Goal: Check status

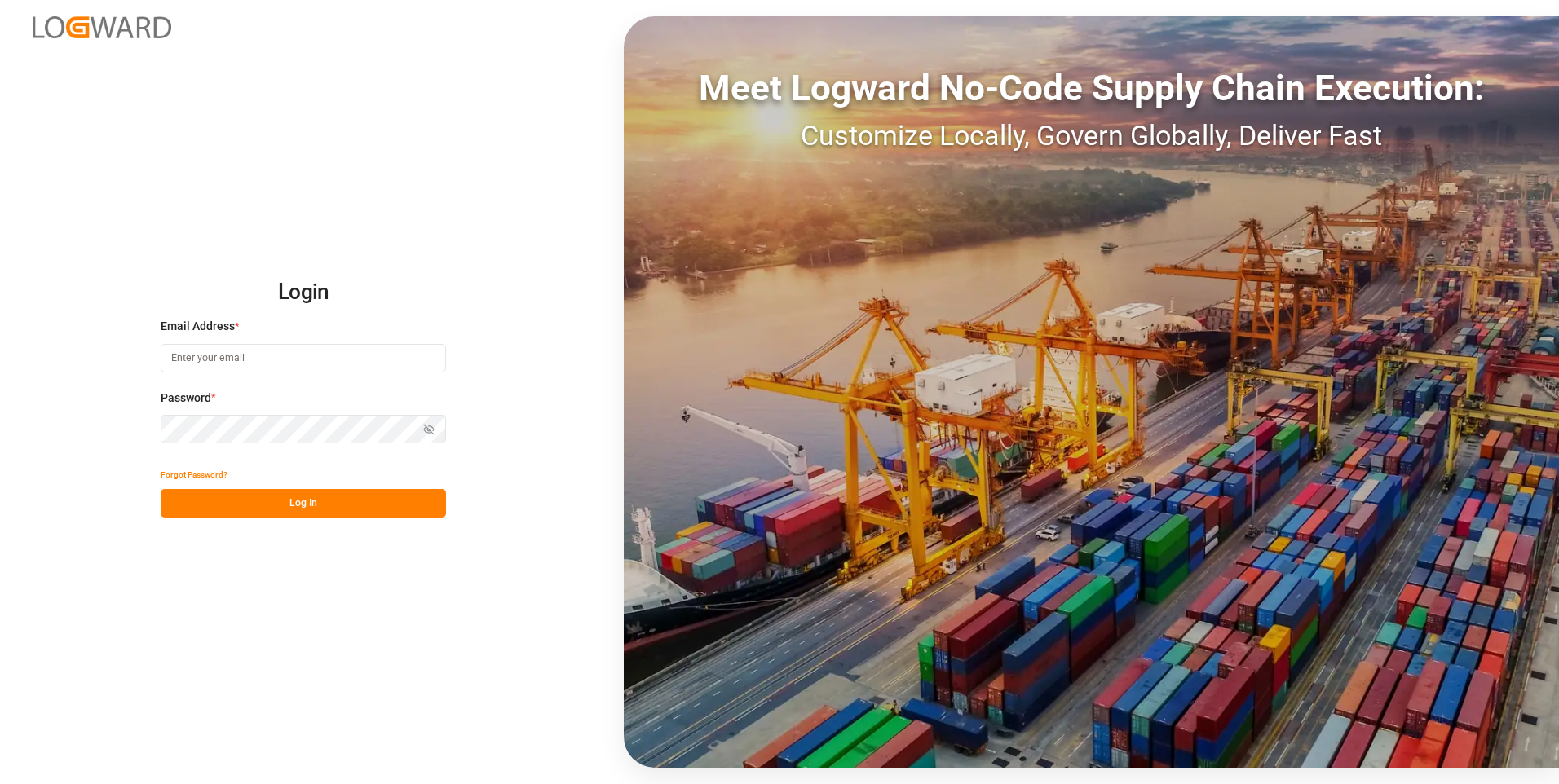
type input "evelyn.aceves@leschaco.com"
click at [385, 492] on button "Log In" at bounding box center [303, 503] width 286 height 29
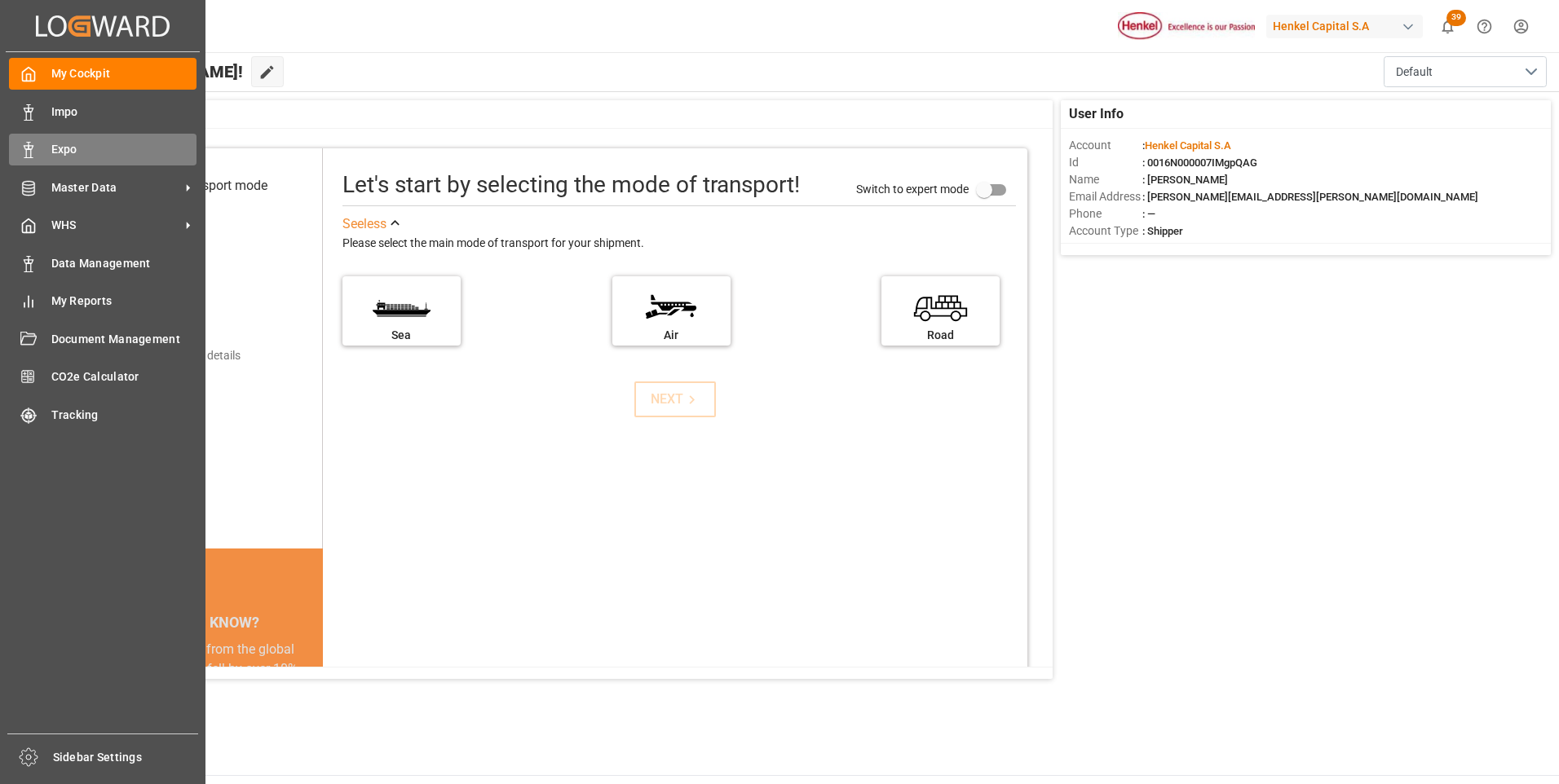
click at [25, 148] on polygon at bounding box center [26, 147] width 5 height 3
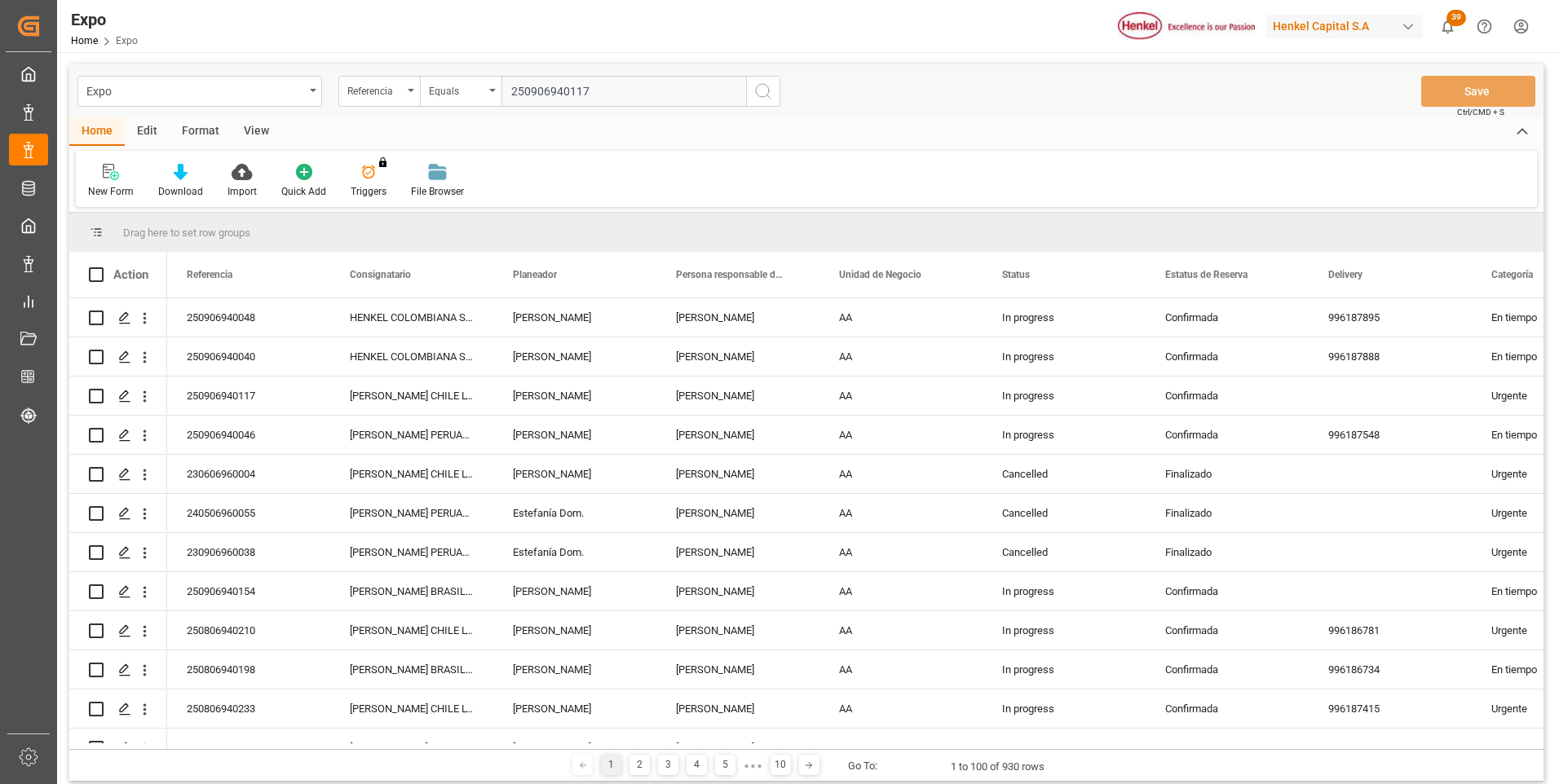
type input "250906940117"
click at [775, 90] on button "search button" at bounding box center [764, 91] width 35 height 31
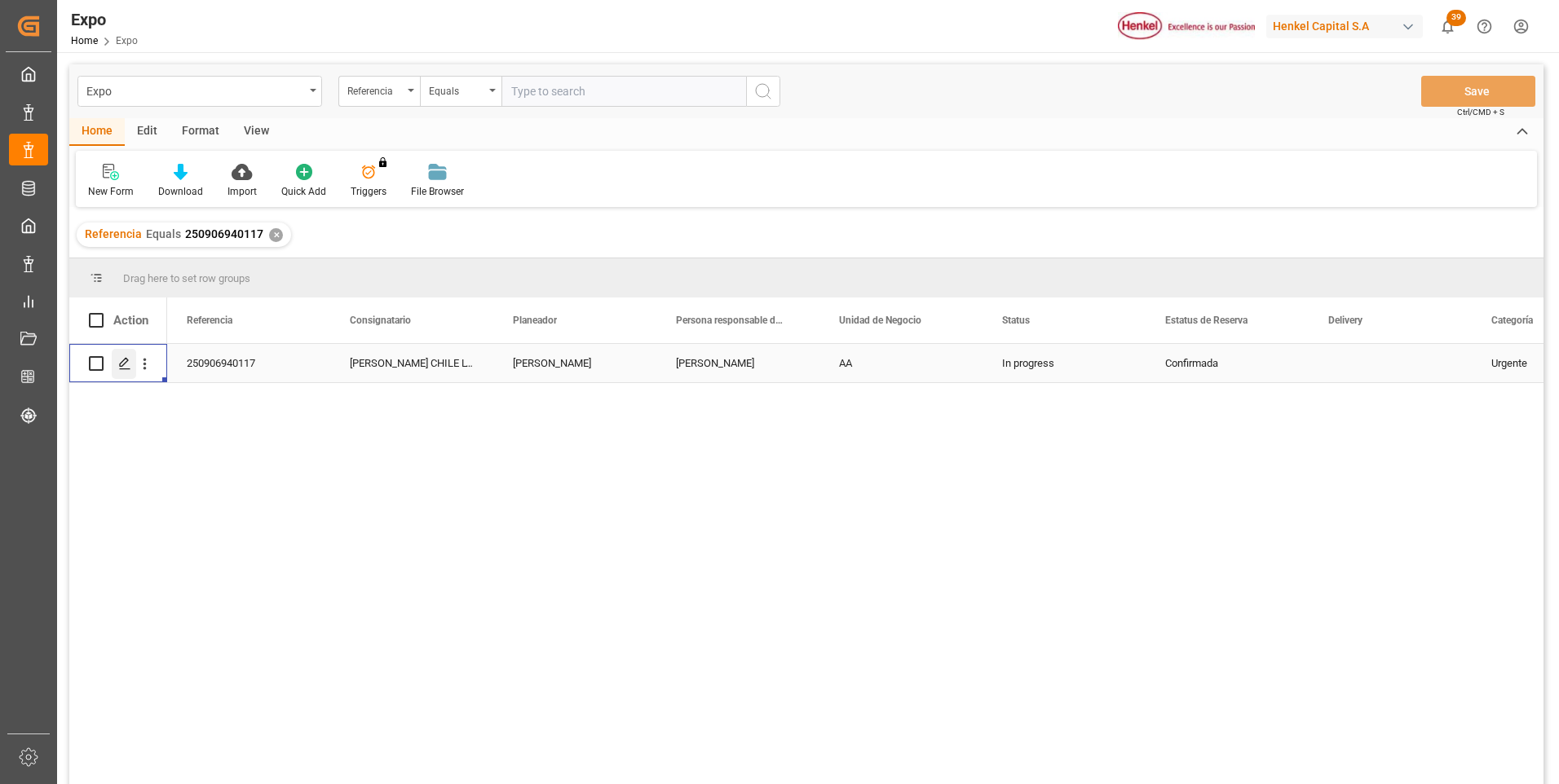
click at [121, 363] on icon "Press SPACE to select this row." at bounding box center [125, 364] width 13 height 13
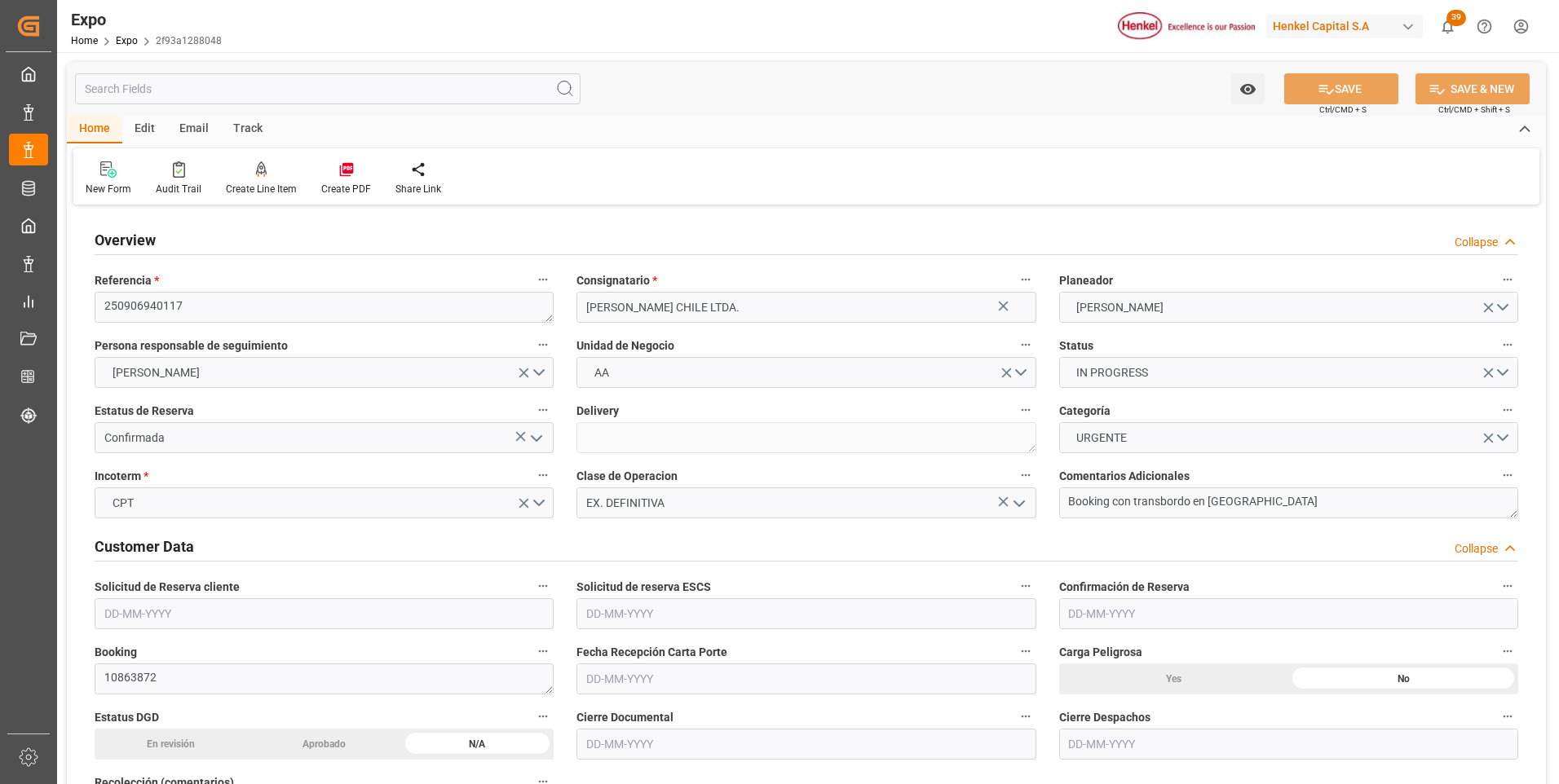
type input "9975636"
type input "MXZLO"
type input "CLSAI"
type input "[DATE]"
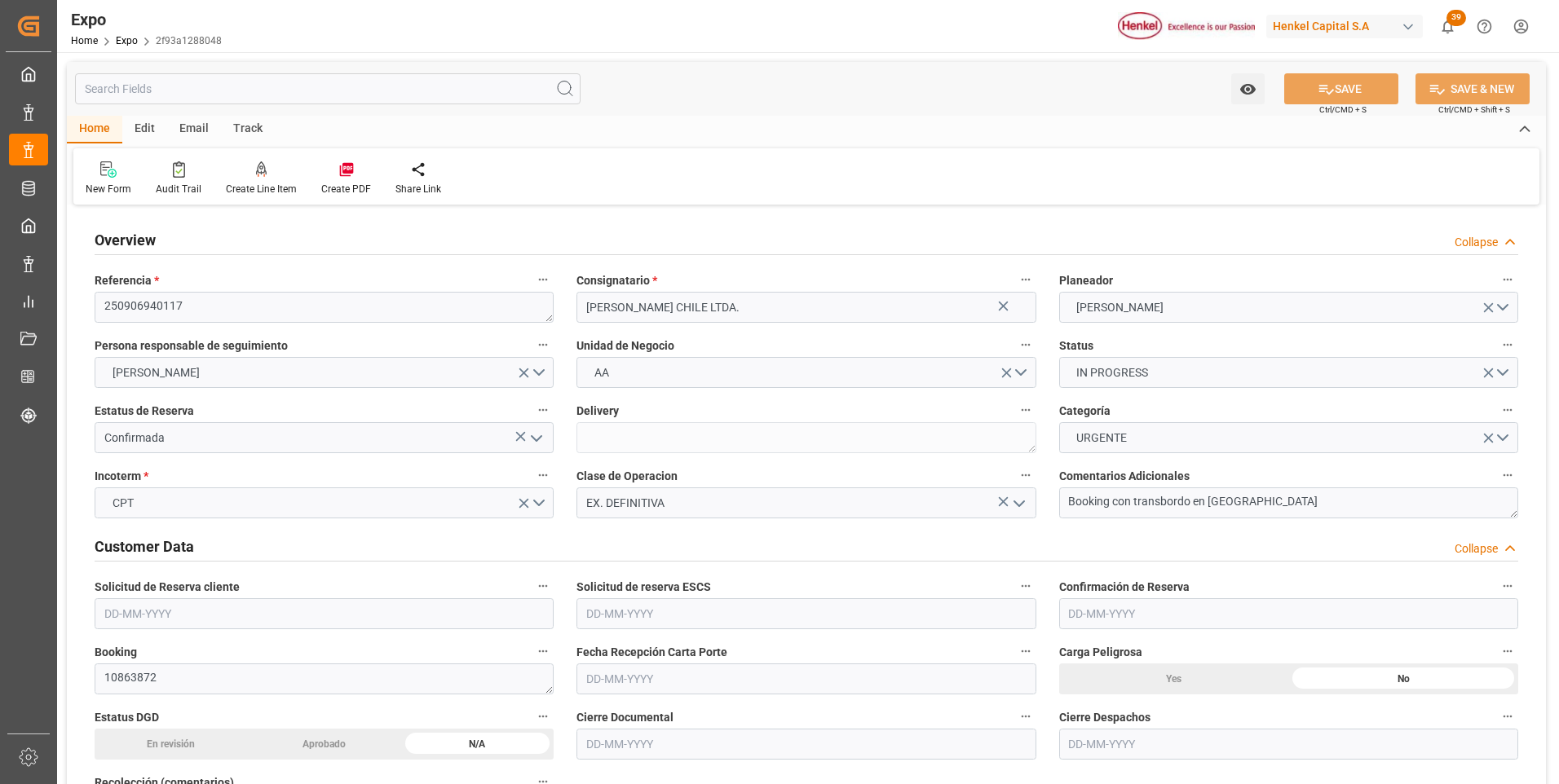
type input "[DATE]"
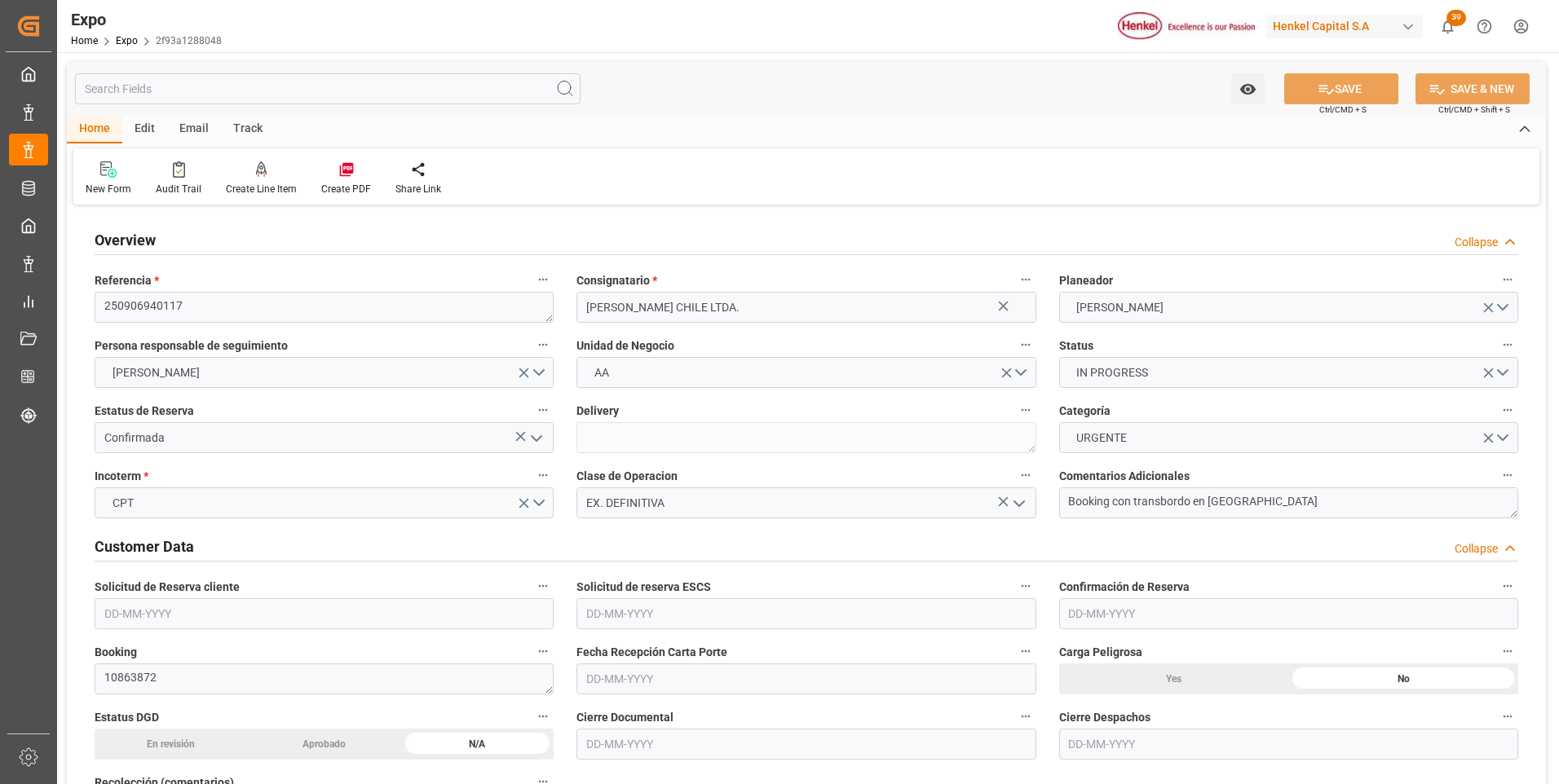
type input "[DATE]"
type input "[DATE] 00:00"
type input "[DATE] 02:00"
type input "[DATE] 00:00"
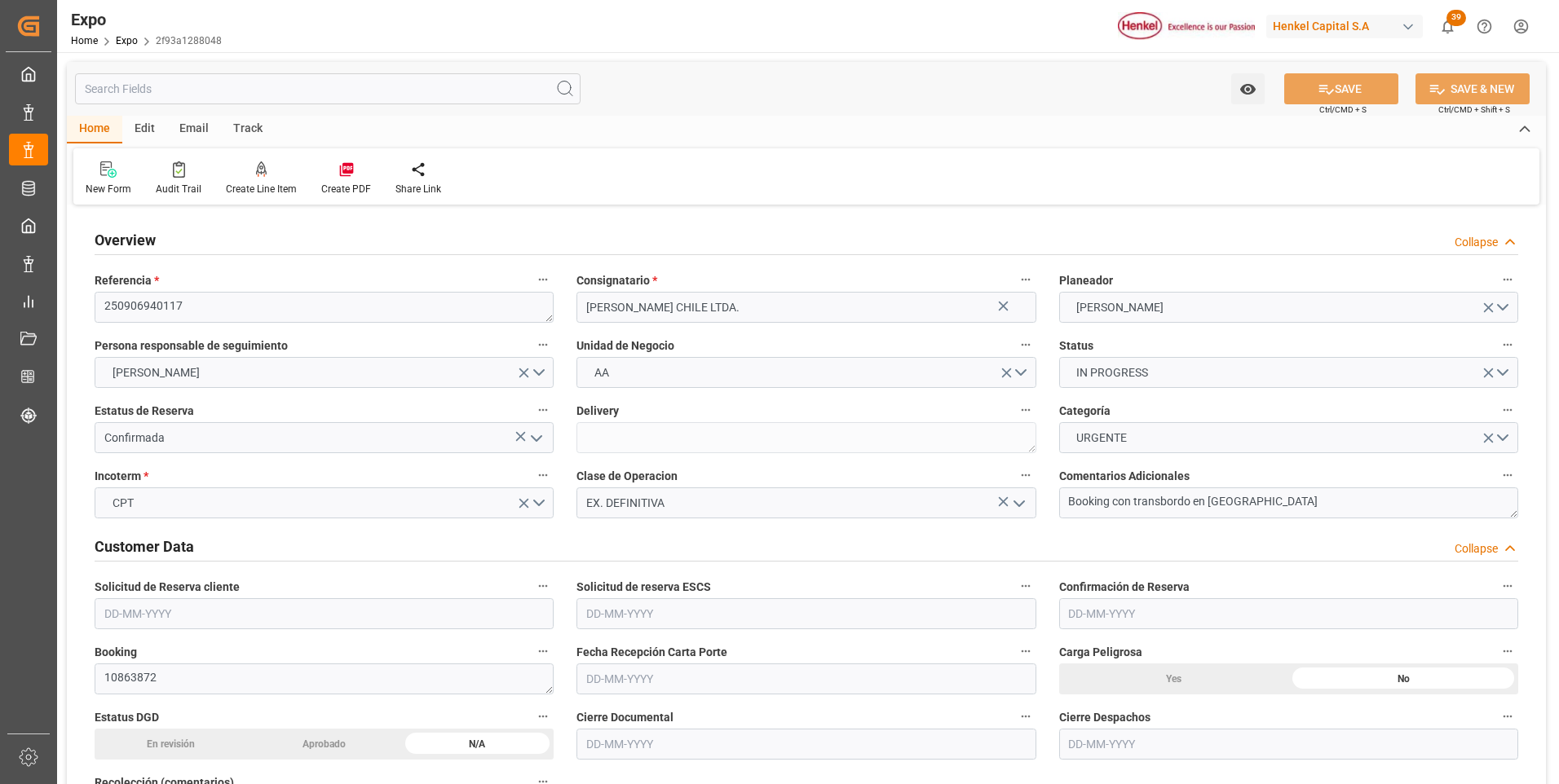
type input "[DATE] 08:00"
type input "[DATE] 00:00"
type input "[DATE] 12:56"
type input "[DATE] 02:00"
type input "[DATE] 17:40"
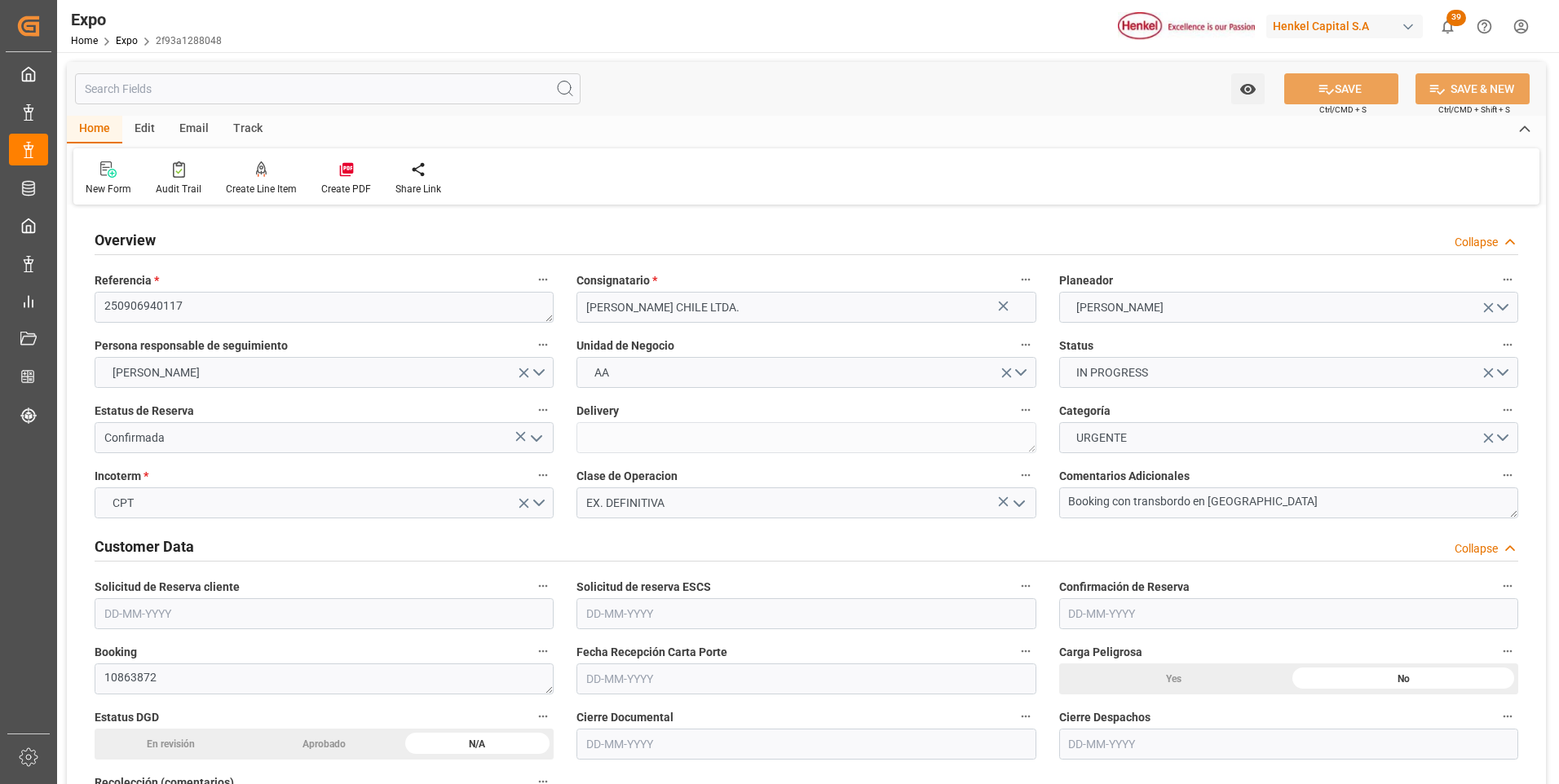
type input "[DATE] 12:00"
type input "[DATE] 05:52"
type input "[DATE] 15:00"
type input "[DATE] 08:00"
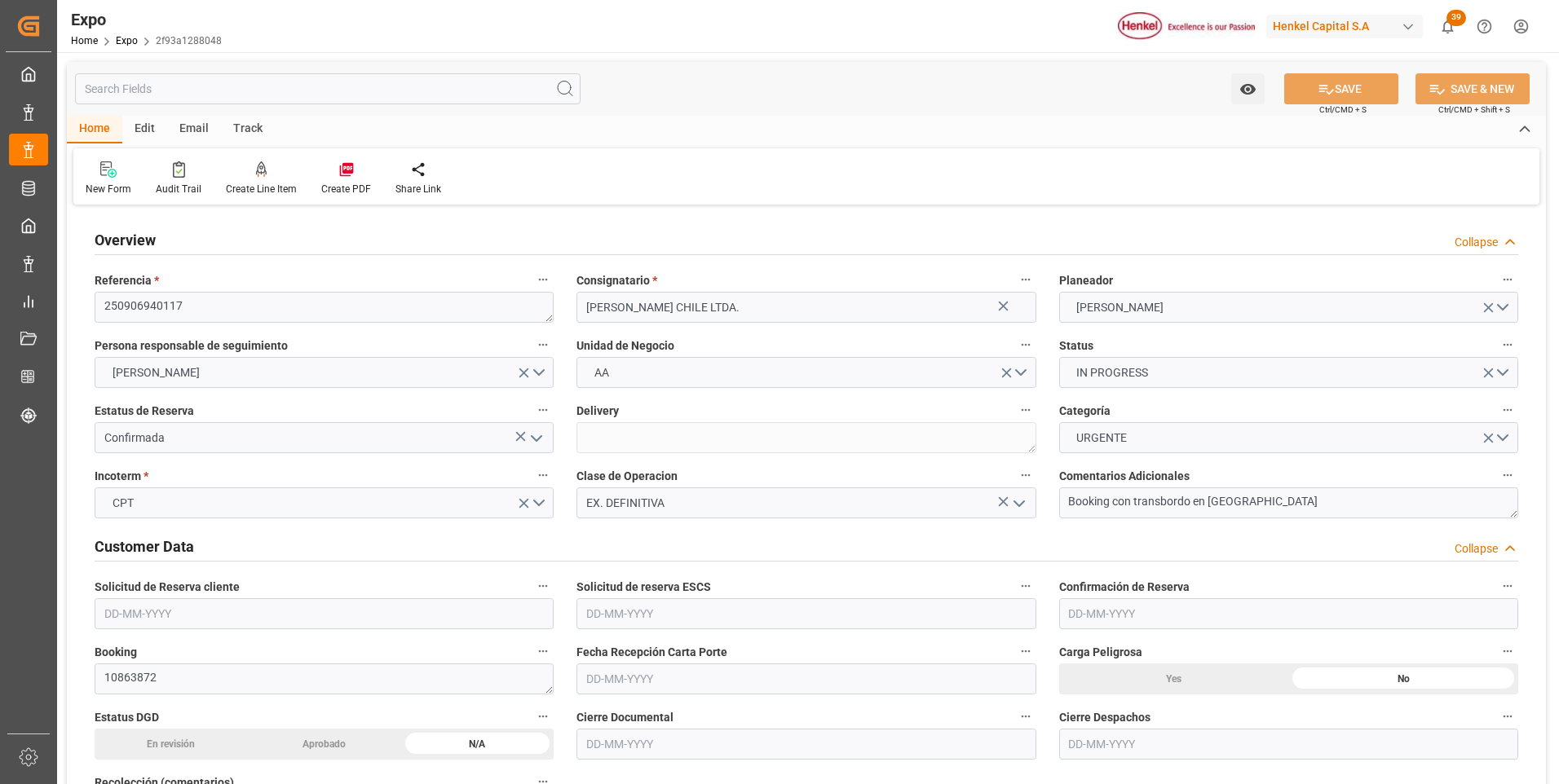
type input "[DATE] 06:33"
click at [256, 168] on icon at bounding box center [262, 169] width 12 height 16
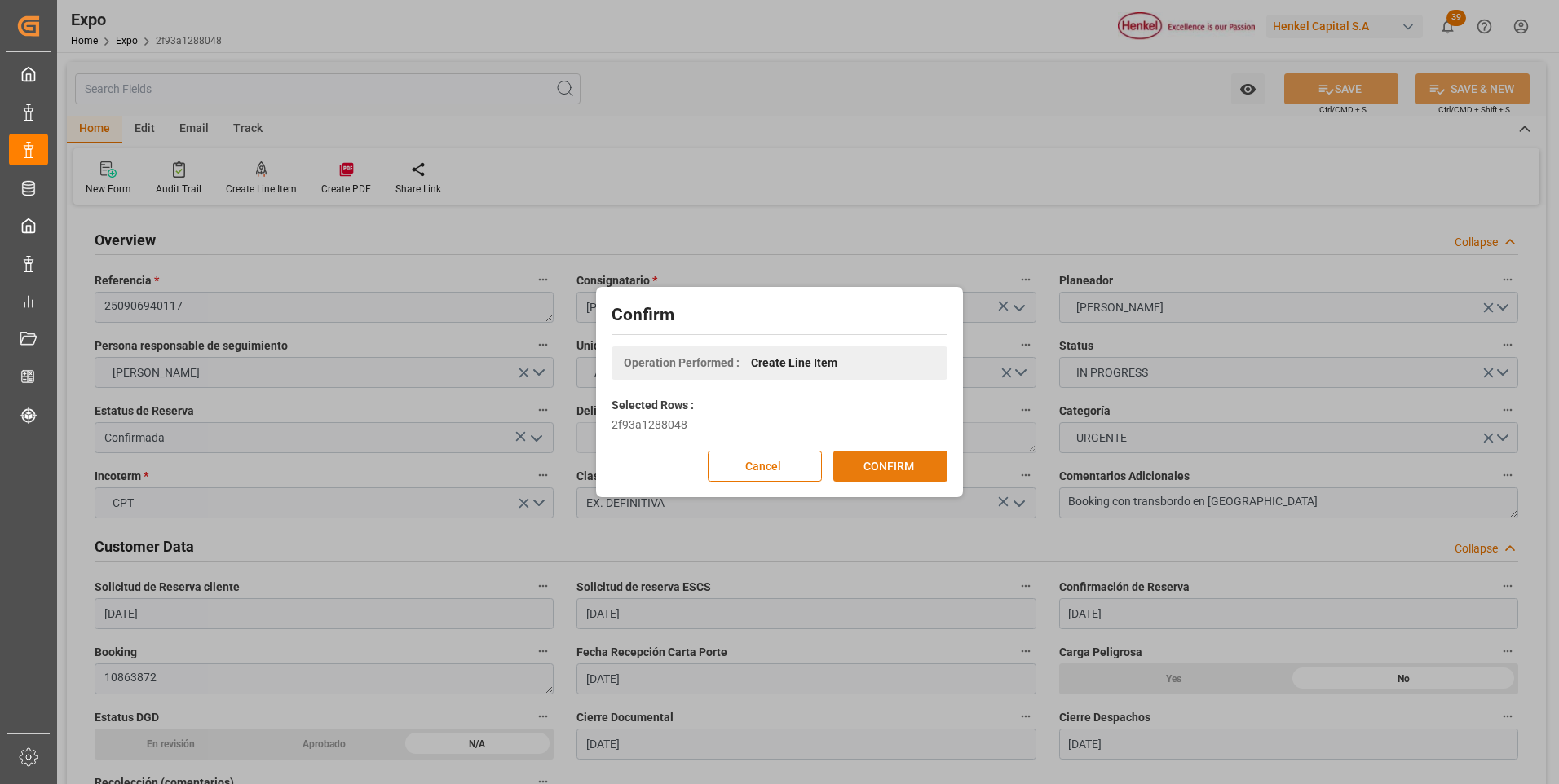
click at [884, 463] on button "CONFIRM" at bounding box center [891, 466] width 114 height 31
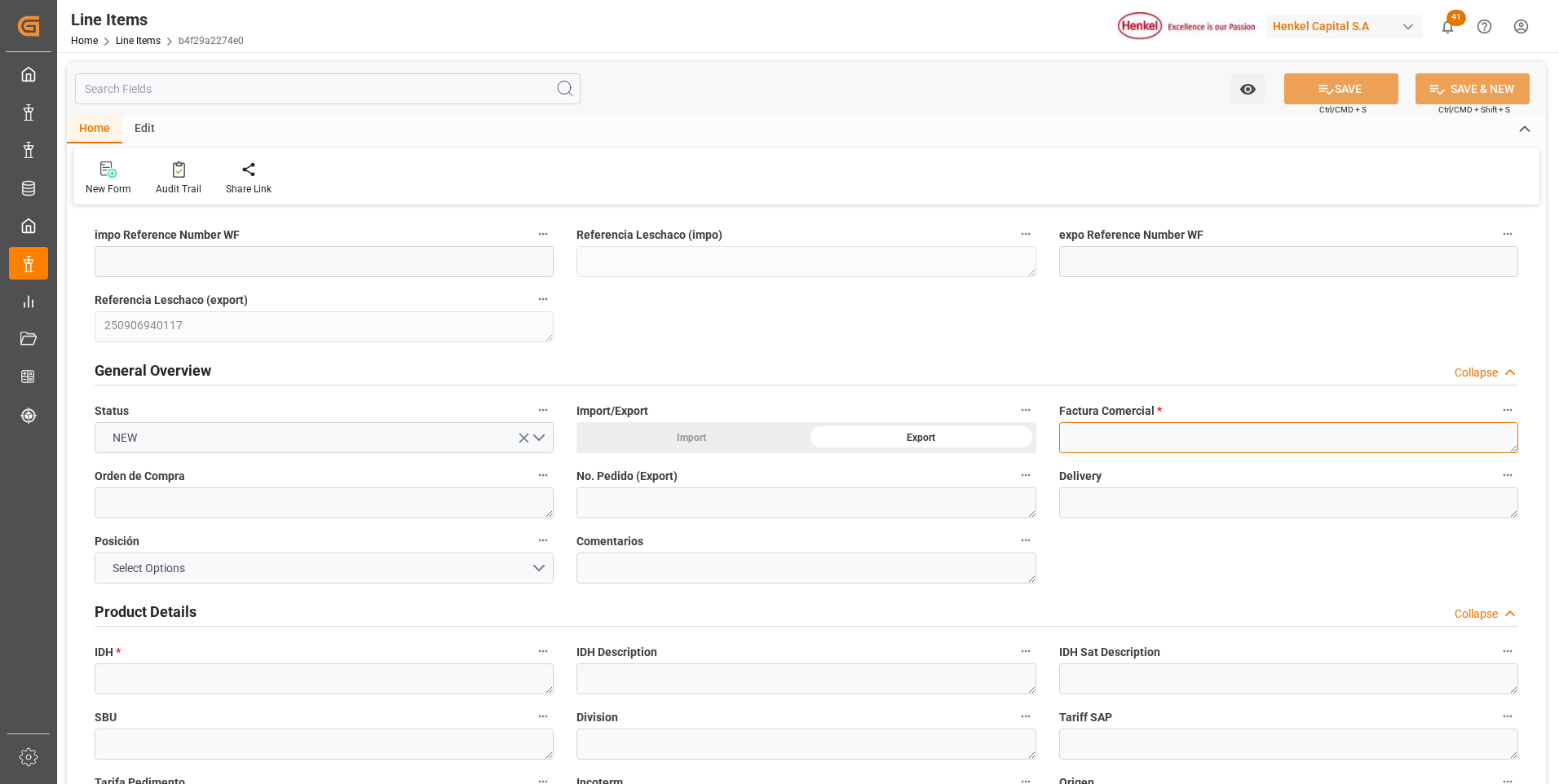
click at [1087, 441] on textarea at bounding box center [1289, 438] width 459 height 31
paste textarea "9912121962"
type textarea "9912121962"
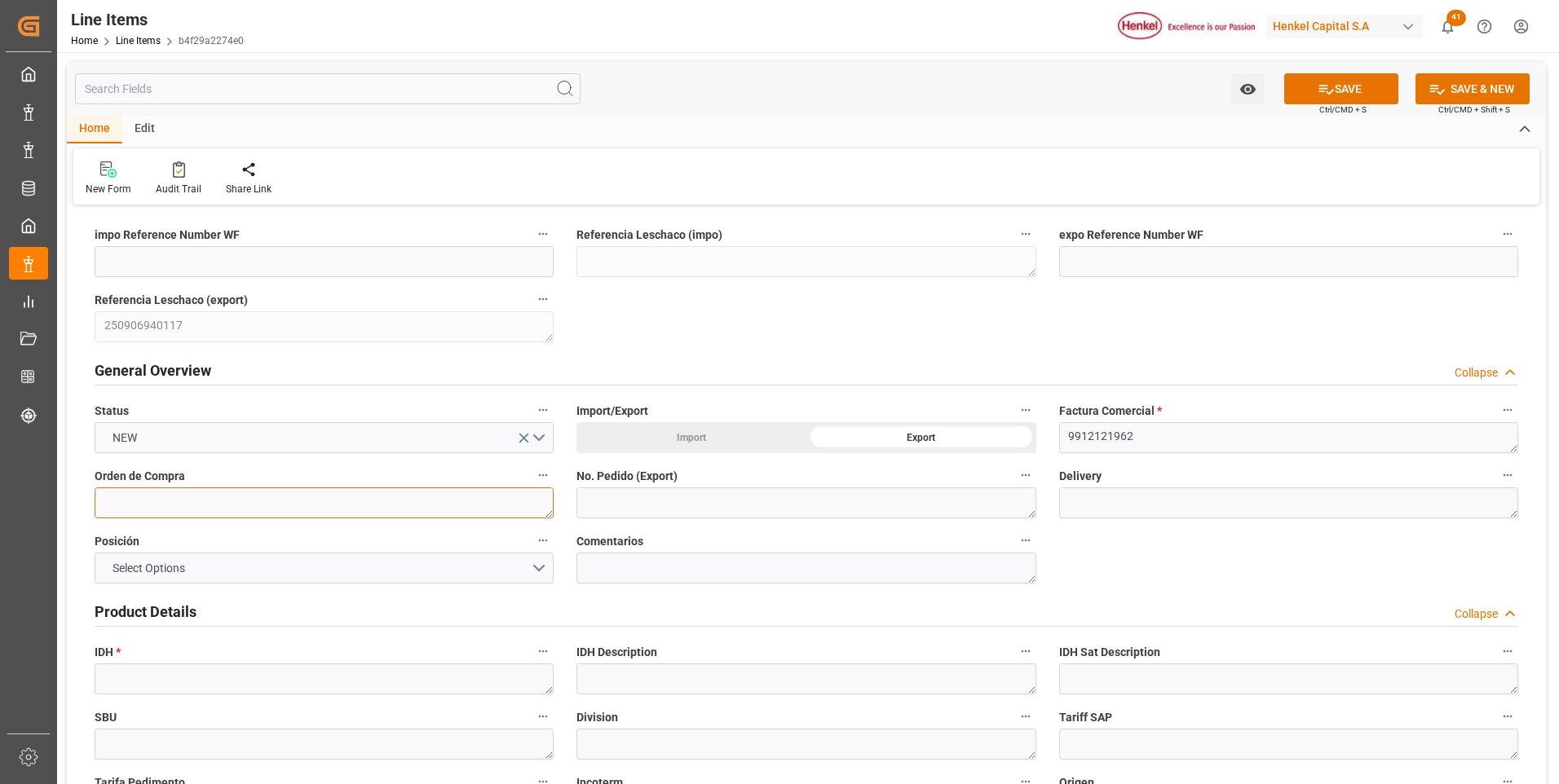
click at [300, 498] on textarea at bounding box center [324, 503] width 459 height 31
paste textarea "4578101029"
type textarea "4578101029"
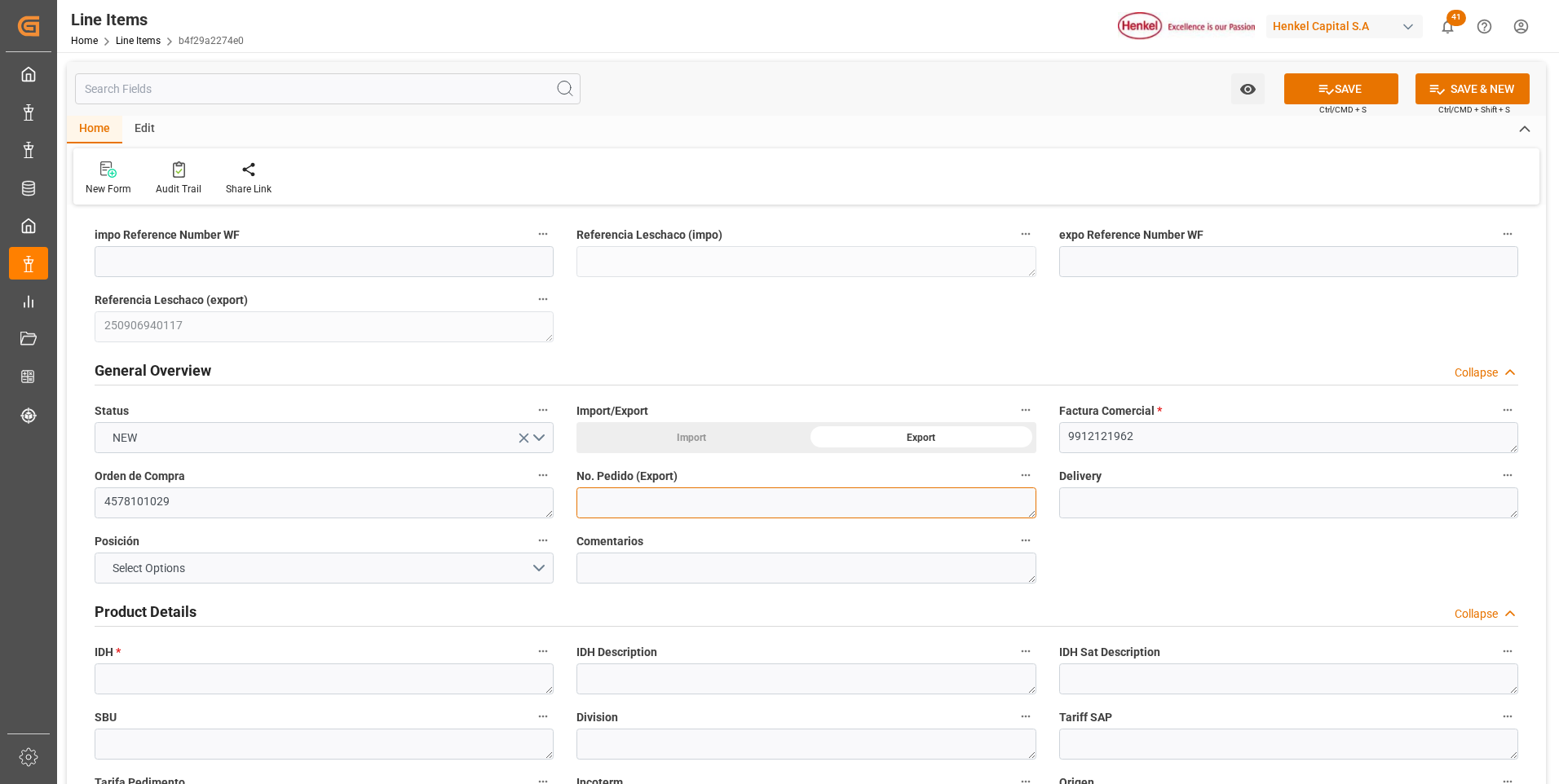
click at [611, 498] on textarea at bounding box center [806, 503] width 459 height 31
paste textarea "4578101029"
type textarea "4578101029"
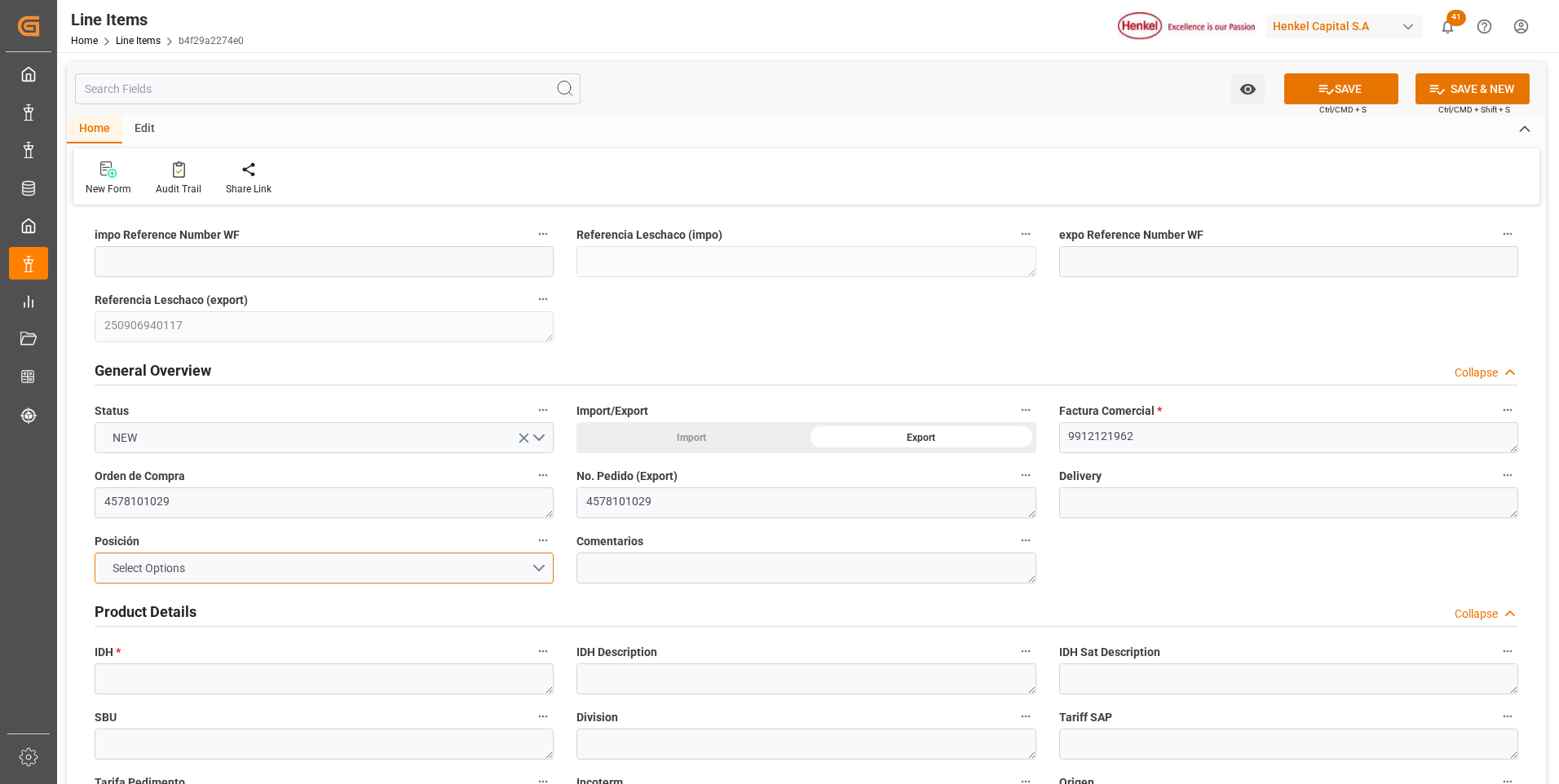
click at [528, 567] on button "Select Options" at bounding box center [324, 568] width 459 height 31
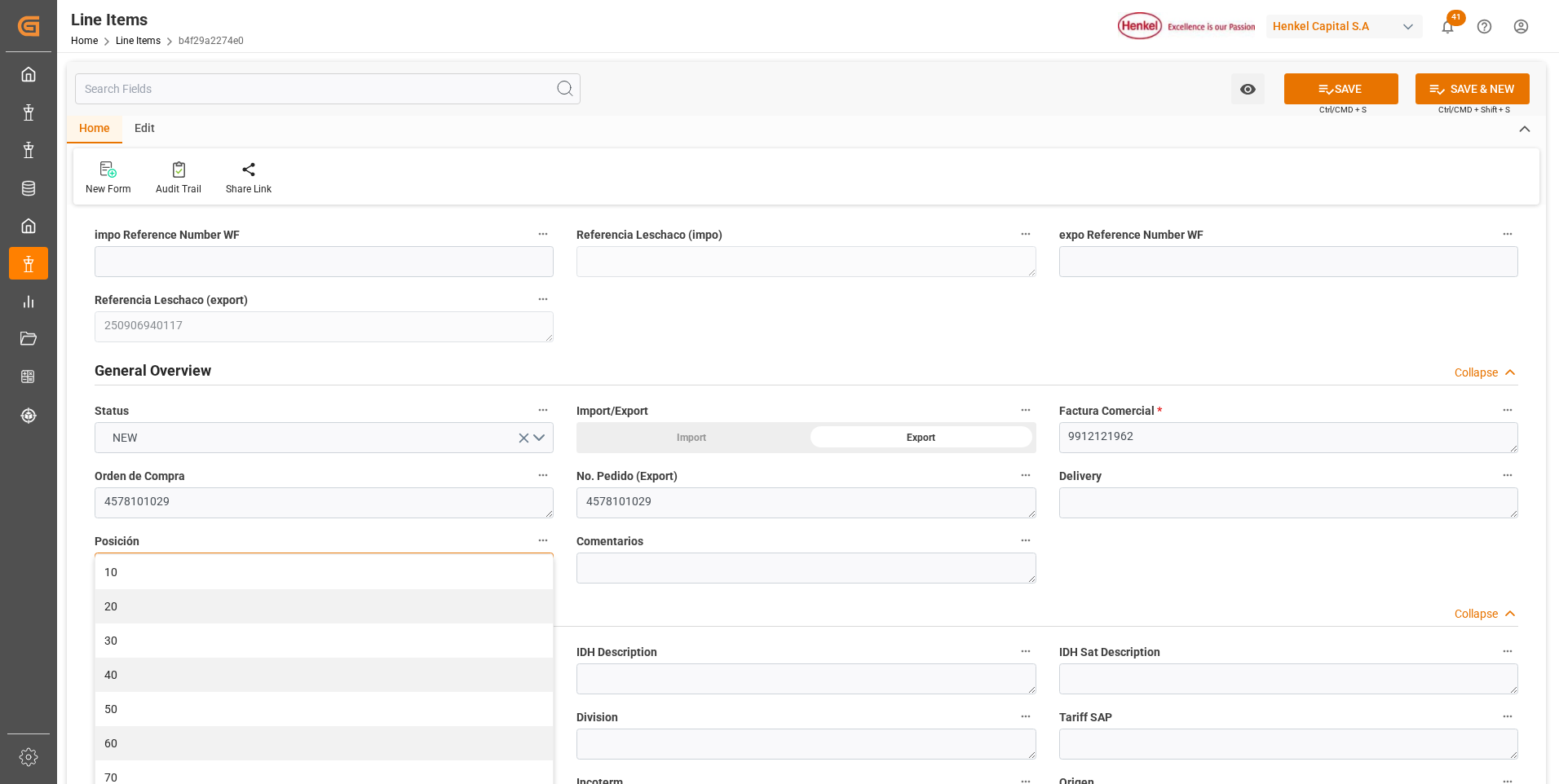
click at [528, 567] on div "10" at bounding box center [324, 573] width 458 height 35
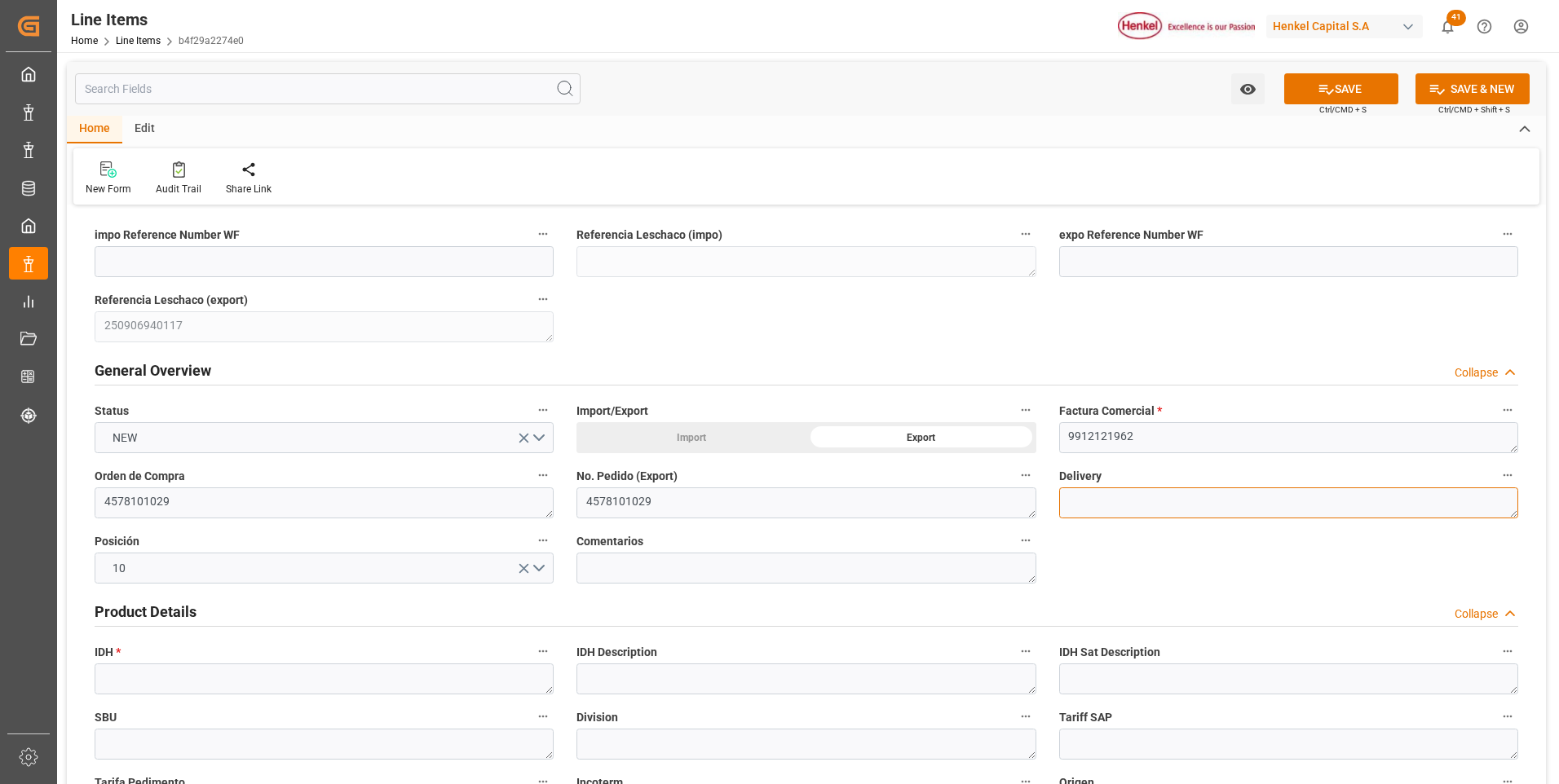
click at [1102, 496] on textarea at bounding box center [1289, 503] width 459 height 31
paste textarea "996189679"
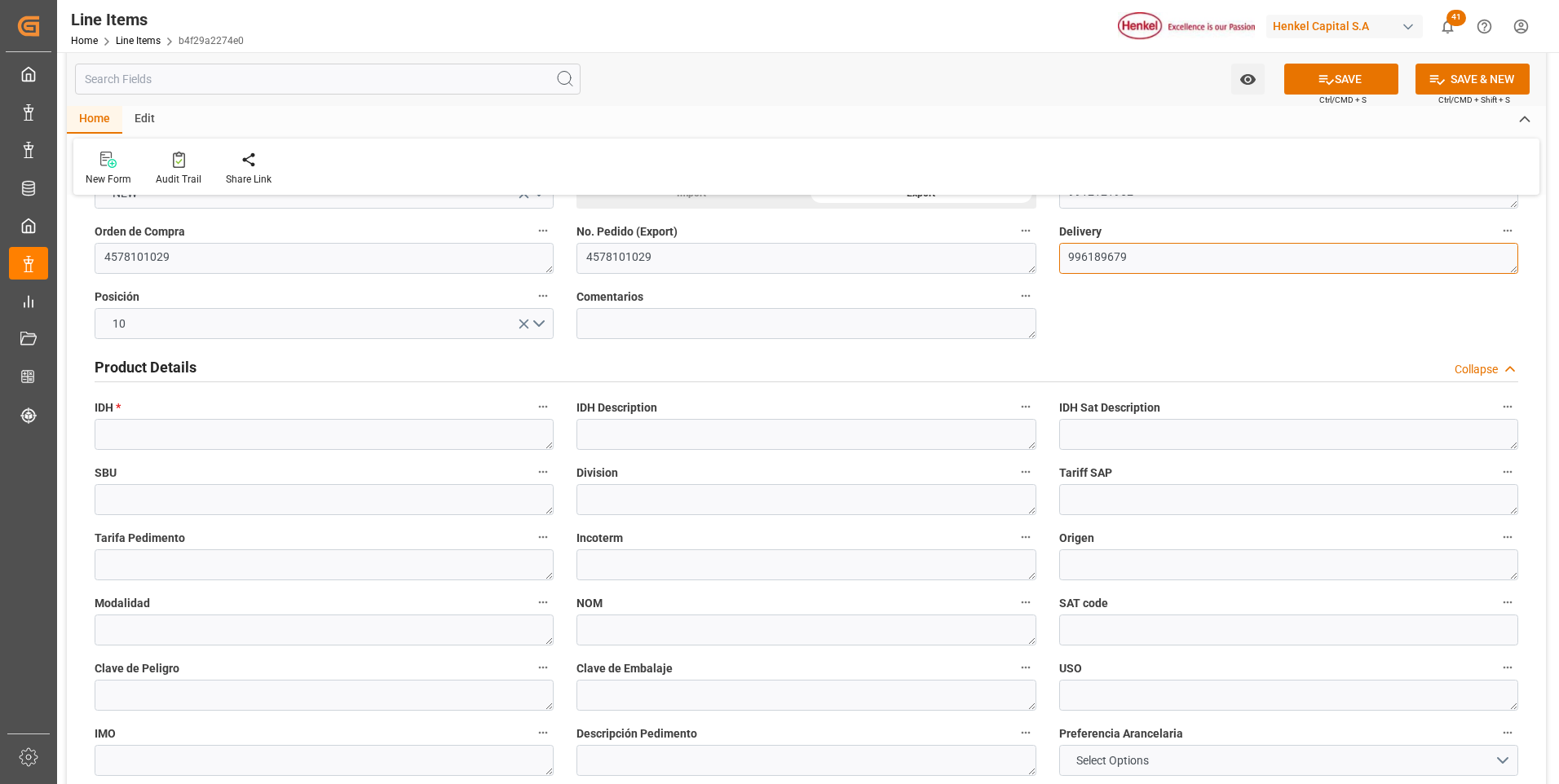
type textarea "996189679"
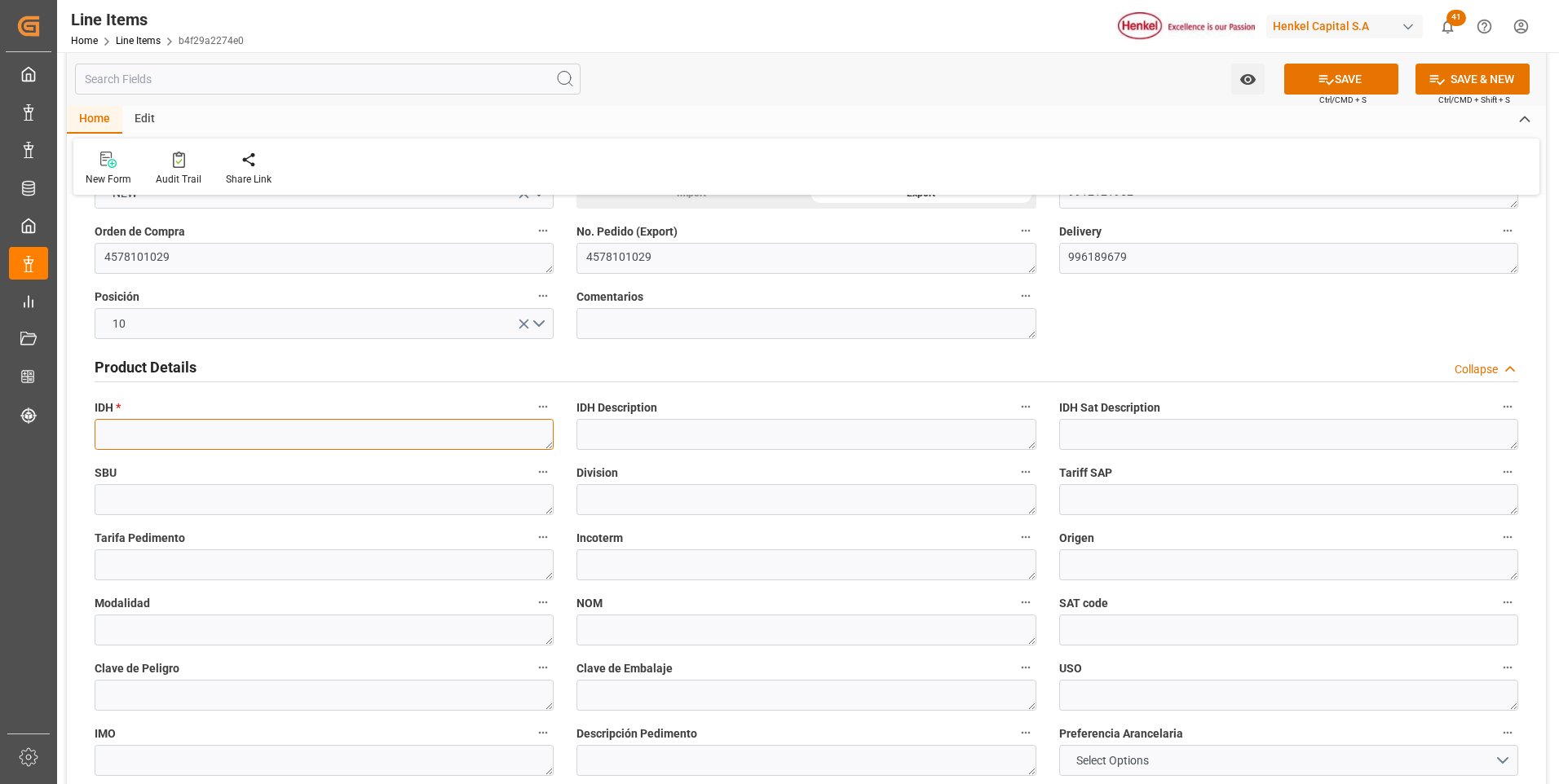
click at [202, 434] on textarea at bounding box center [324, 434] width 459 height 31
paste textarea "2771015"
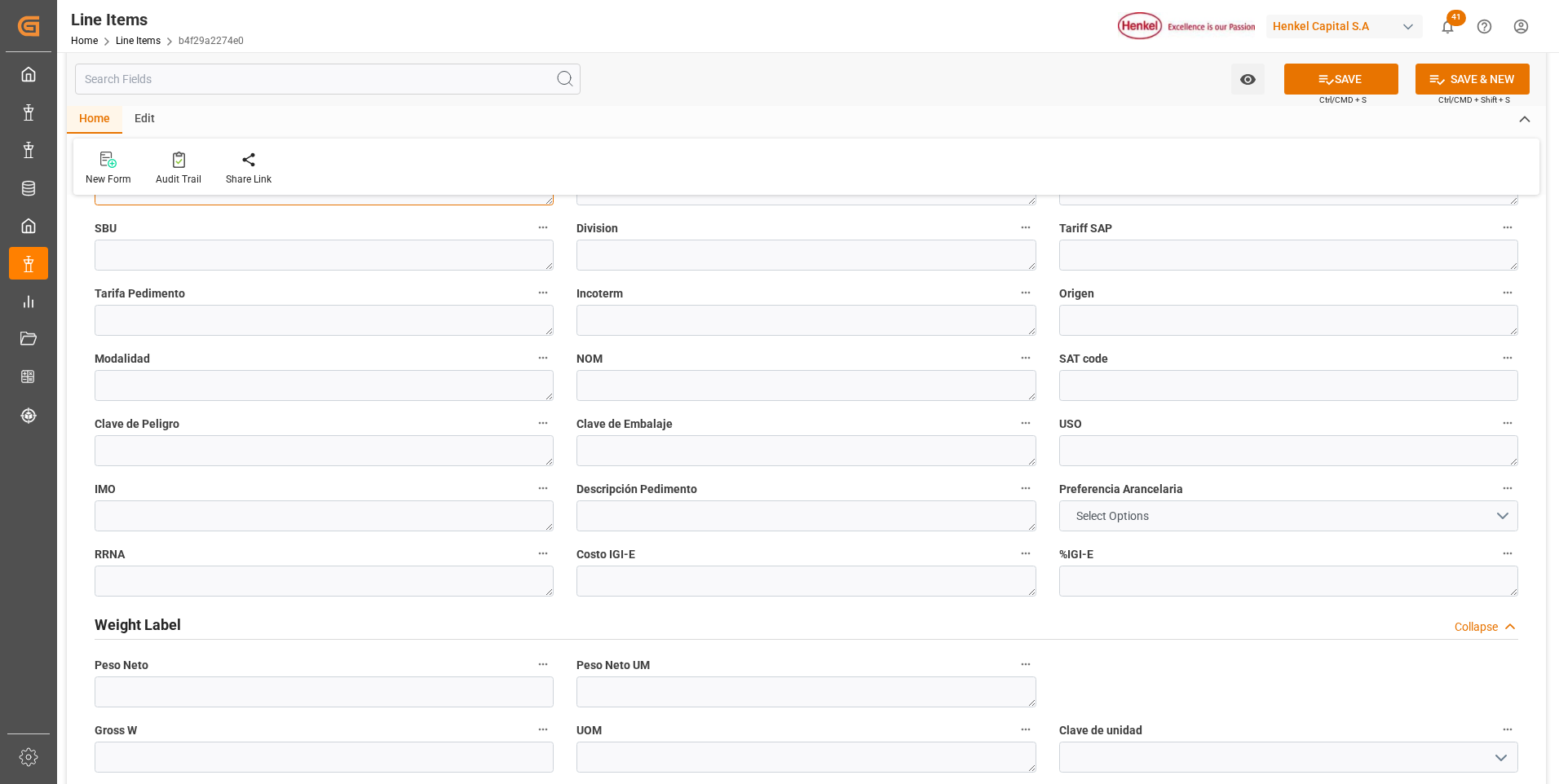
type textarea "2771015"
click at [1159, 513] on button "Select Options" at bounding box center [1289, 516] width 459 height 31
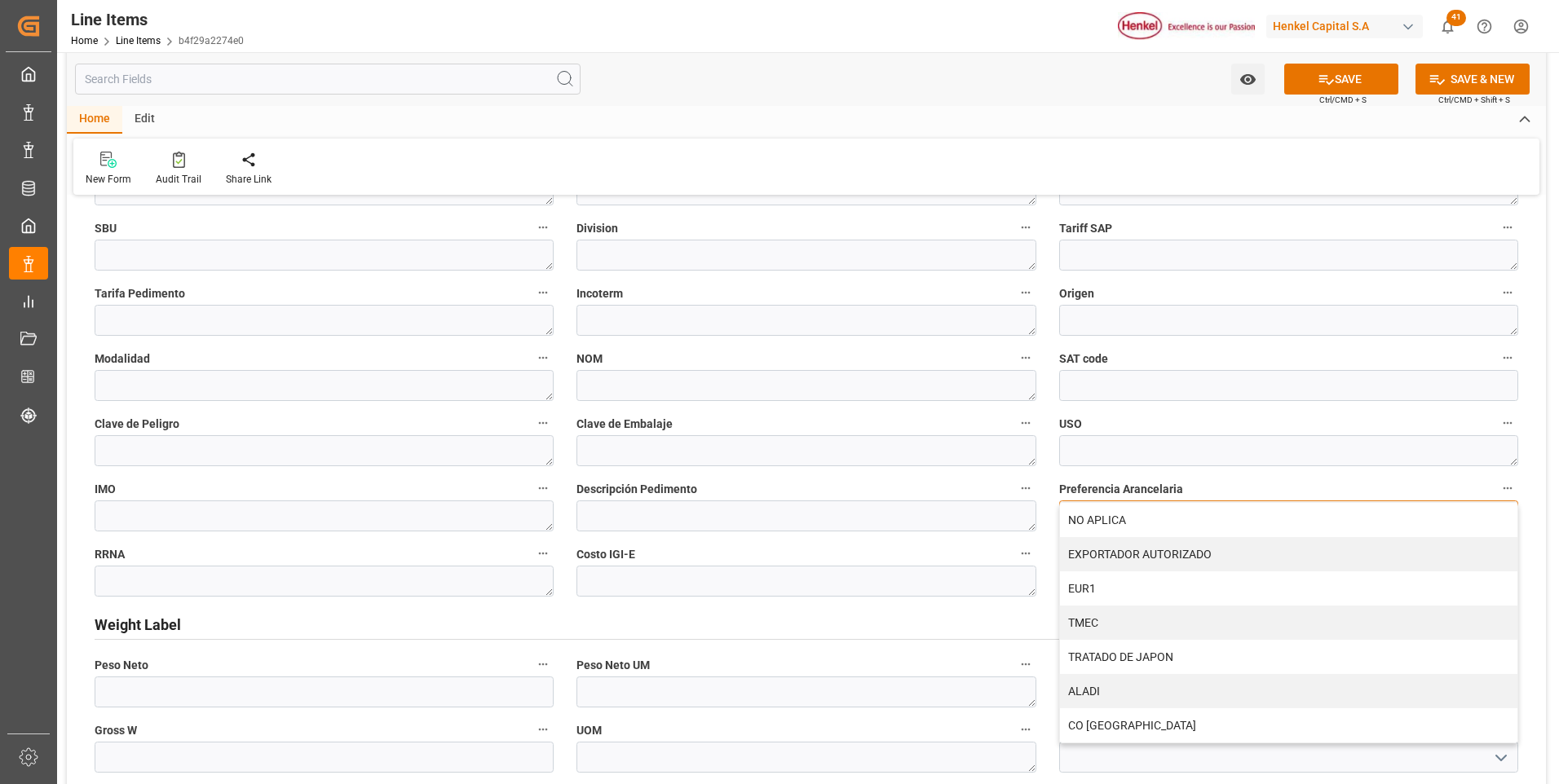
click at [1159, 513] on div "NO APLICA" at bounding box center [1289, 520] width 458 height 35
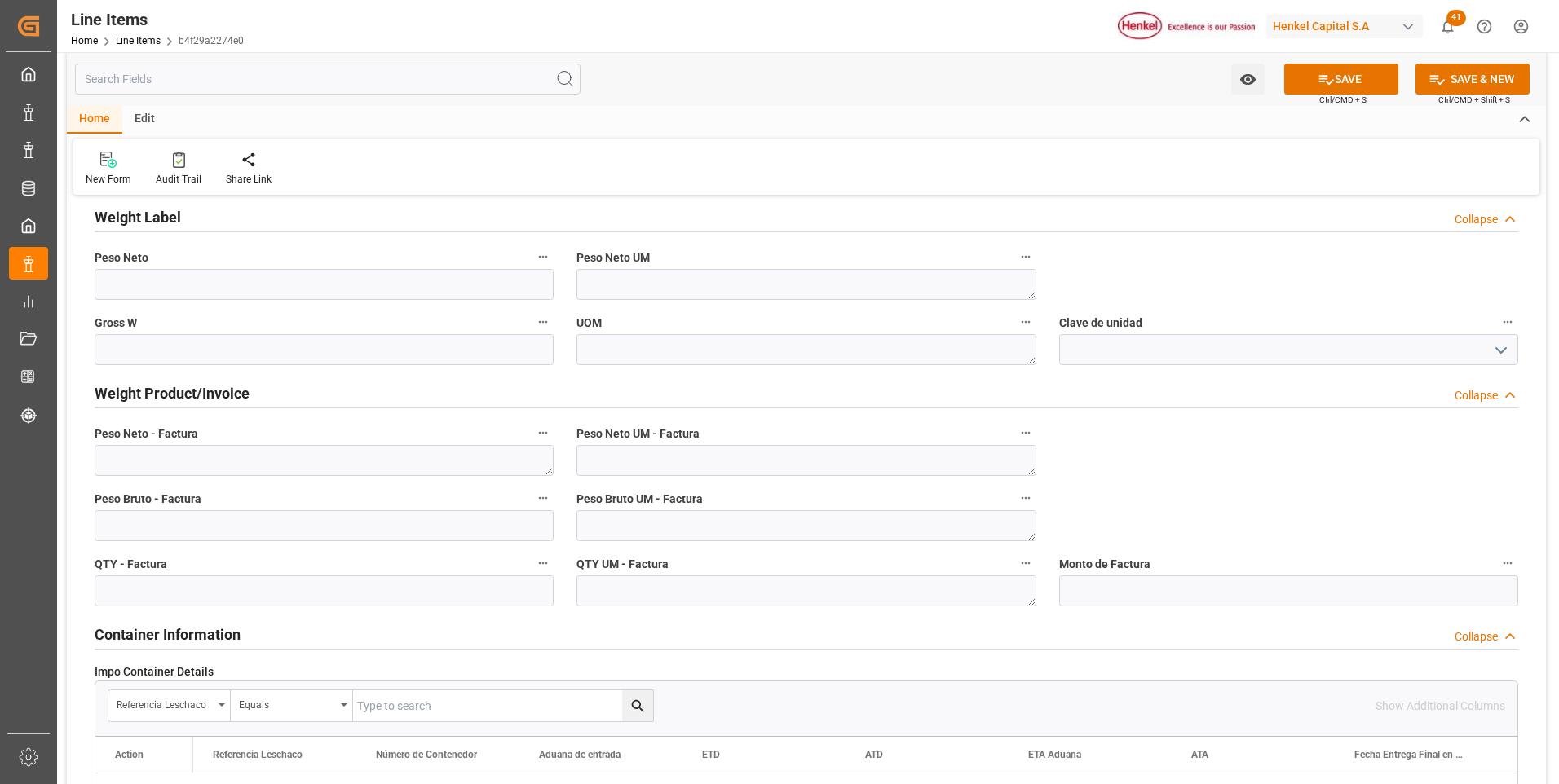
scroll to position [978, 0]
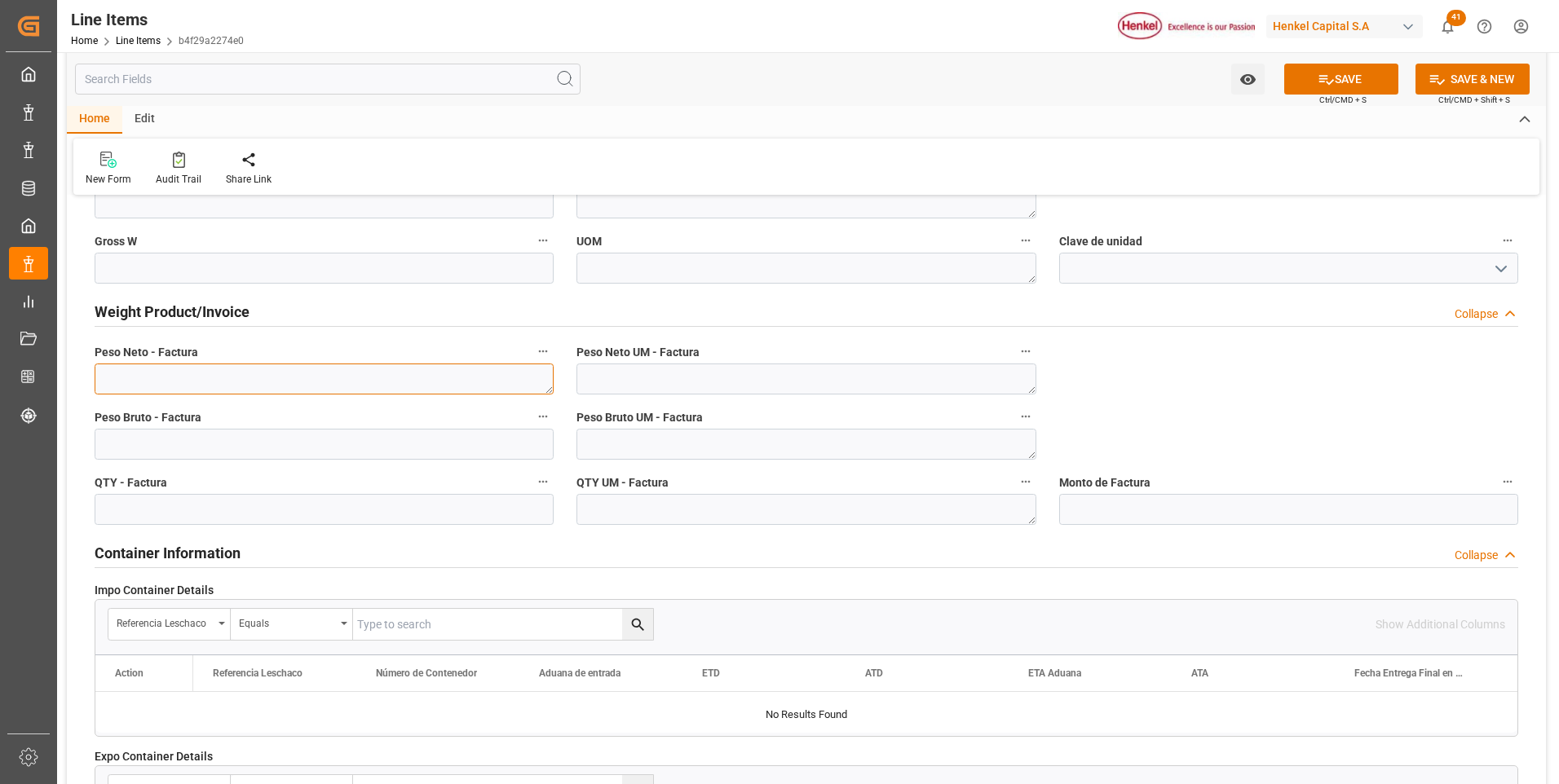
click at [305, 387] on textarea at bounding box center [324, 379] width 459 height 31
paste textarea "2.956,800"
type textarea "2.956,800"
click at [307, 510] on input "text" at bounding box center [324, 509] width 459 height 31
type input "147.840"
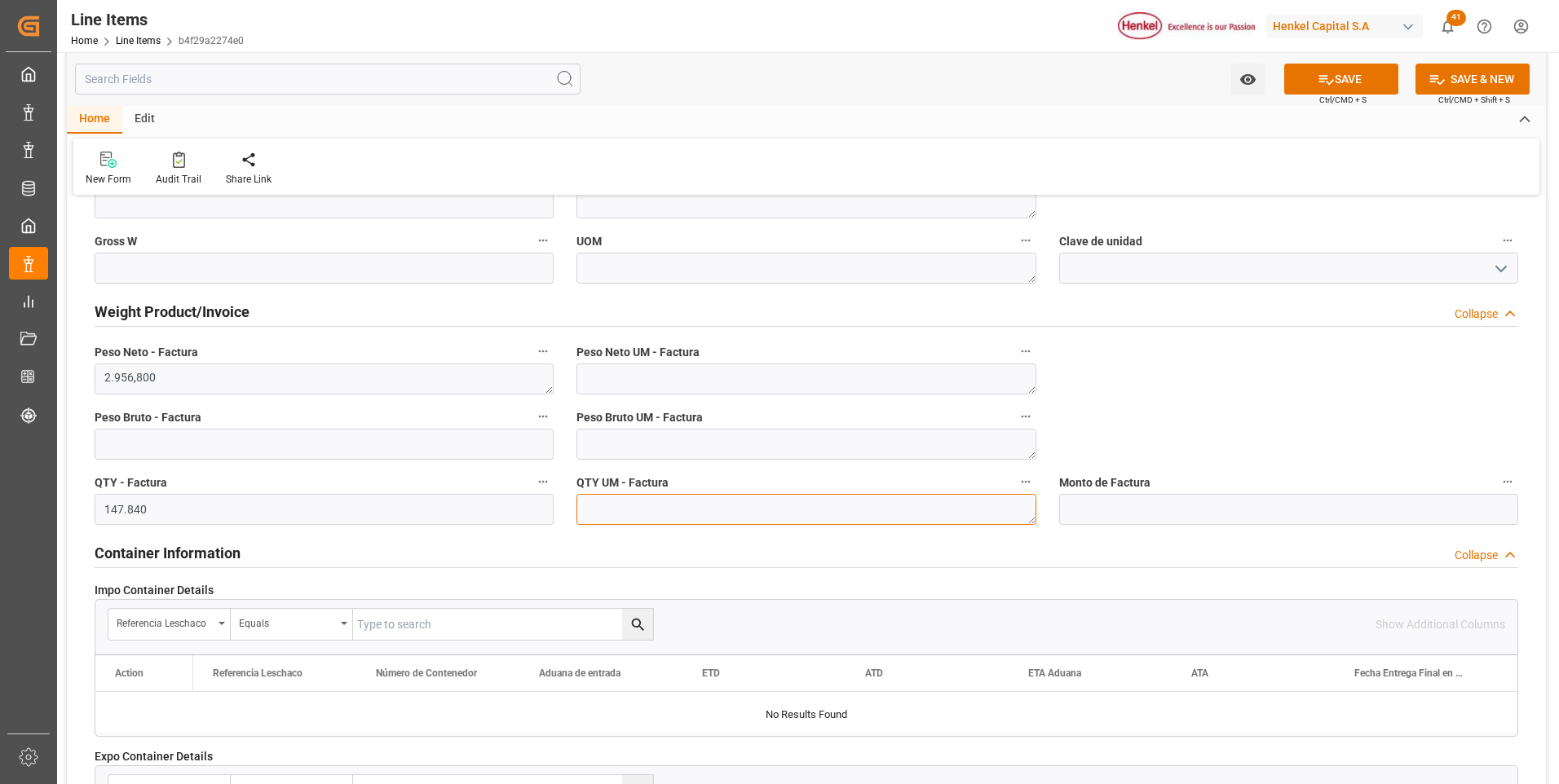
click at [699, 505] on textarea at bounding box center [806, 509] width 459 height 31
type textarea "UN"
click at [698, 447] on textarea at bounding box center [806, 444] width 459 height 31
type textarea "KG"
click at [714, 373] on textarea at bounding box center [806, 379] width 459 height 31
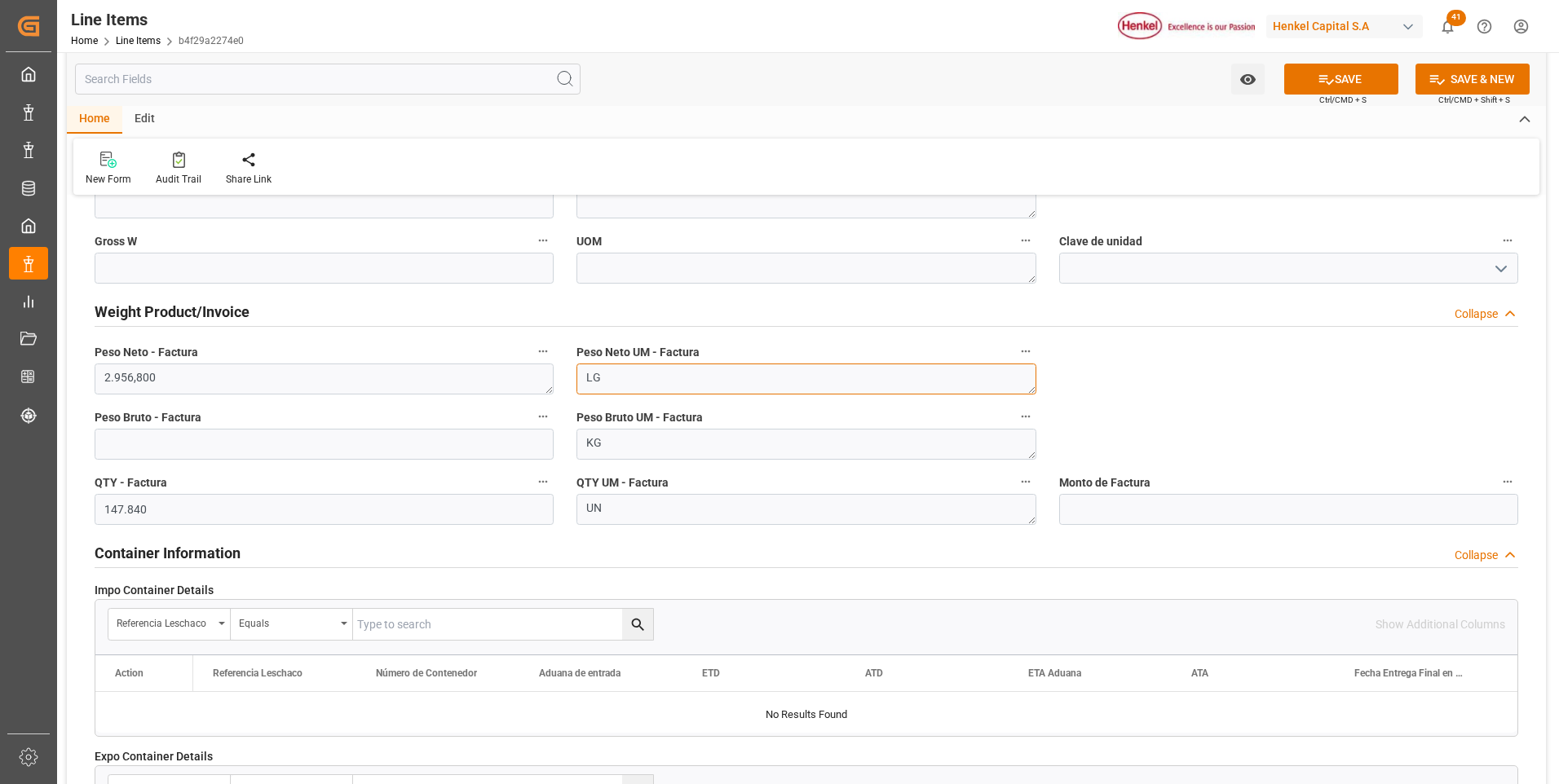
type textarea "L"
type textarea "KG"
drag, startPoint x: 326, startPoint y: 449, endPoint x: 337, endPoint y: 441, distance: 13.6
click at [326, 449] on input "text" at bounding box center [324, 444] width 459 height 31
type input "5479.920"
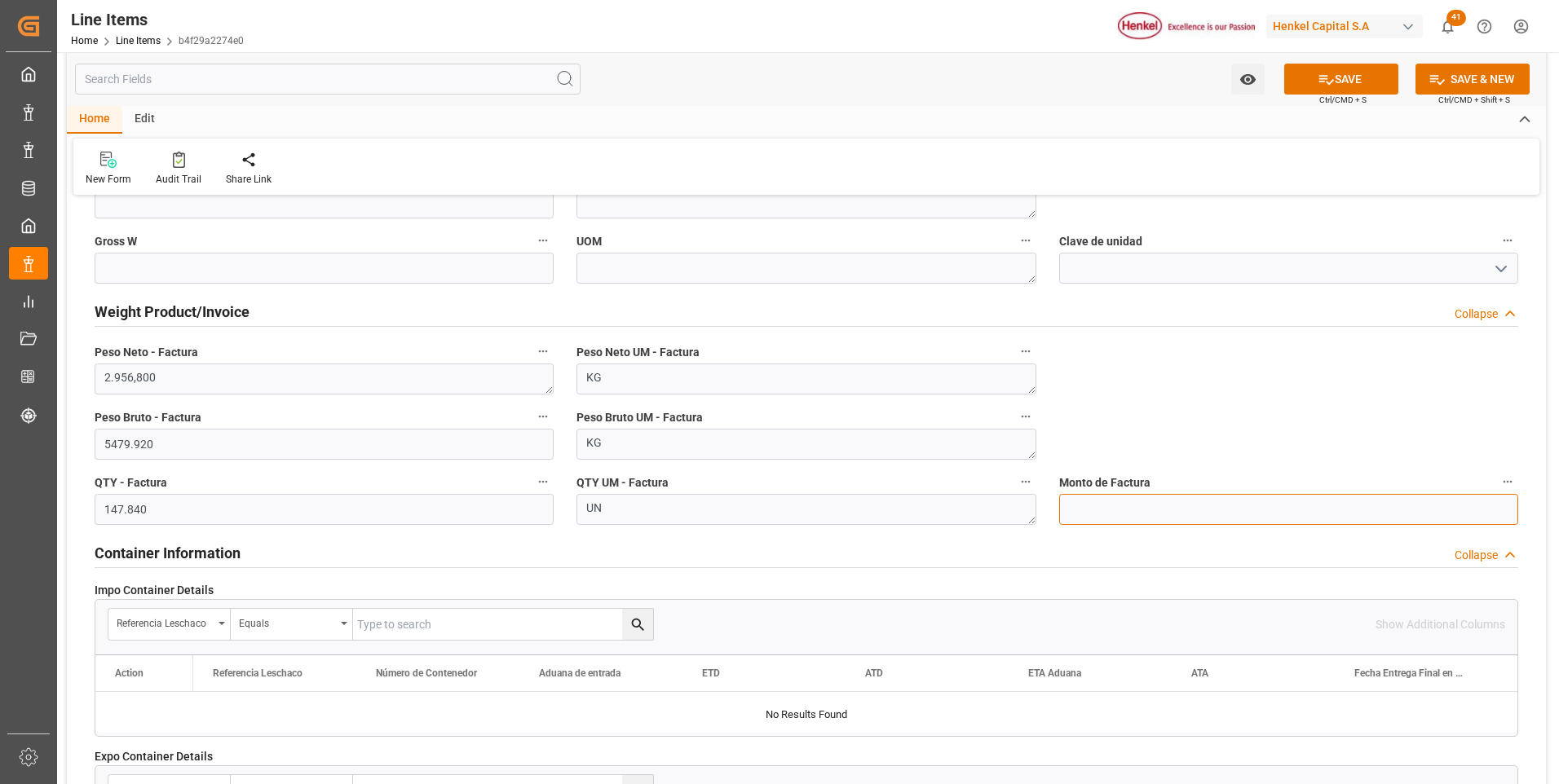
click at [1110, 505] on input "text" at bounding box center [1289, 509] width 459 height 31
type input "46511.59"
click at [1331, 73] on icon at bounding box center [1326, 79] width 17 height 17
type textarea "[PERSON_NAME] Stick 20g Chile GHS"
type textarea "ACC"
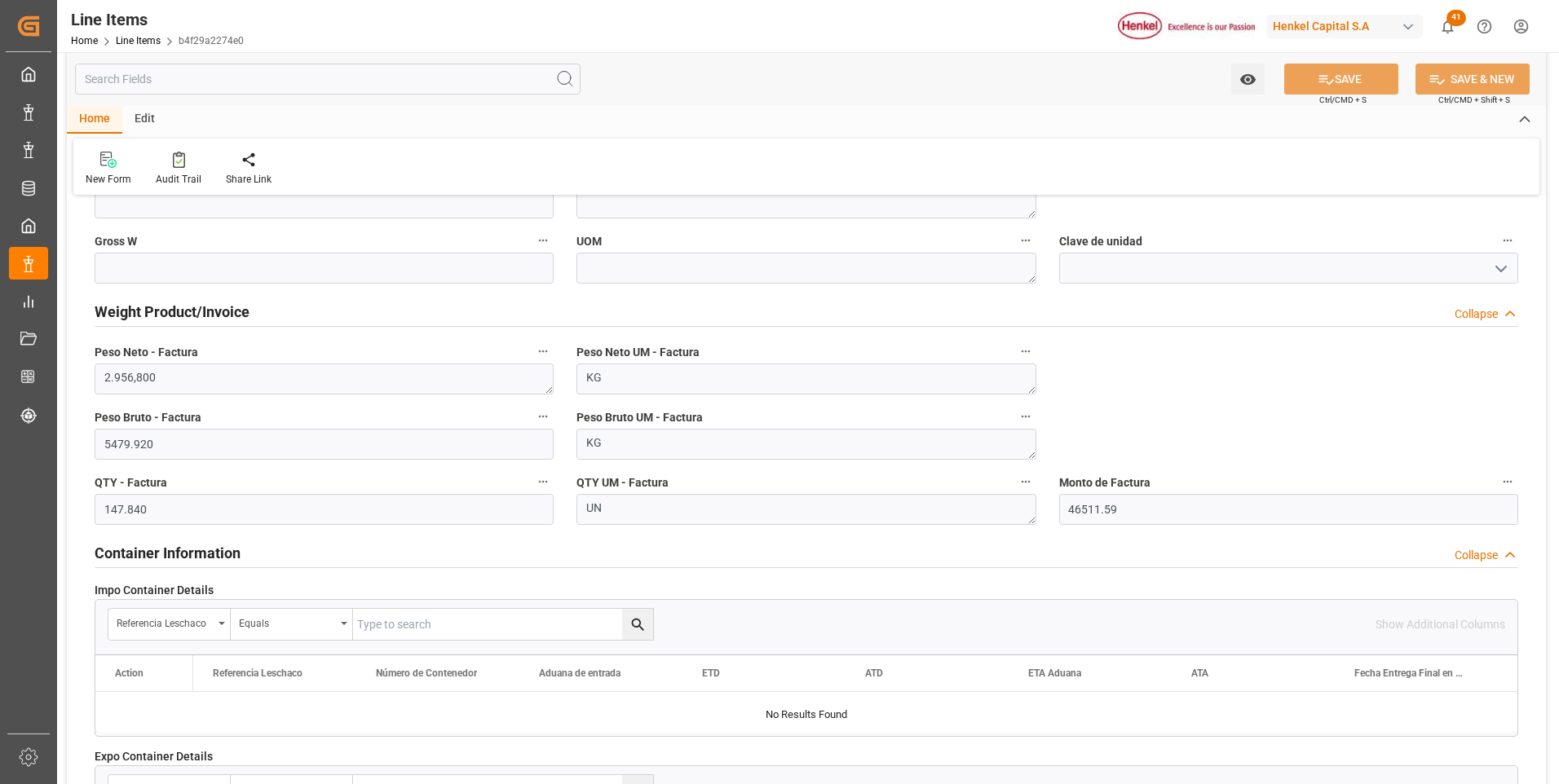
type textarea "3506100200"
type input "31201600"
type textarea "4G"
type textarea "CON"
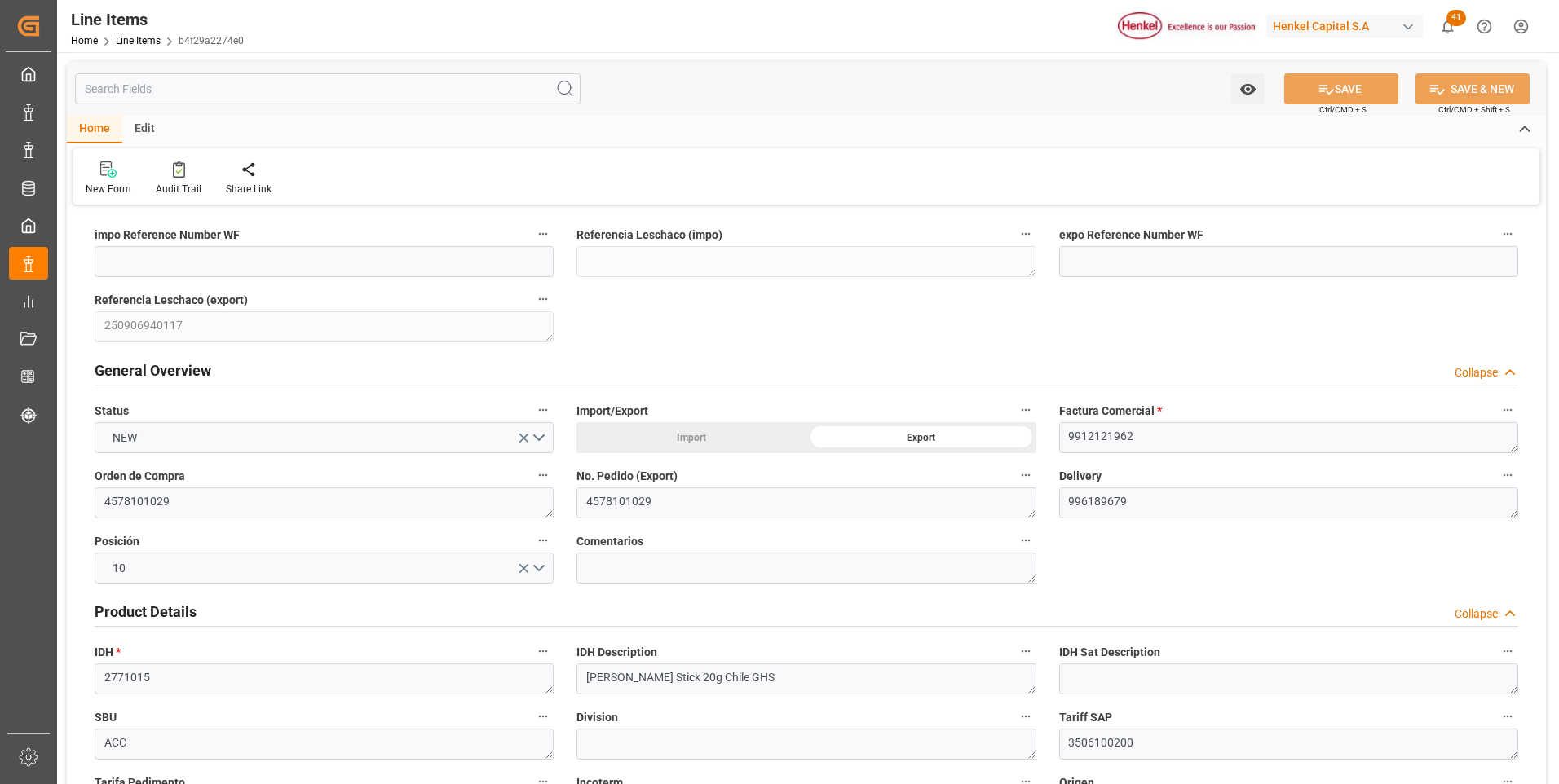
scroll to position [326, 0]
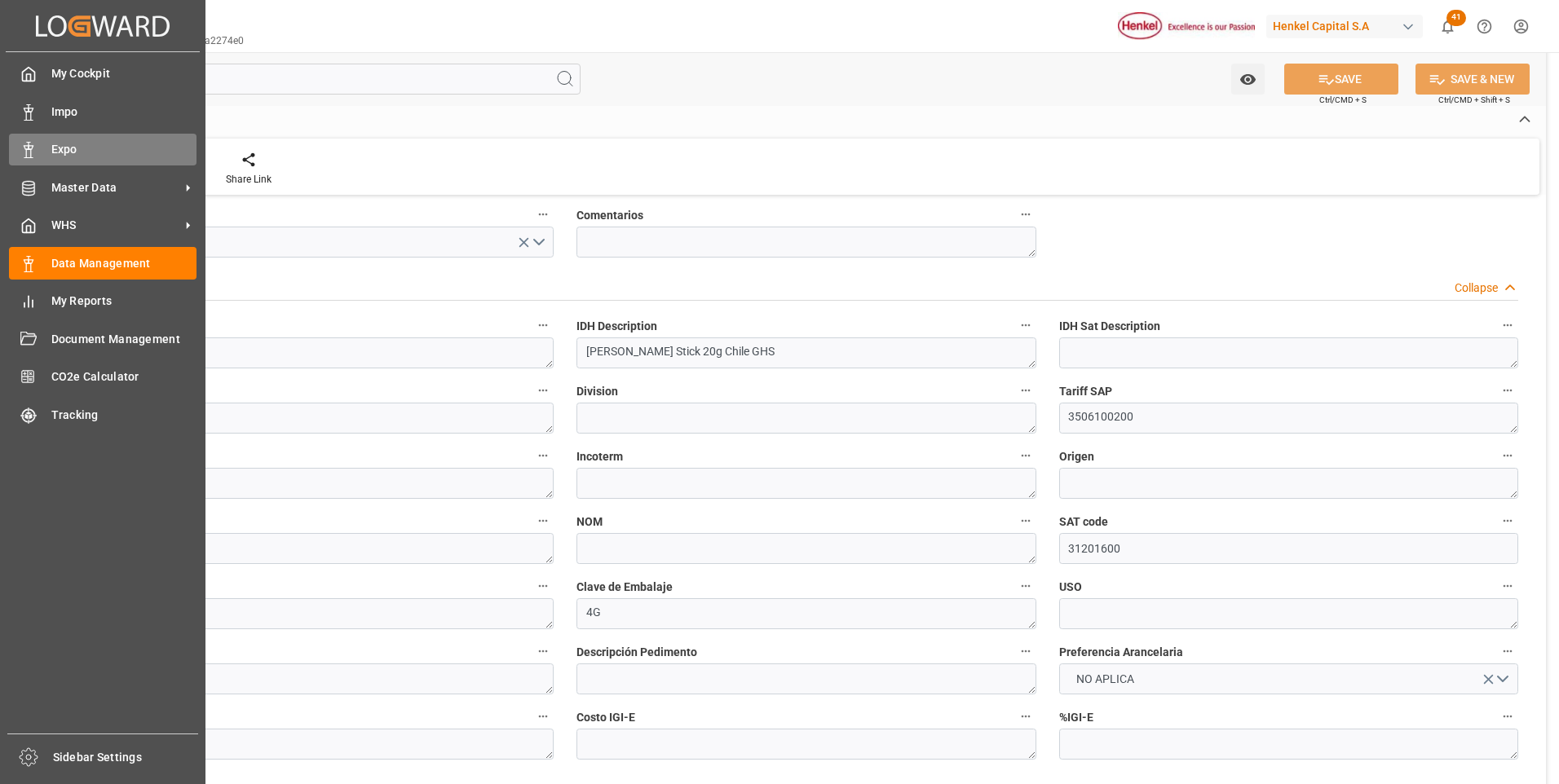
click at [61, 145] on span "Expo" at bounding box center [123, 149] width 146 height 17
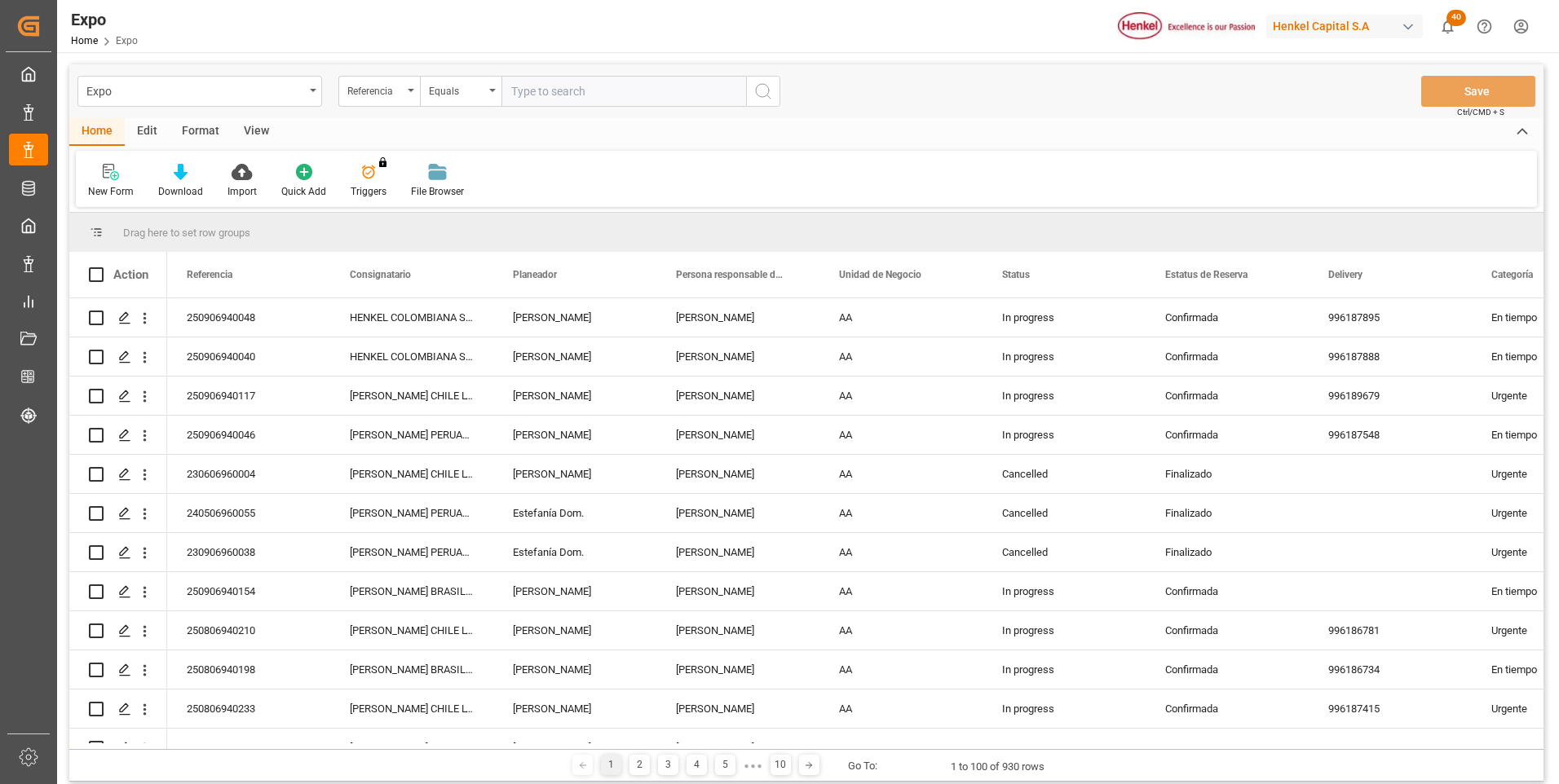
click at [575, 99] on input "text" at bounding box center [623, 91] width 244 height 31
paste input "250906940117"
type input "250906940117"
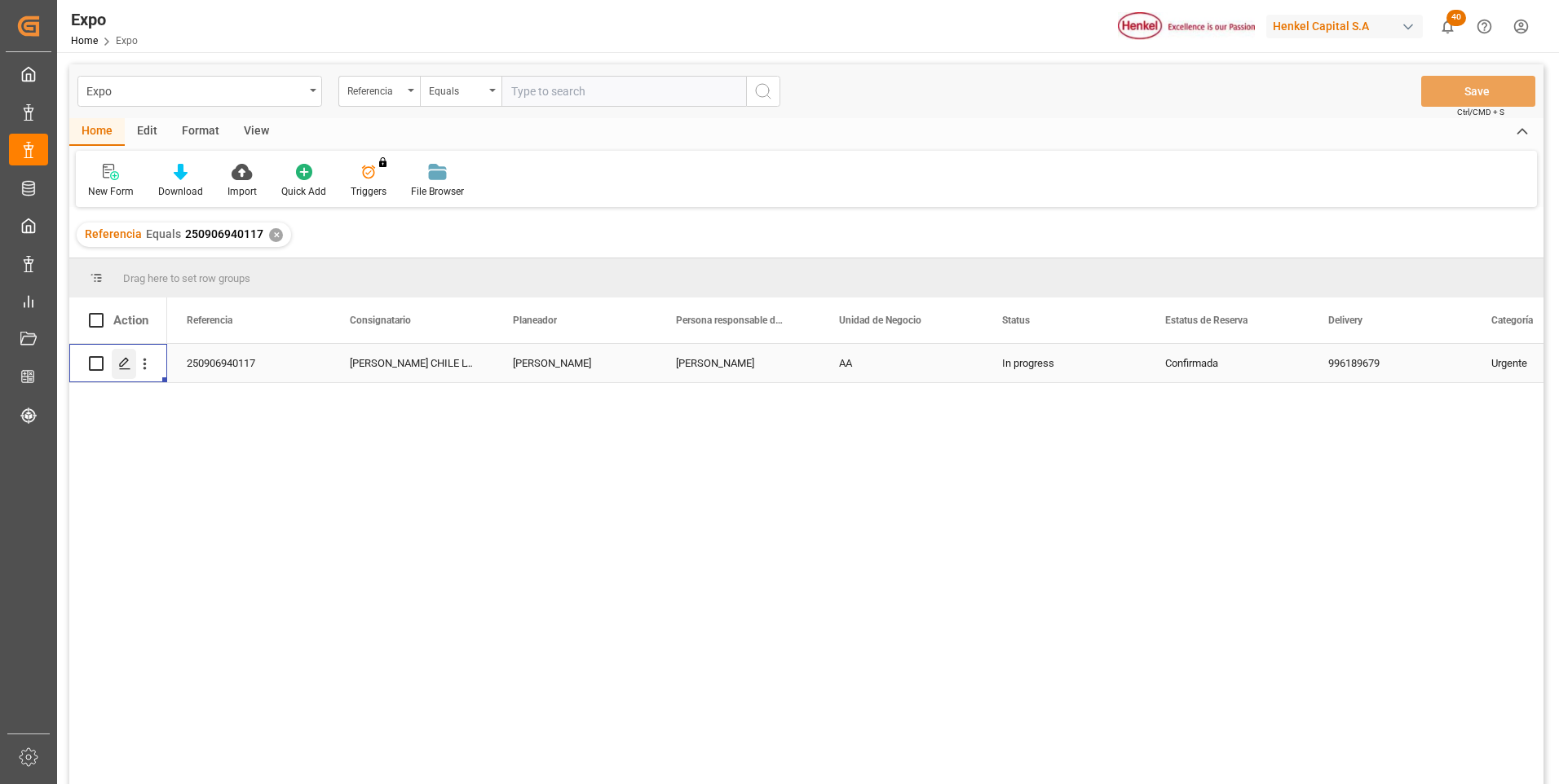
click at [128, 355] on div "Press SPACE to select this row." at bounding box center [124, 364] width 25 height 30
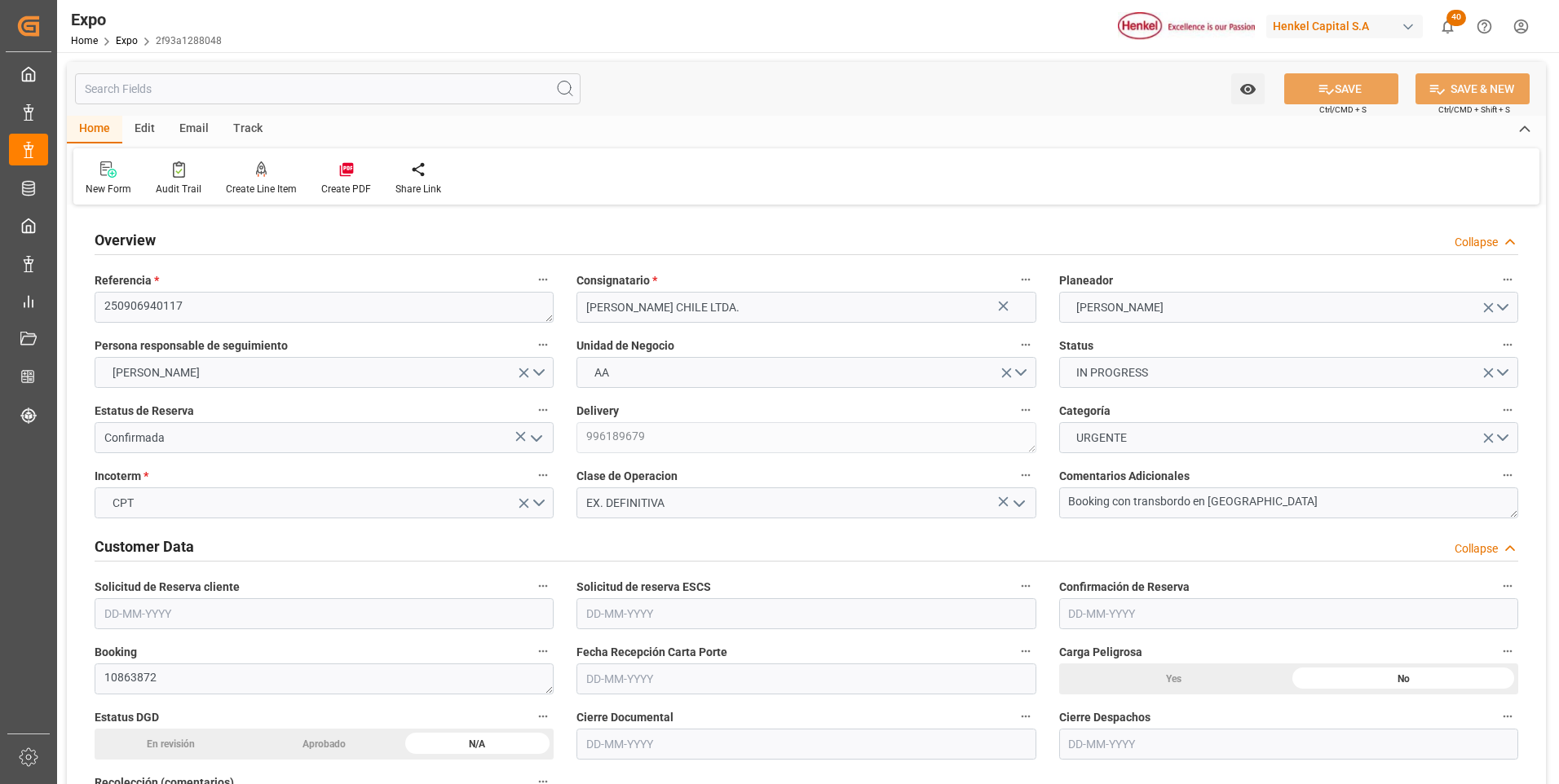
type input "9975636"
type input "MXZLO"
type input "CLSAI"
type input "[DATE]"
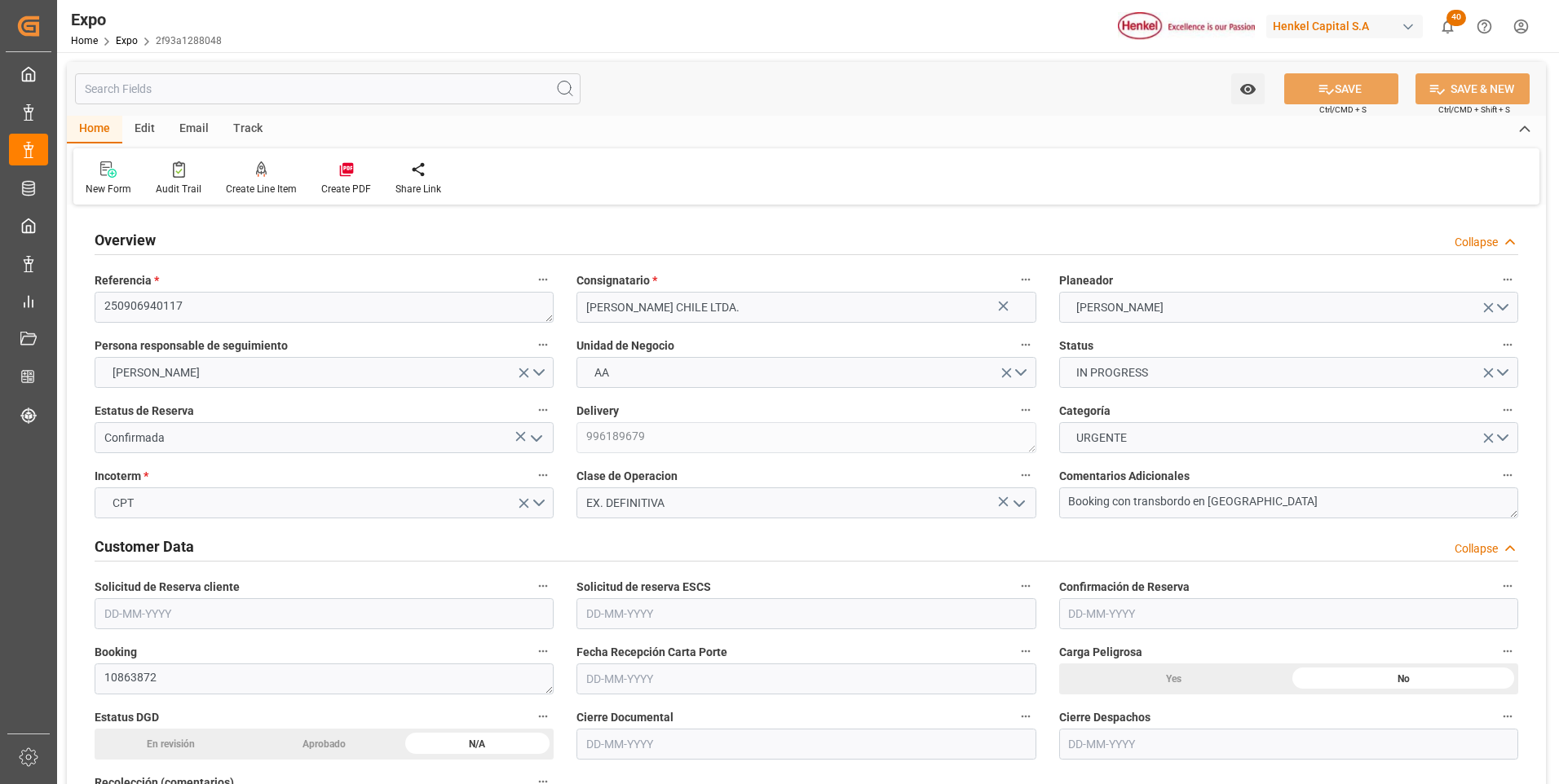
type input "[DATE]"
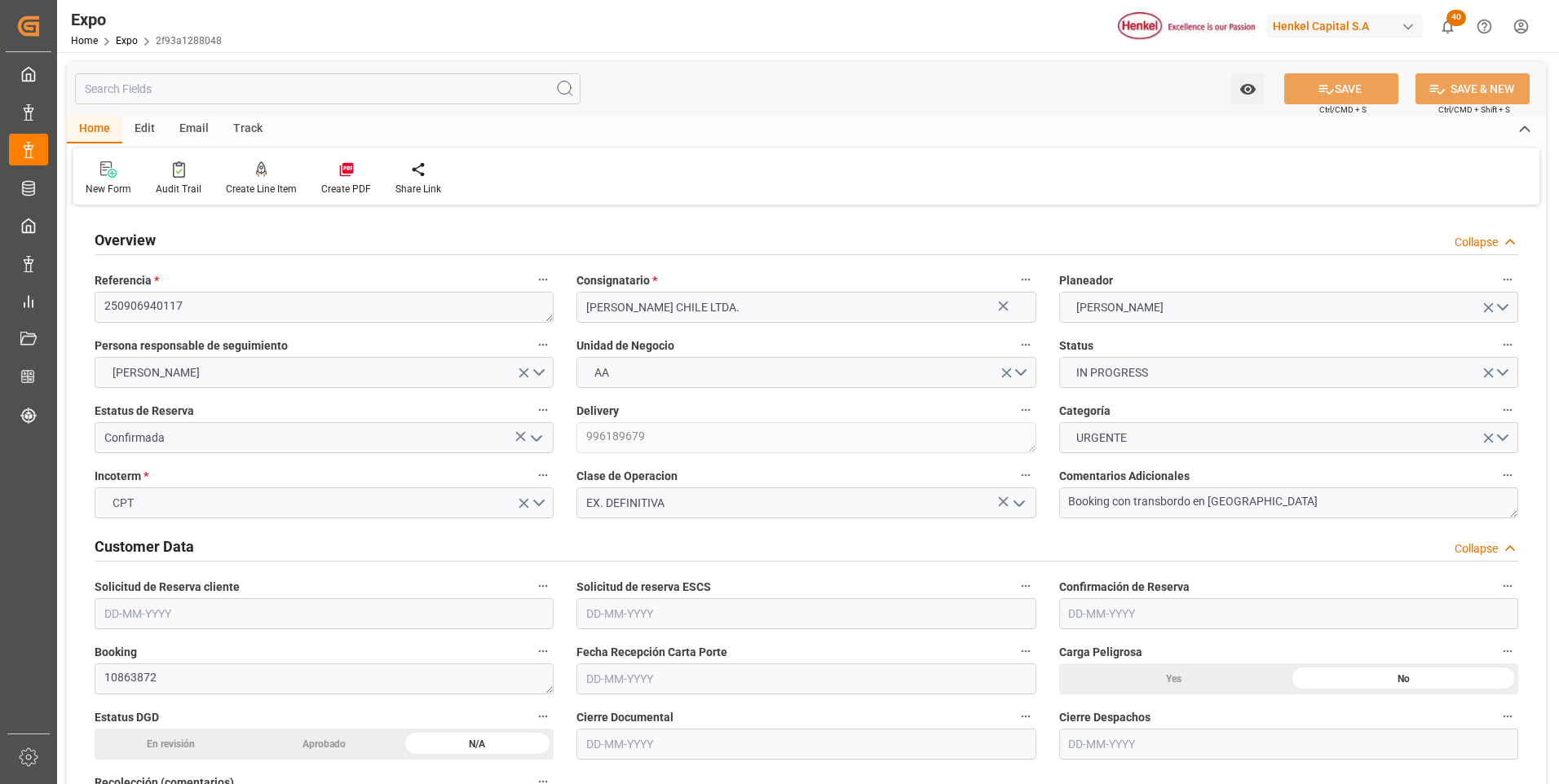
type input "[DATE]"
type input "[DATE] 00:00"
type input "[DATE] 02:00"
type input "[DATE] 00:00"
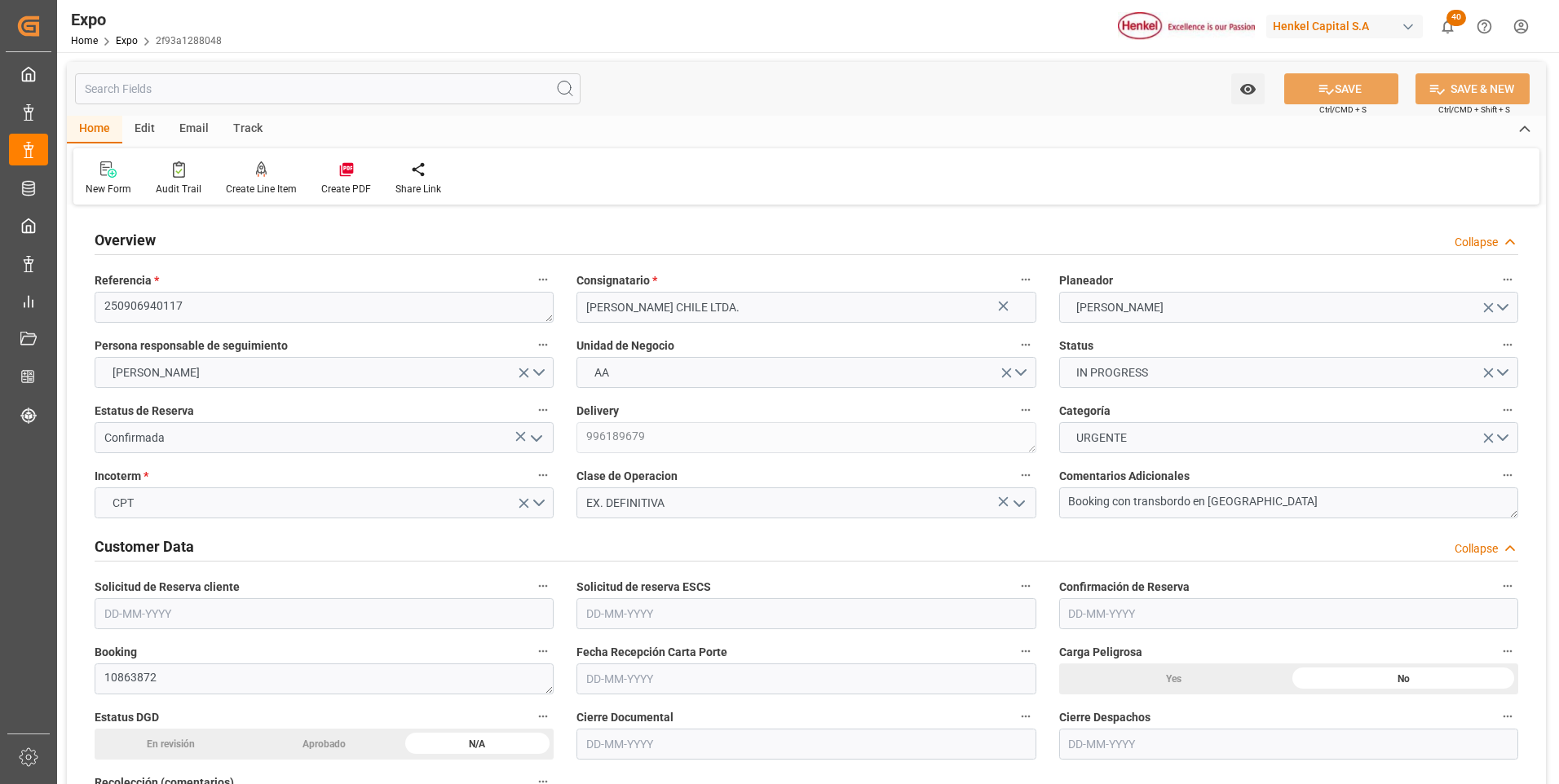
type input "[DATE] 08:00"
type input "[DATE] 00:00"
type input "[DATE] 12:56"
type input "[DATE] 02:00"
type input "[DATE] 17:40"
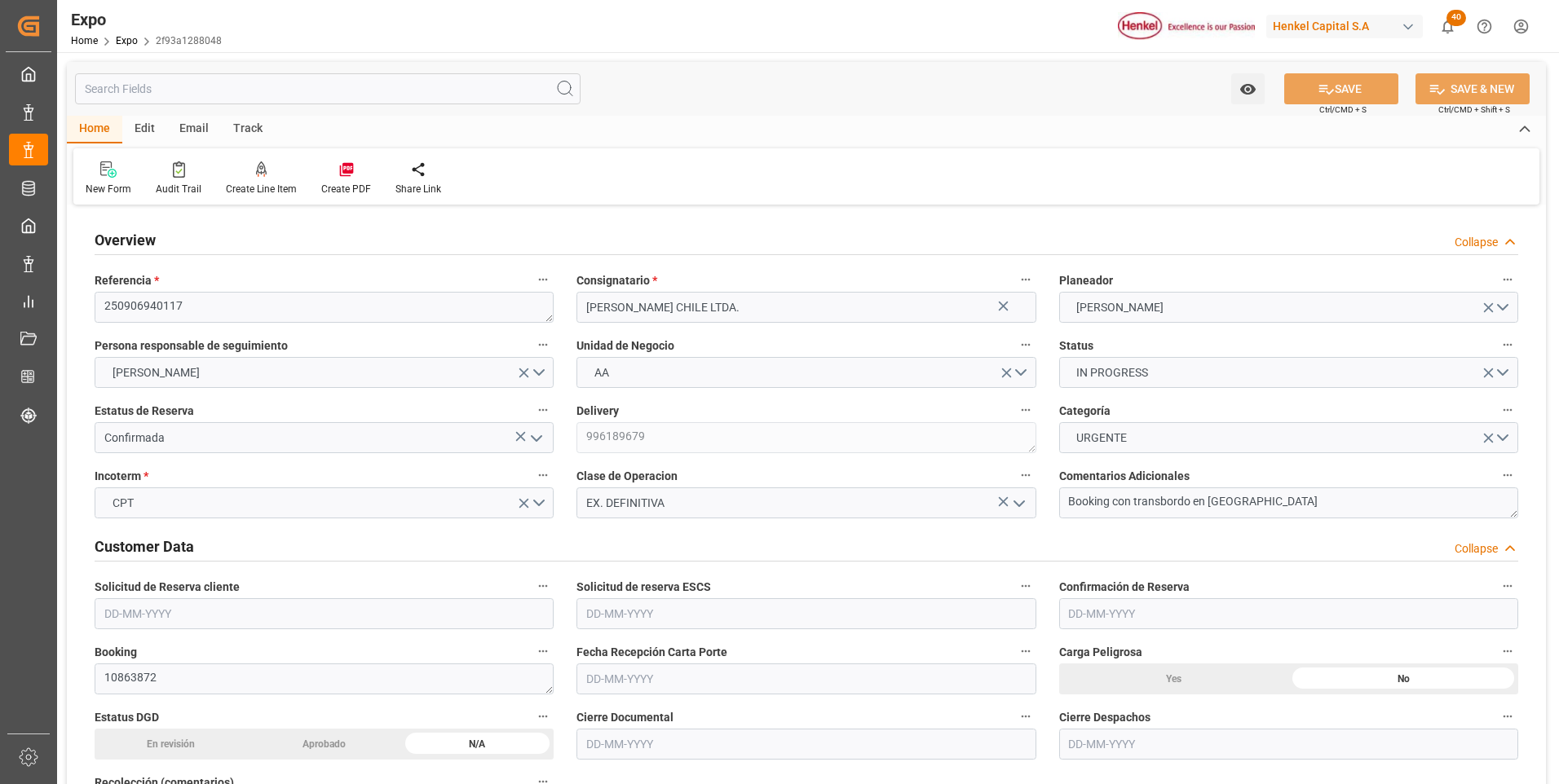
type input "[DATE] 12:00"
type input "[DATE] 05:52"
type input "[DATE] 15:00"
type input "[DATE] 08:00"
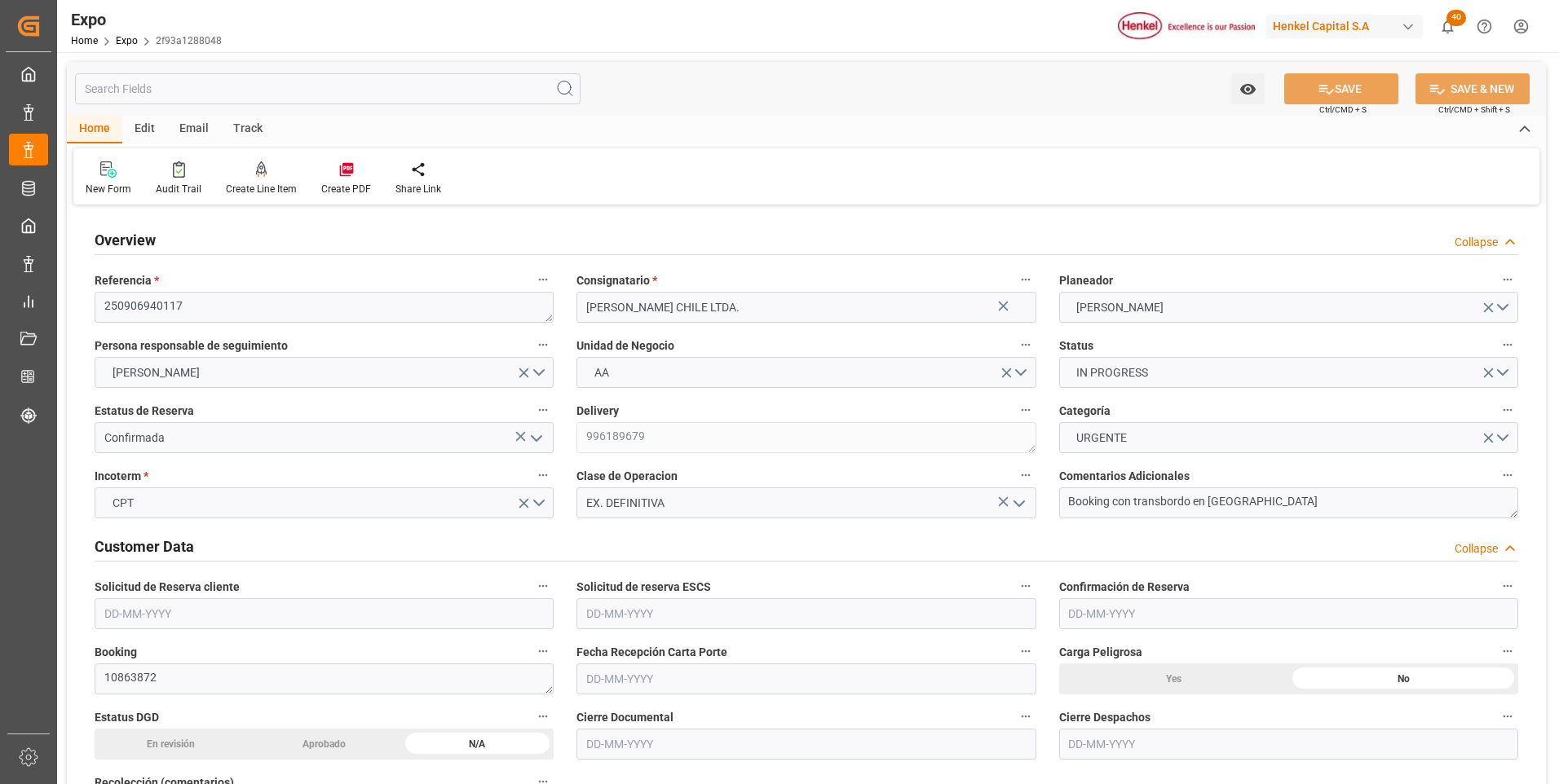
type input "[DATE] 06:33"
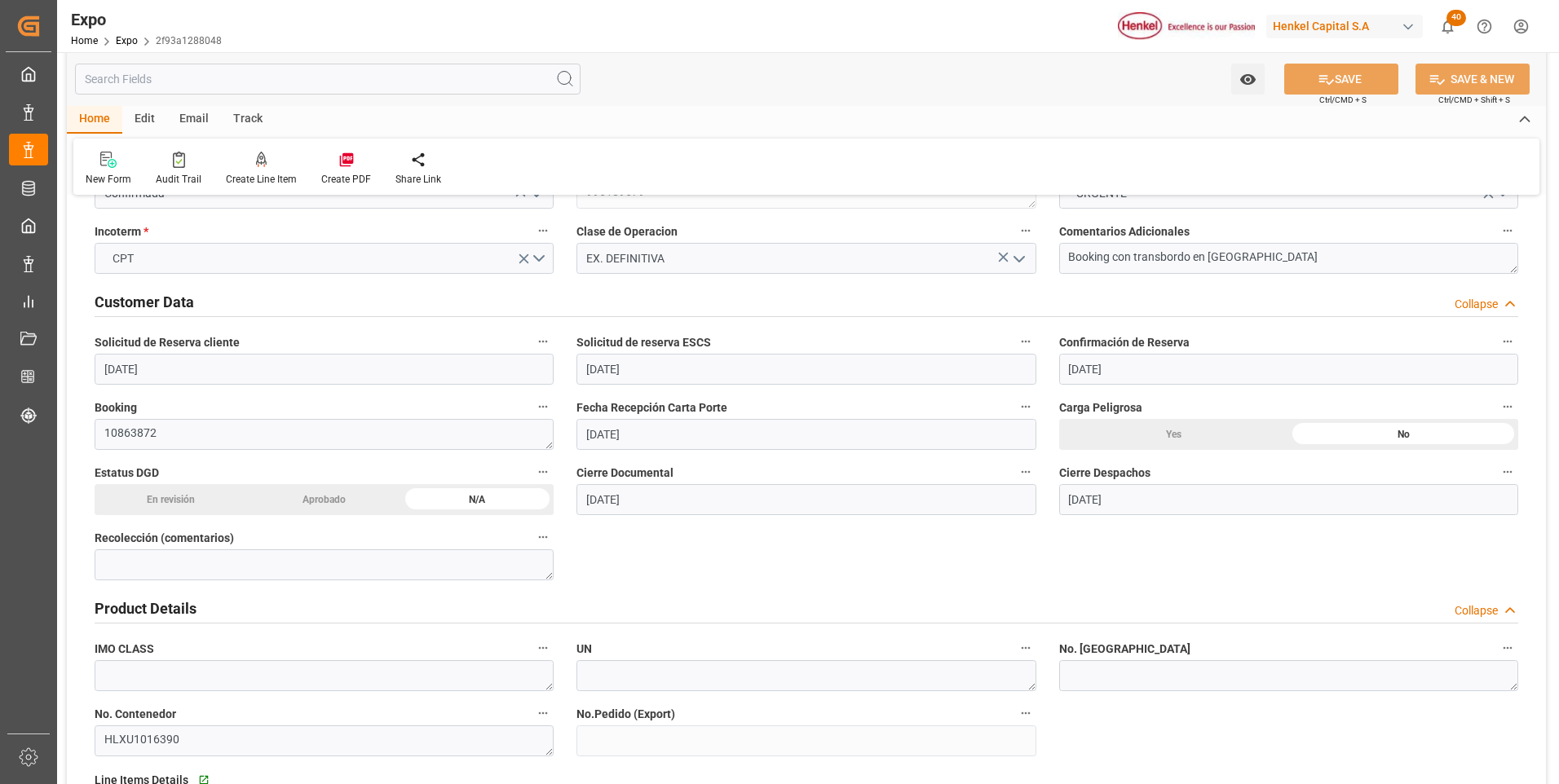
scroll to position [407, 0]
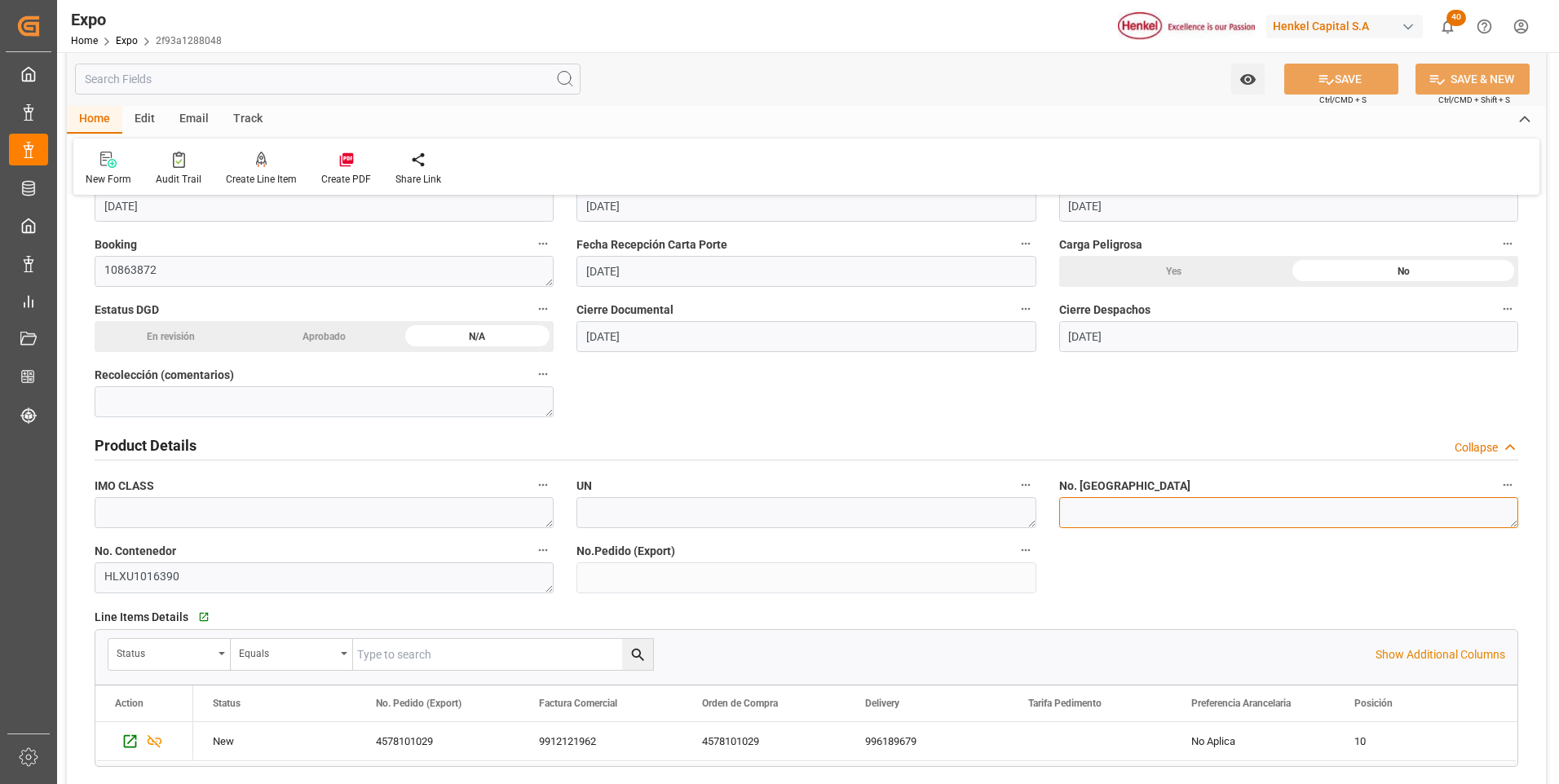
click at [1073, 515] on textarea at bounding box center [1289, 513] width 459 height 31
paste textarea "INT 3721719"
click at [1091, 512] on textarea "INT 3721719" at bounding box center [1289, 513] width 459 height 31
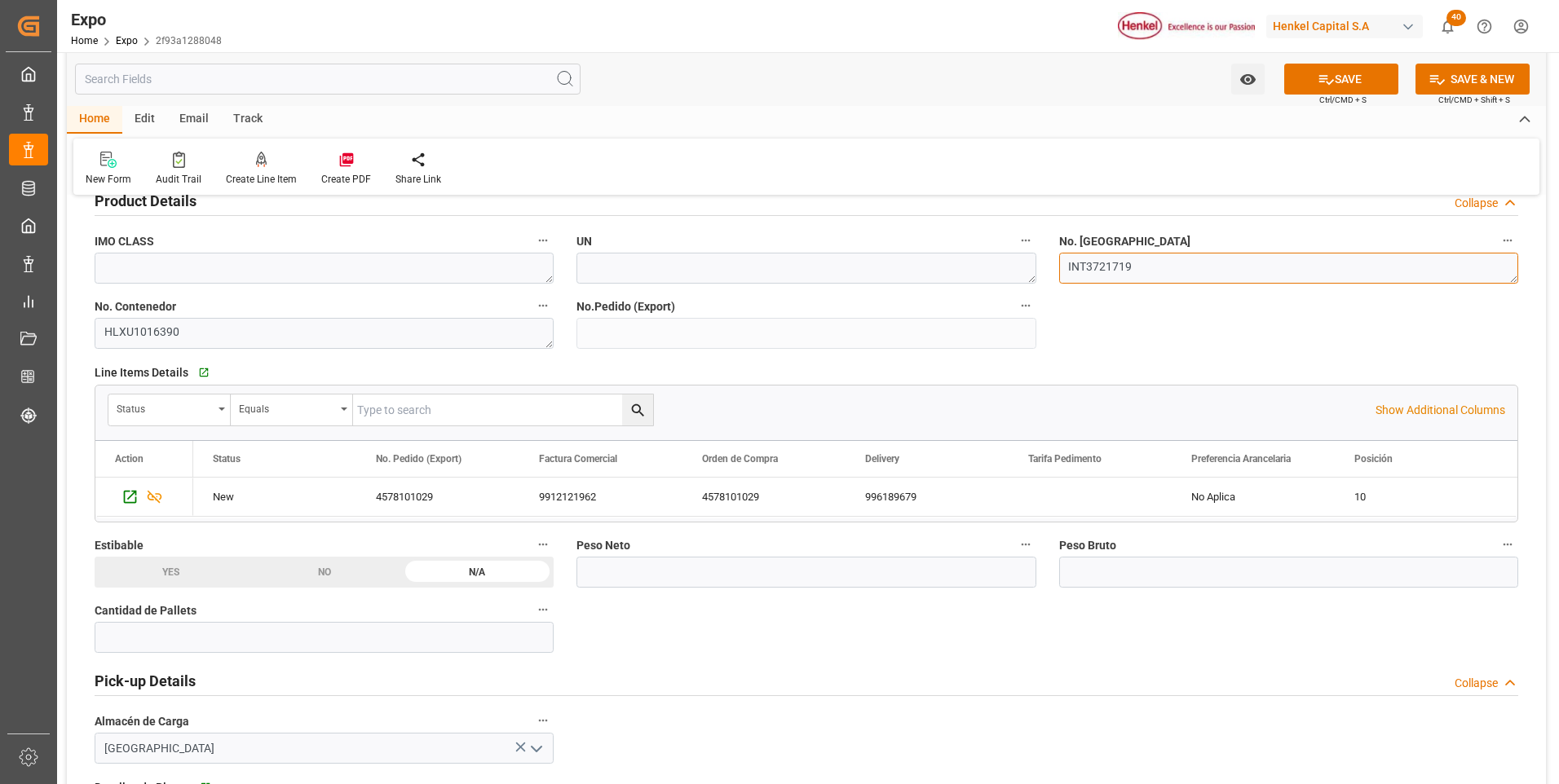
scroll to position [815, 0]
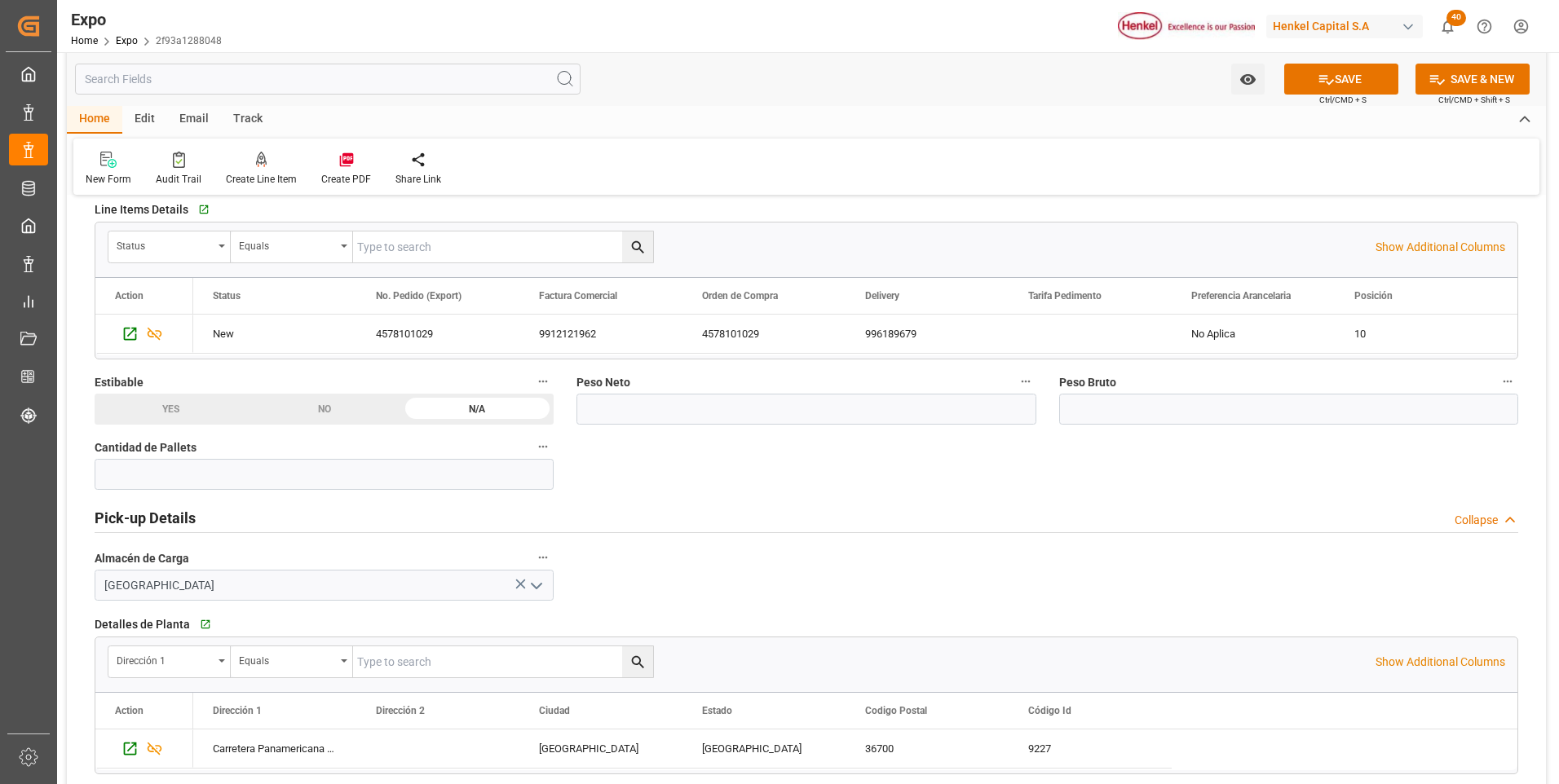
type textarea "INT3721719"
click at [389, 471] on input "text" at bounding box center [324, 475] width 459 height 31
type input "10"
click at [700, 398] on input "text" at bounding box center [806, 410] width 459 height 31
type input "2956.800"
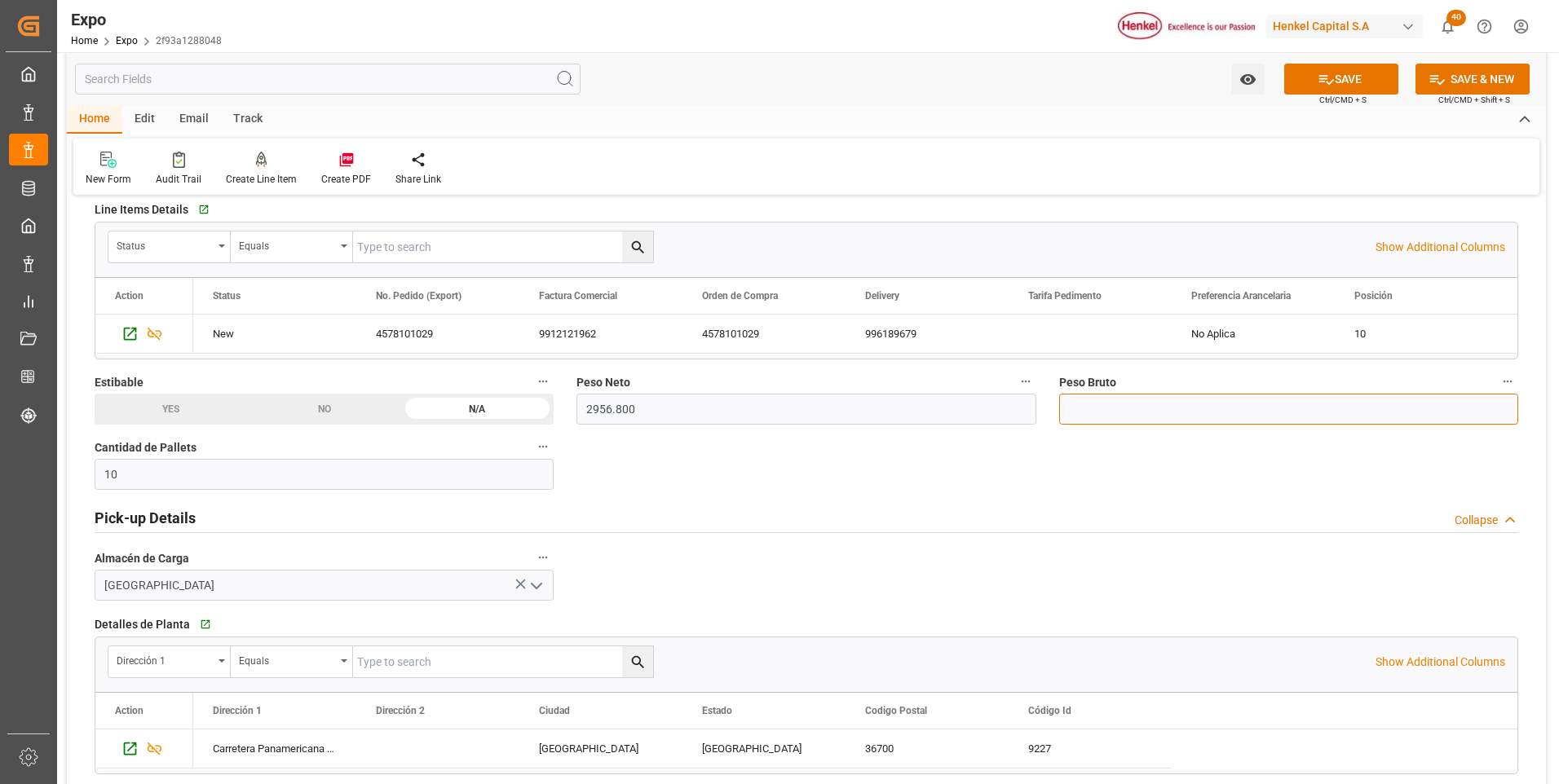
click at [1227, 406] on input "text" at bounding box center [1289, 410] width 459 height 31
type input "5479.920"
click at [1352, 87] on button "SAVE" at bounding box center [1341, 79] width 114 height 31
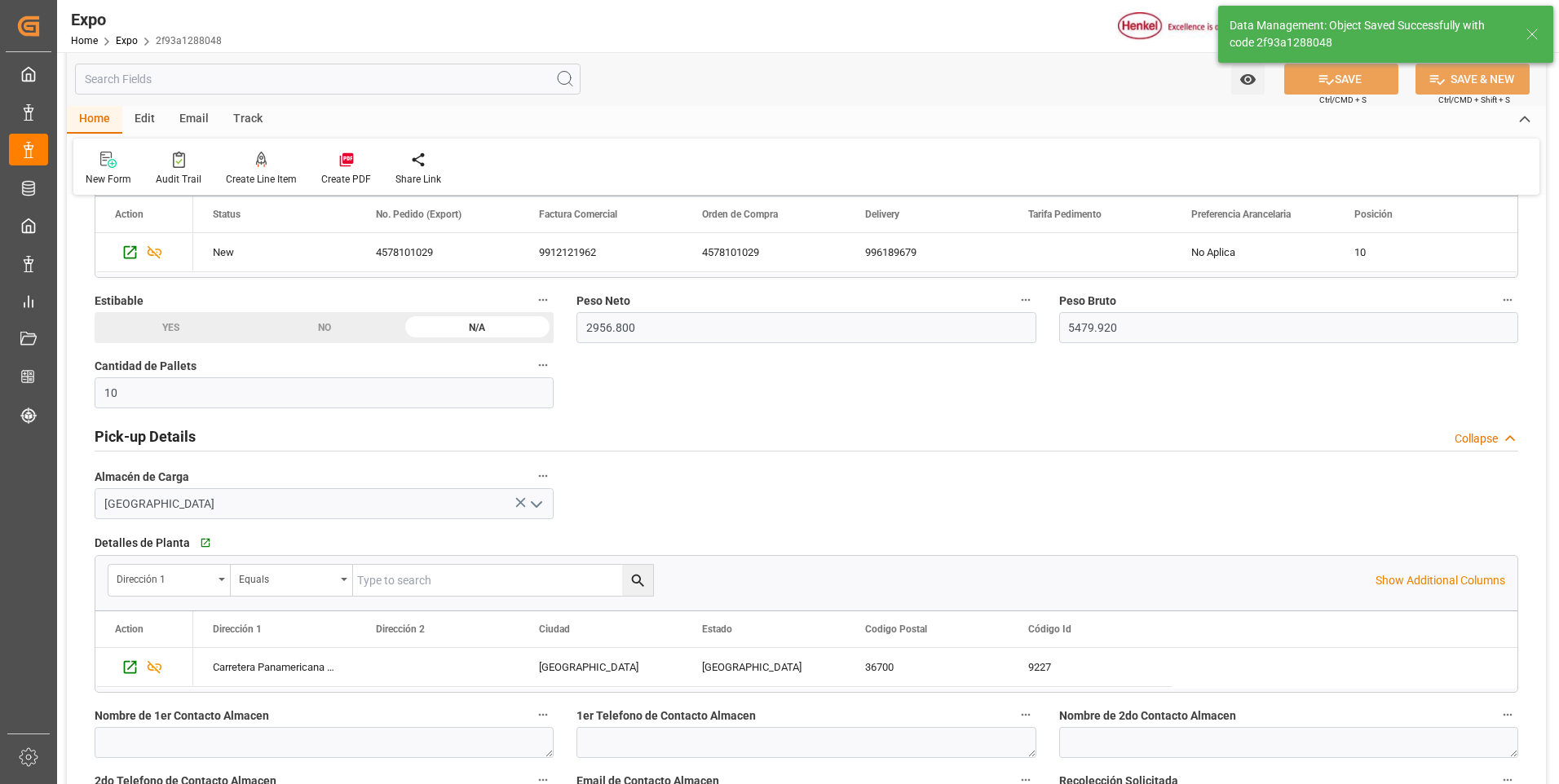
type textarea "[PERSON_NAME]"
type input "[DATE] 15:45"
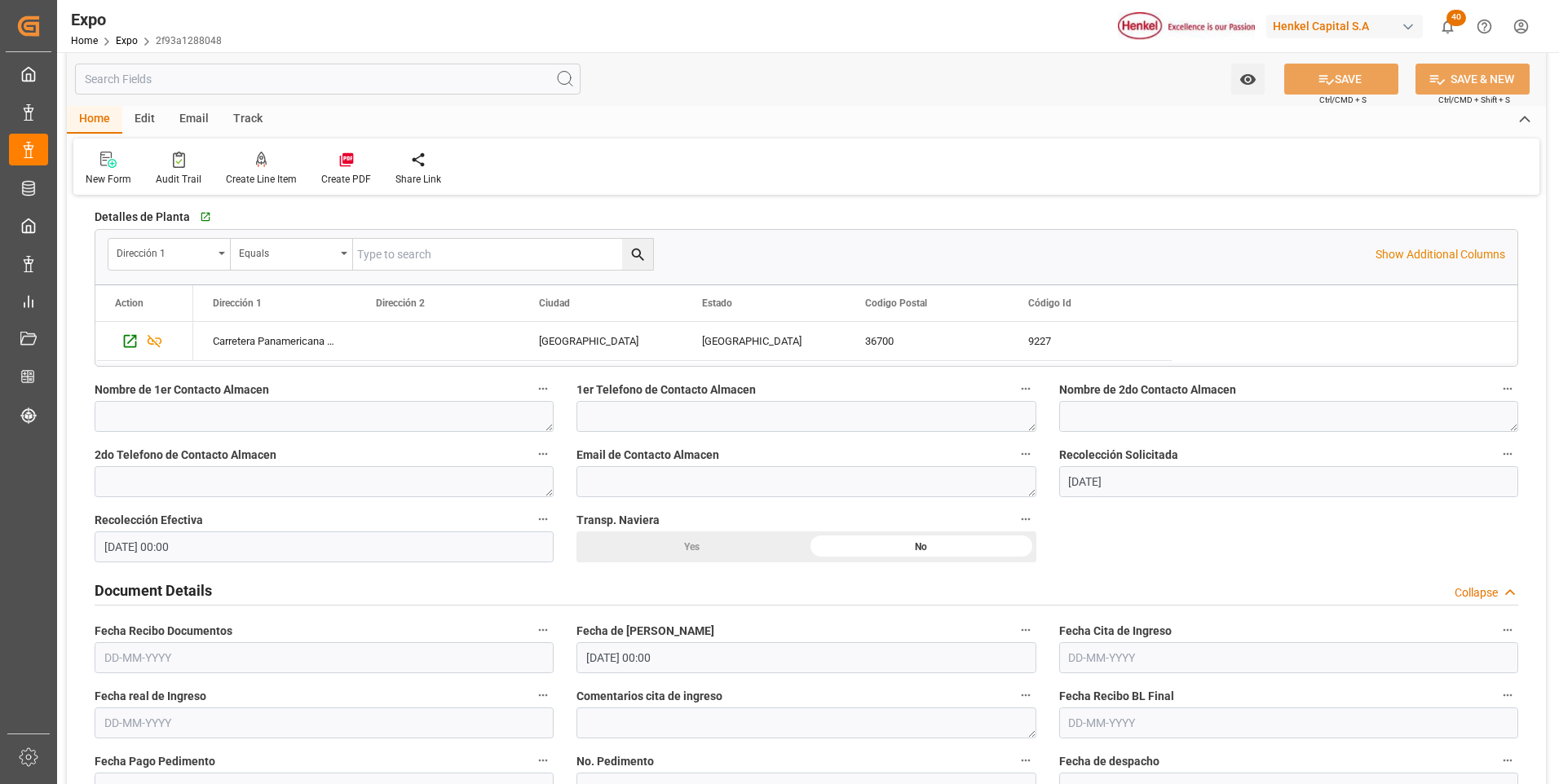
scroll to position [1304, 0]
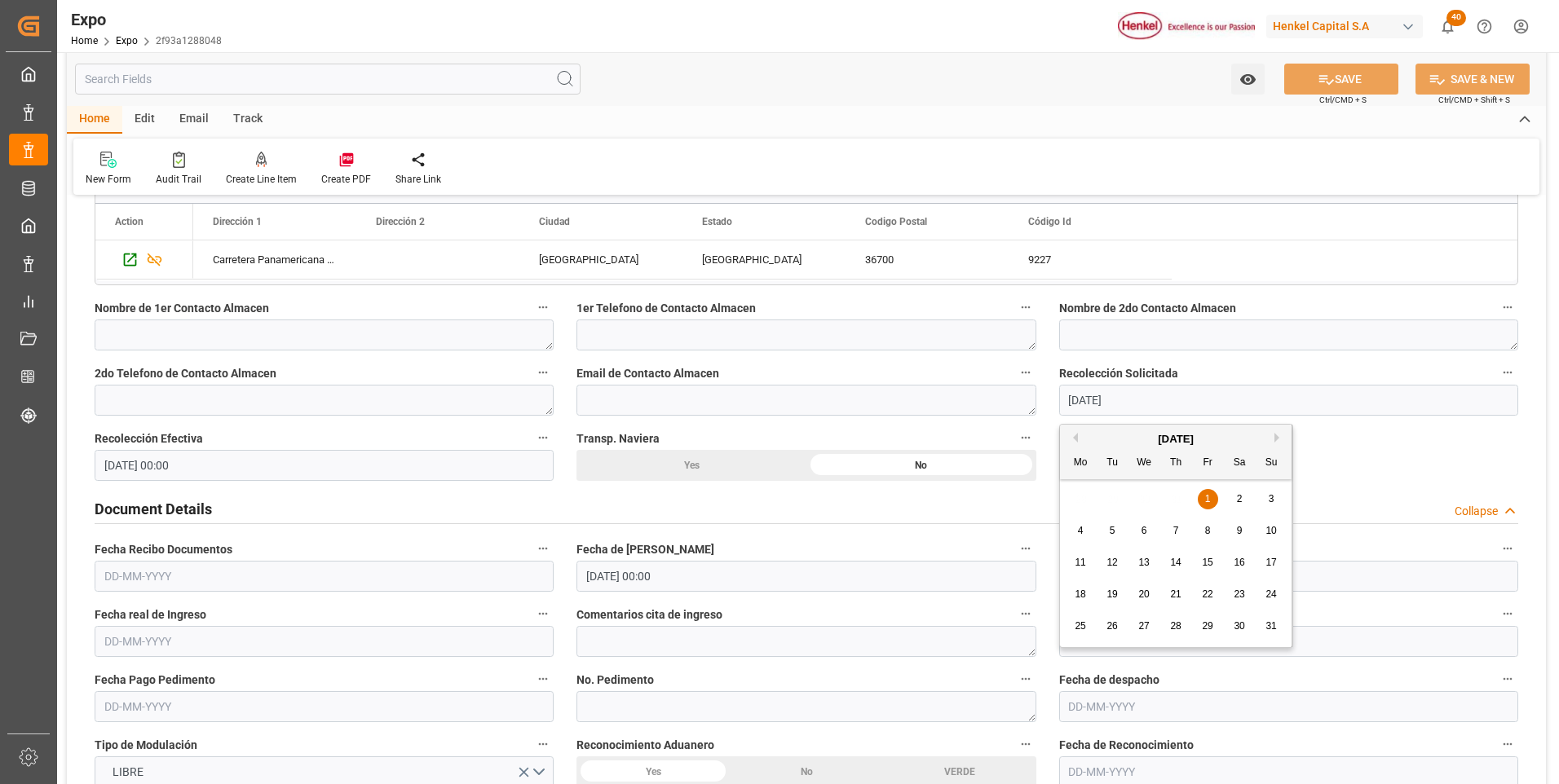
click at [1100, 400] on input "[DATE]" at bounding box center [1289, 401] width 459 height 31
click at [1277, 441] on button "Next Month" at bounding box center [1280, 438] width 10 height 10
click at [1076, 499] on div "1" at bounding box center [1081, 499] width 21 height 20
type input "[DATE]"
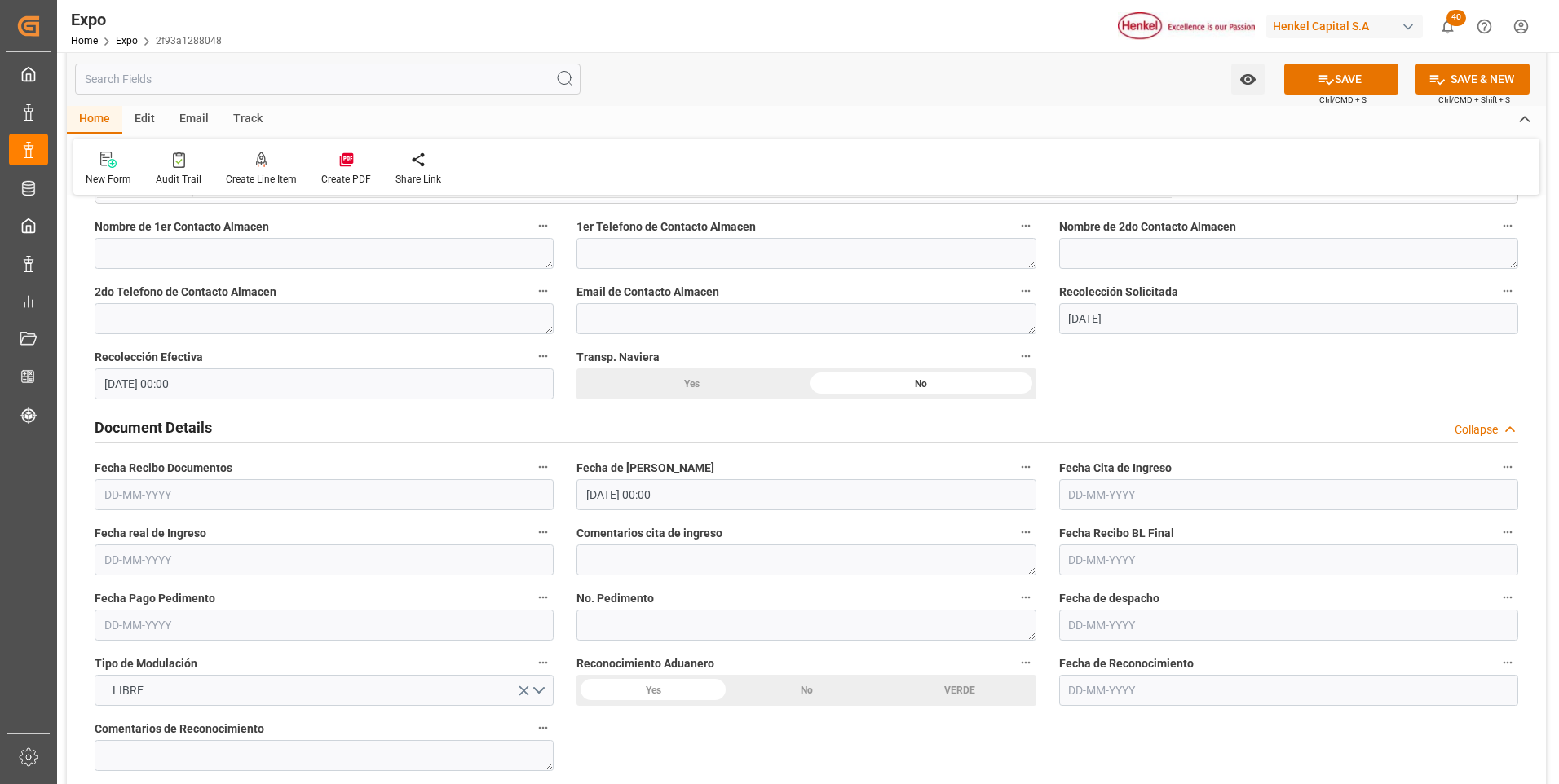
click at [162, 494] on input "text" at bounding box center [324, 495] width 459 height 31
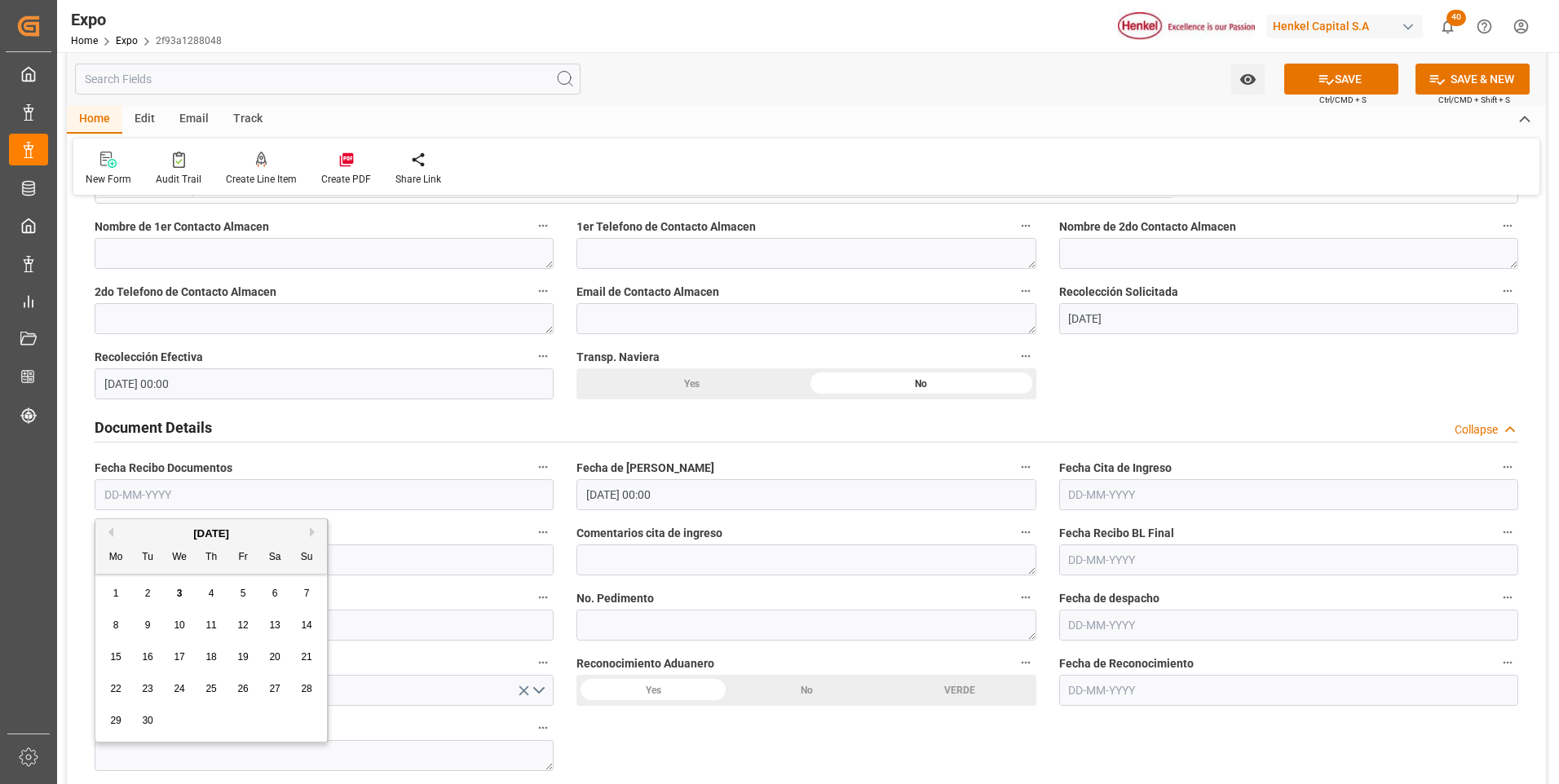
click at [114, 593] on span "1" at bounding box center [116, 593] width 6 height 12
type input "[DATE]"
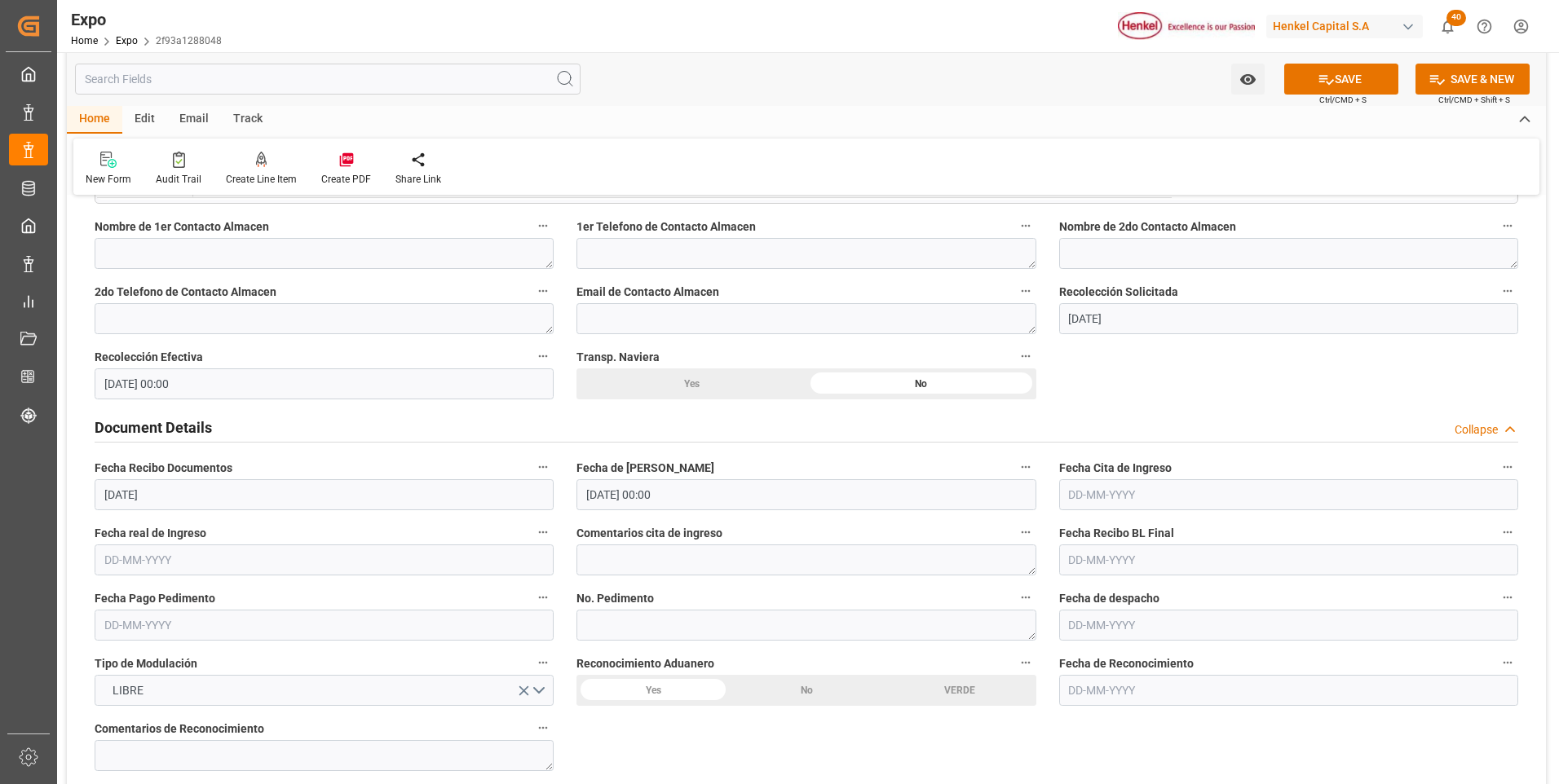
click at [1103, 489] on input "text" at bounding box center [1289, 495] width 459 height 31
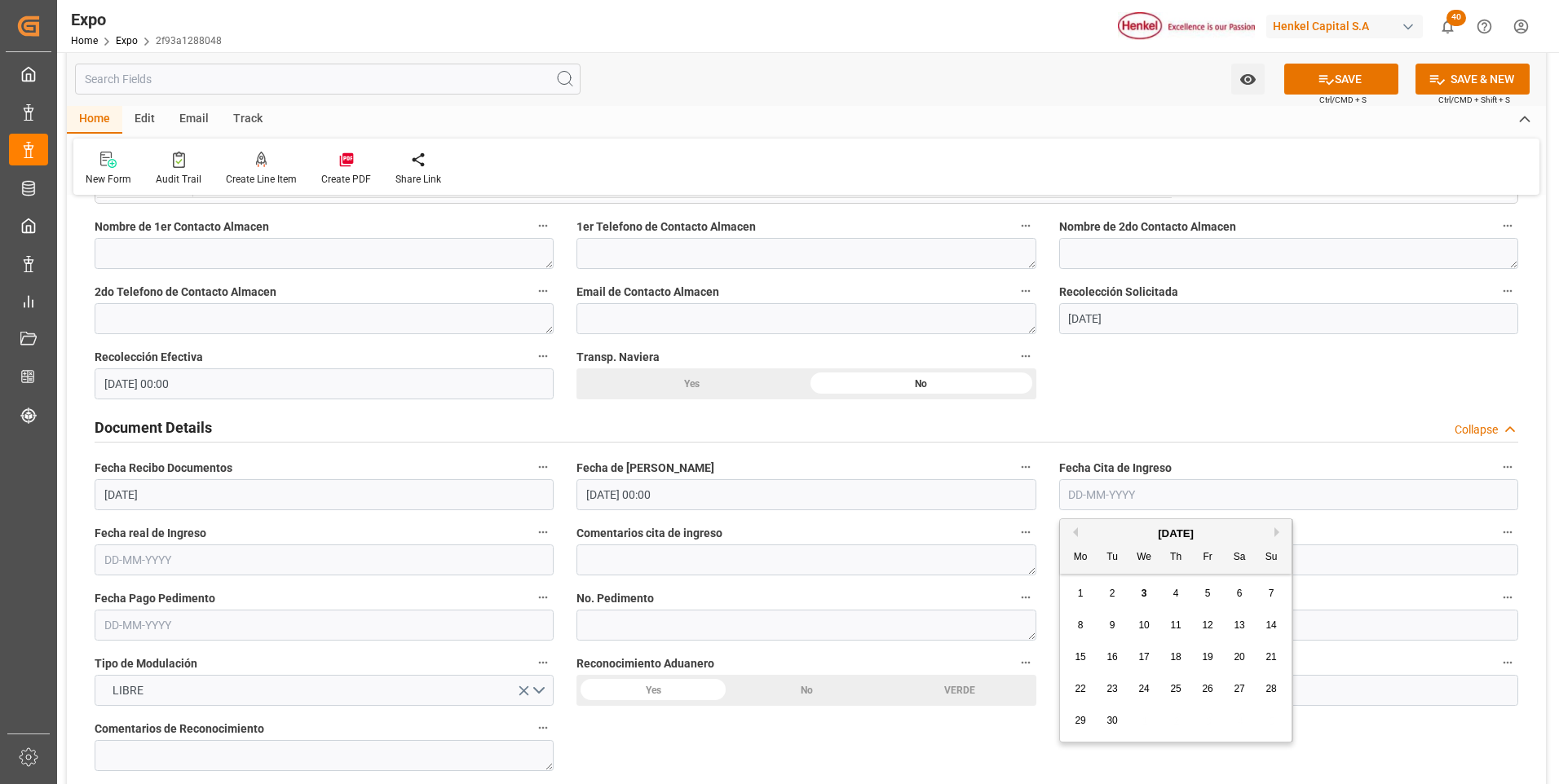
click at [1138, 589] on div "3" at bounding box center [1144, 594] width 21 height 20
type input "[DATE]"
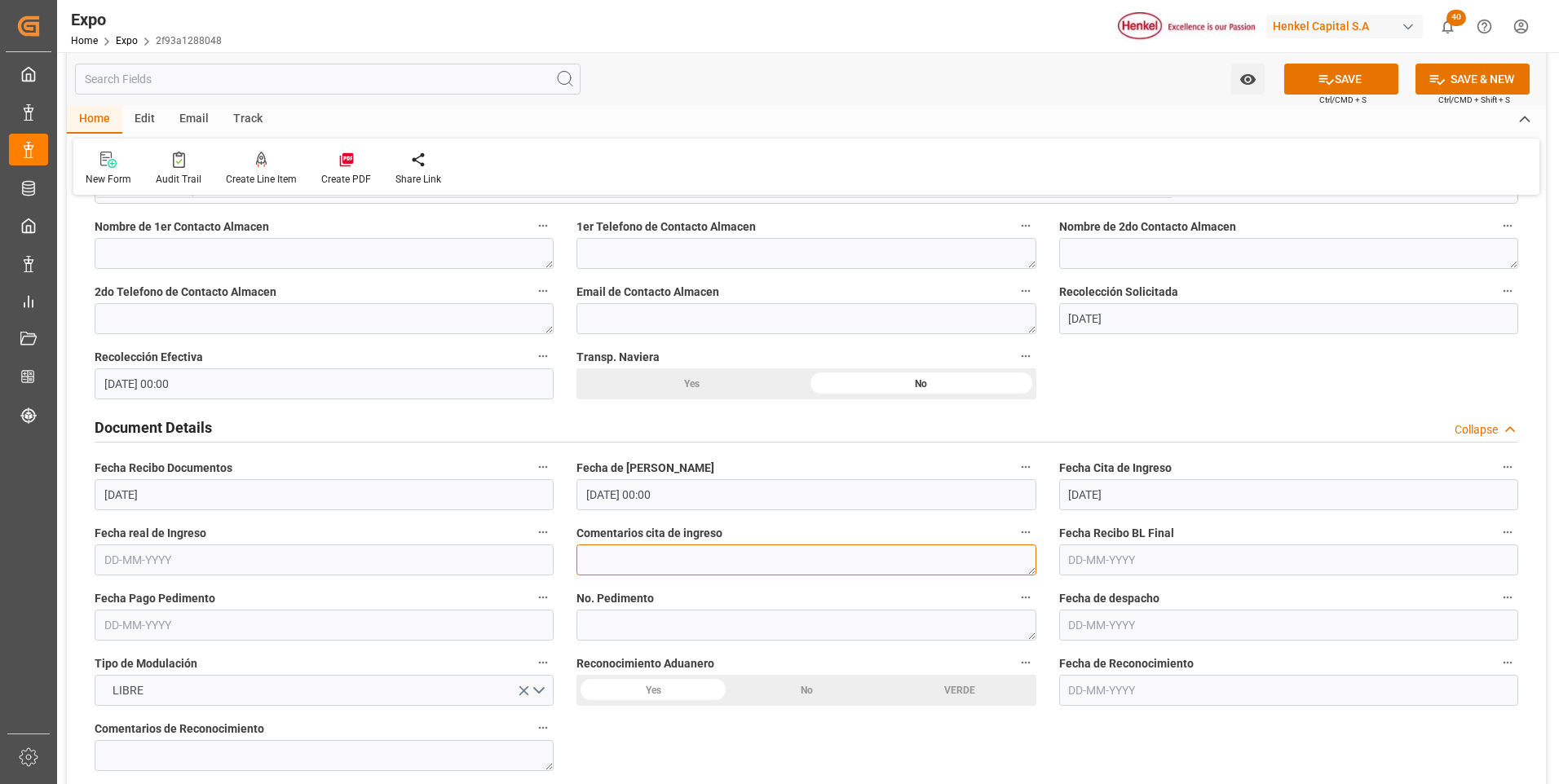
click at [920, 560] on textarea at bounding box center [806, 560] width 459 height 31
type textarea "Se perdió 1a cita por congestión en puerto"
click at [1324, 84] on icon at bounding box center [1326, 79] width 17 height 17
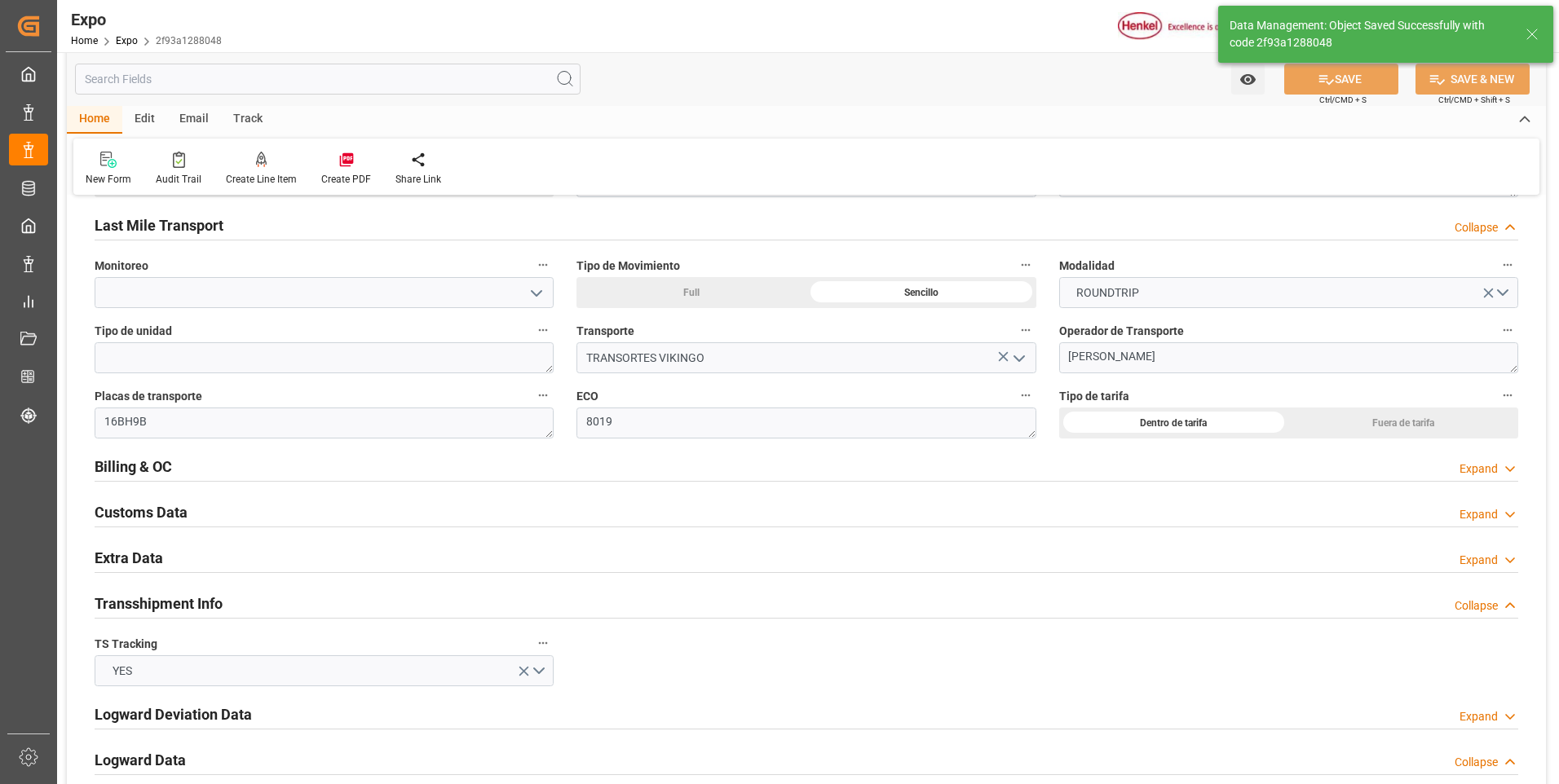
scroll to position [2690, 0]
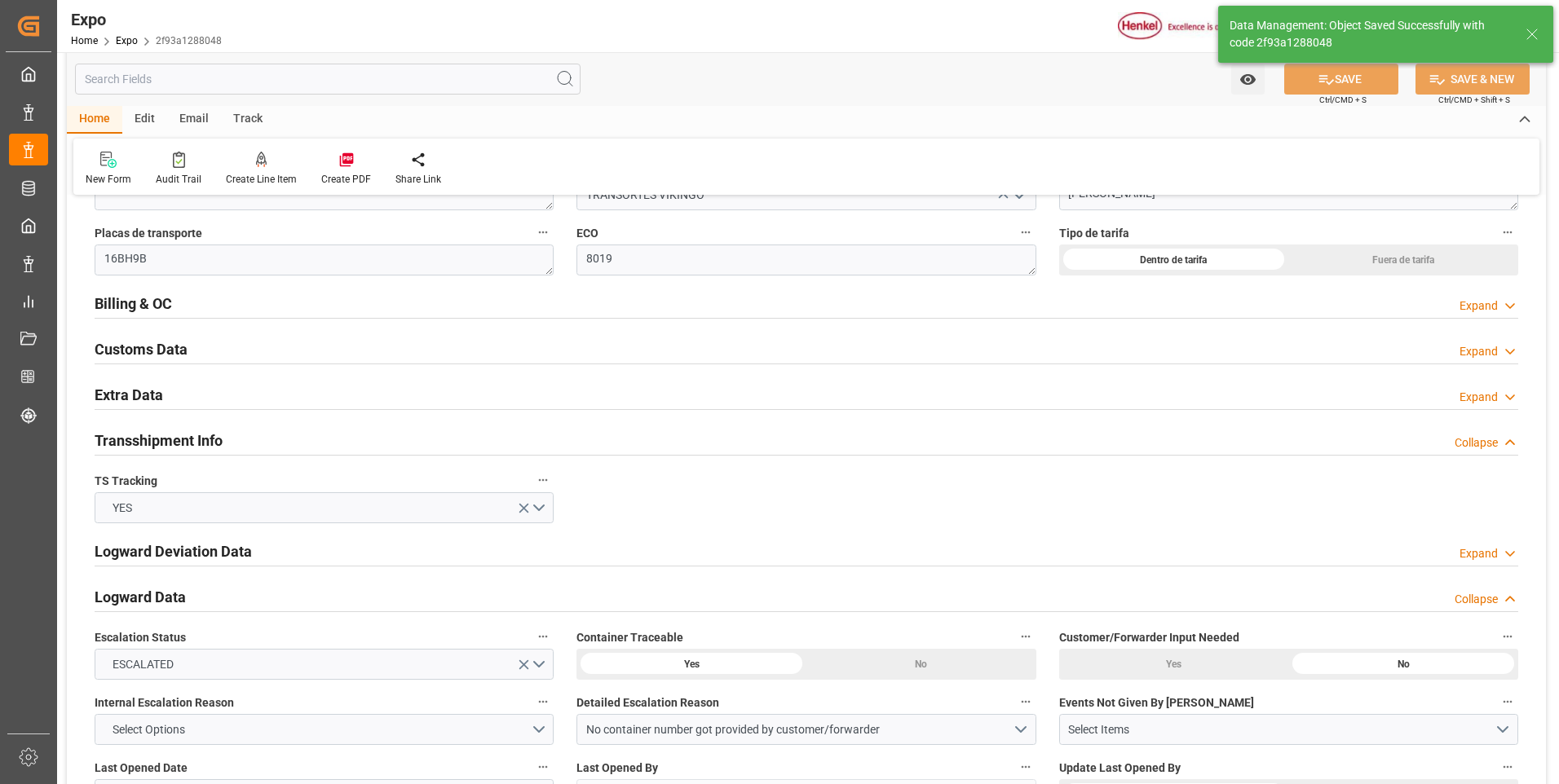
click at [1496, 401] on div "Expand" at bounding box center [1478, 397] width 39 height 17
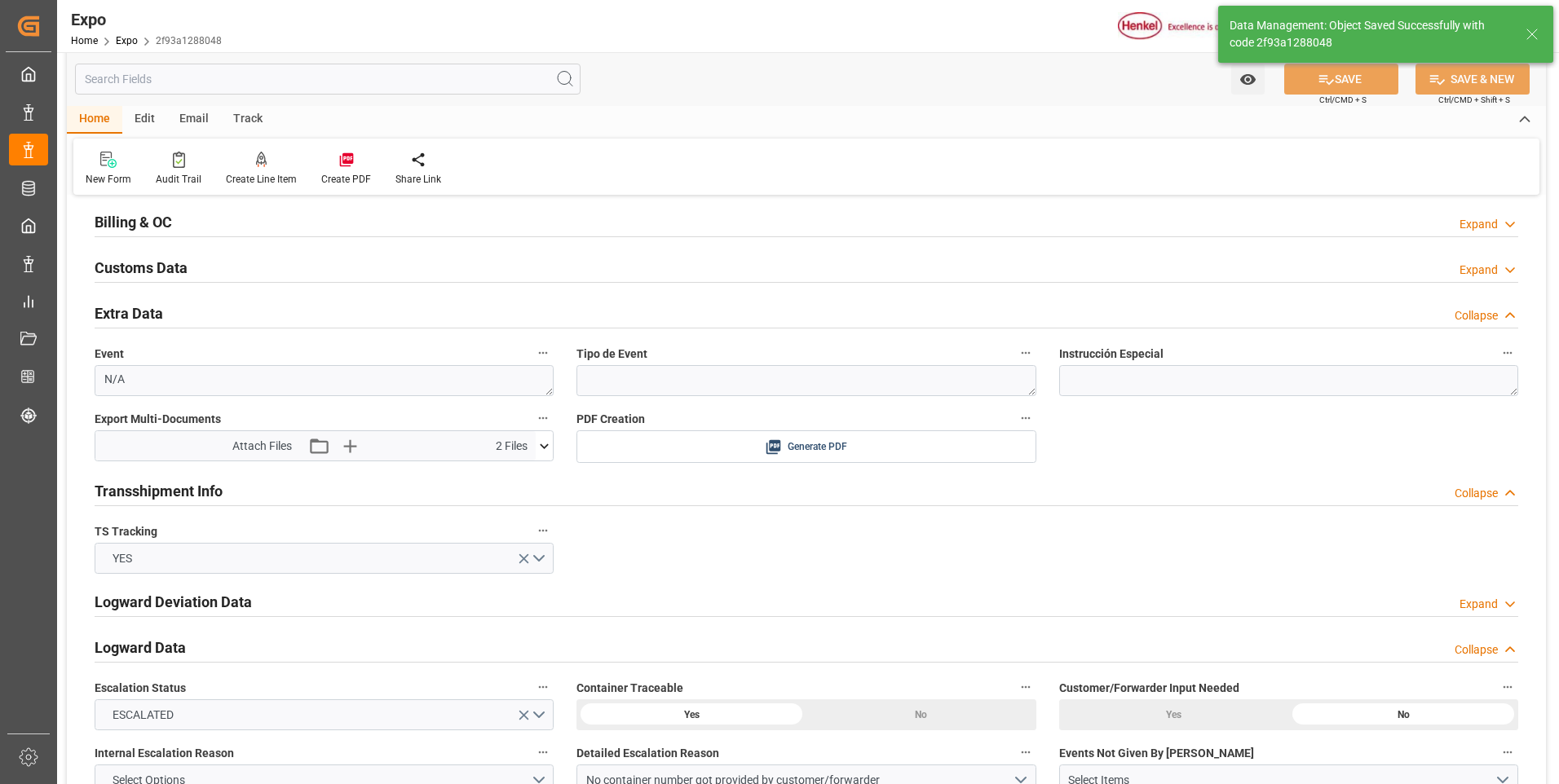
scroll to position [2853, 0]
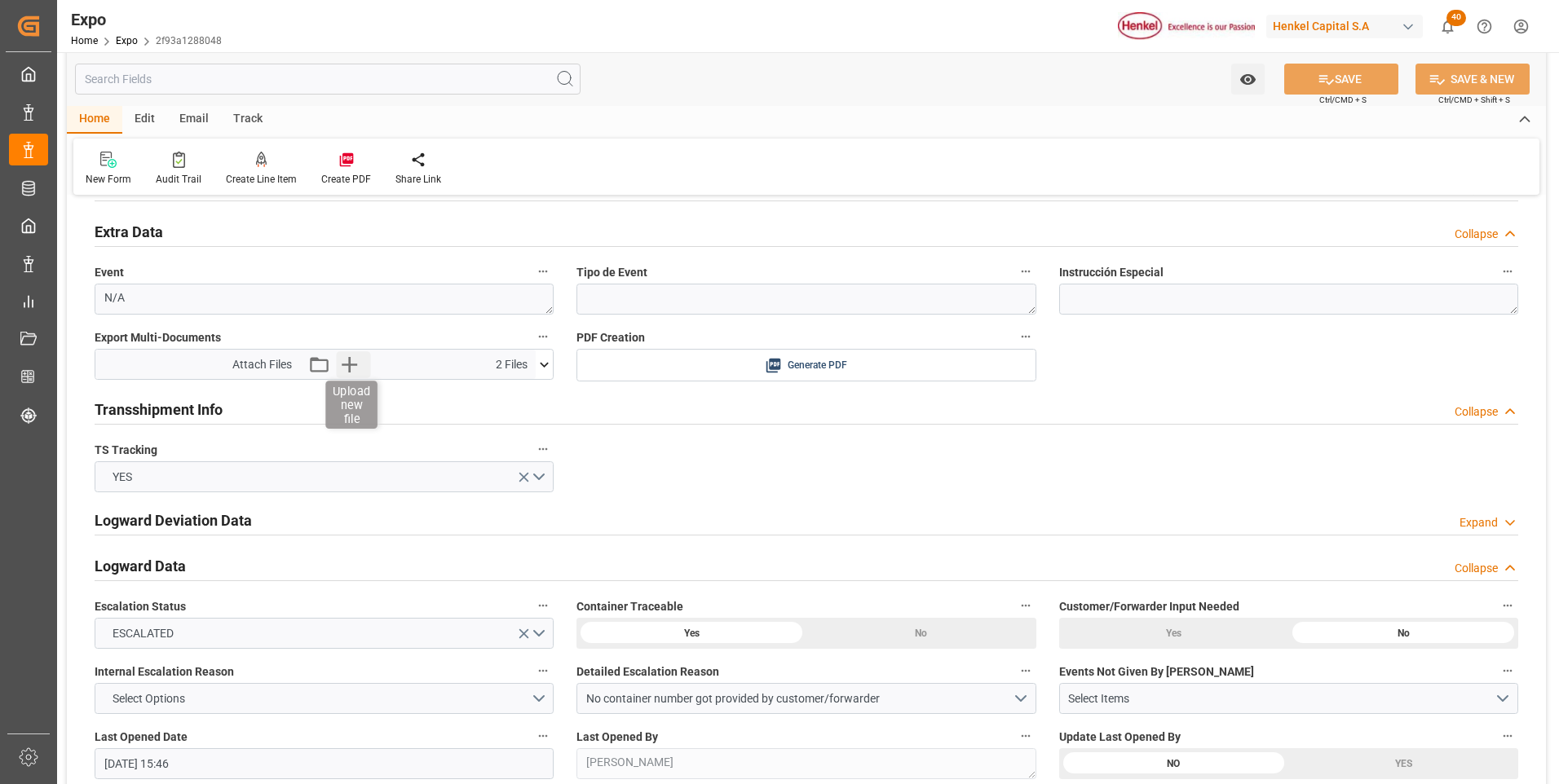
click at [352, 366] on icon "button" at bounding box center [349, 364] width 26 height 26
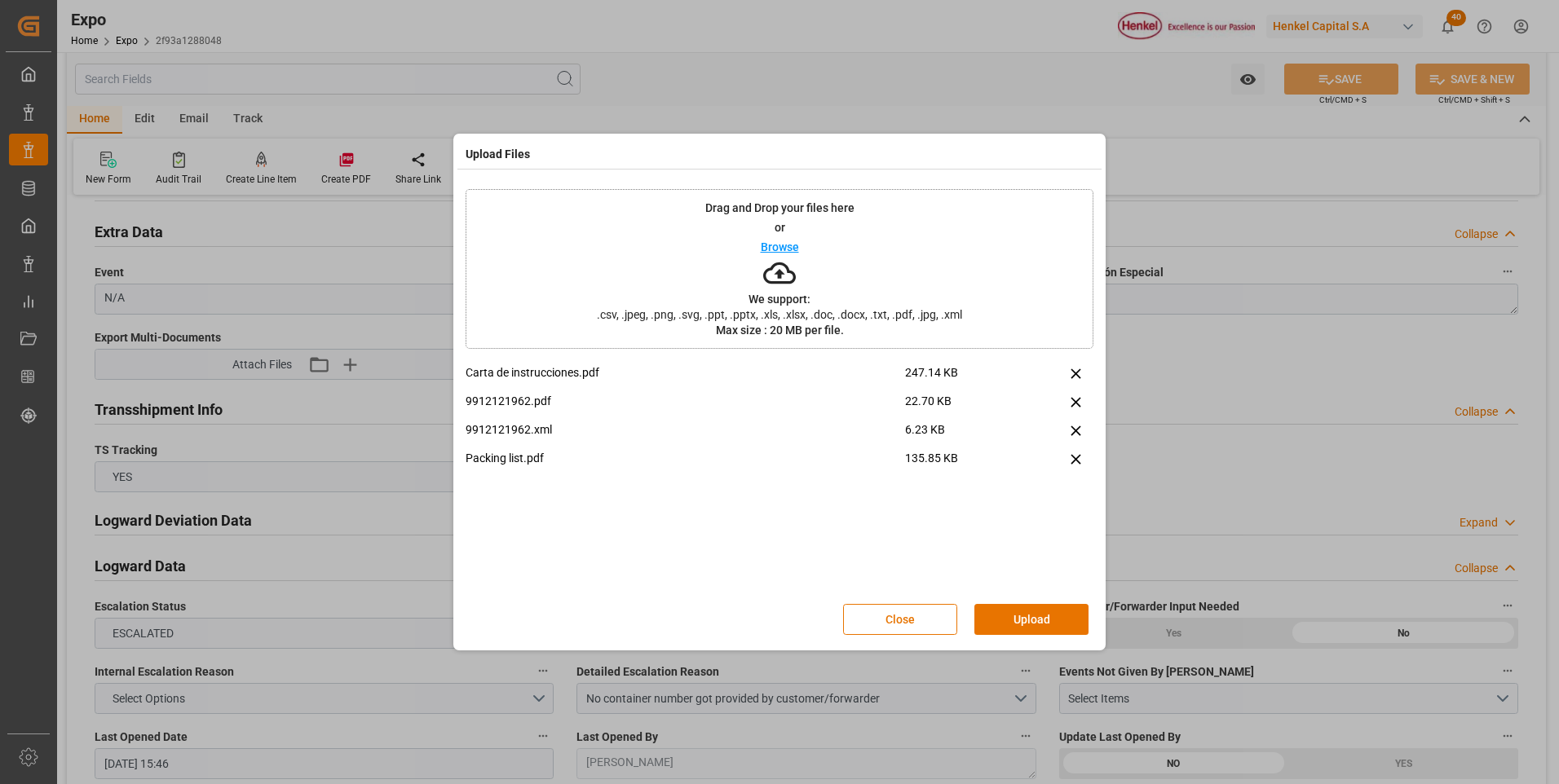
click at [1033, 603] on div "Close Upload" at bounding box center [780, 619] width 628 height 53
click at [1033, 609] on button "Upload" at bounding box center [1031, 619] width 114 height 31
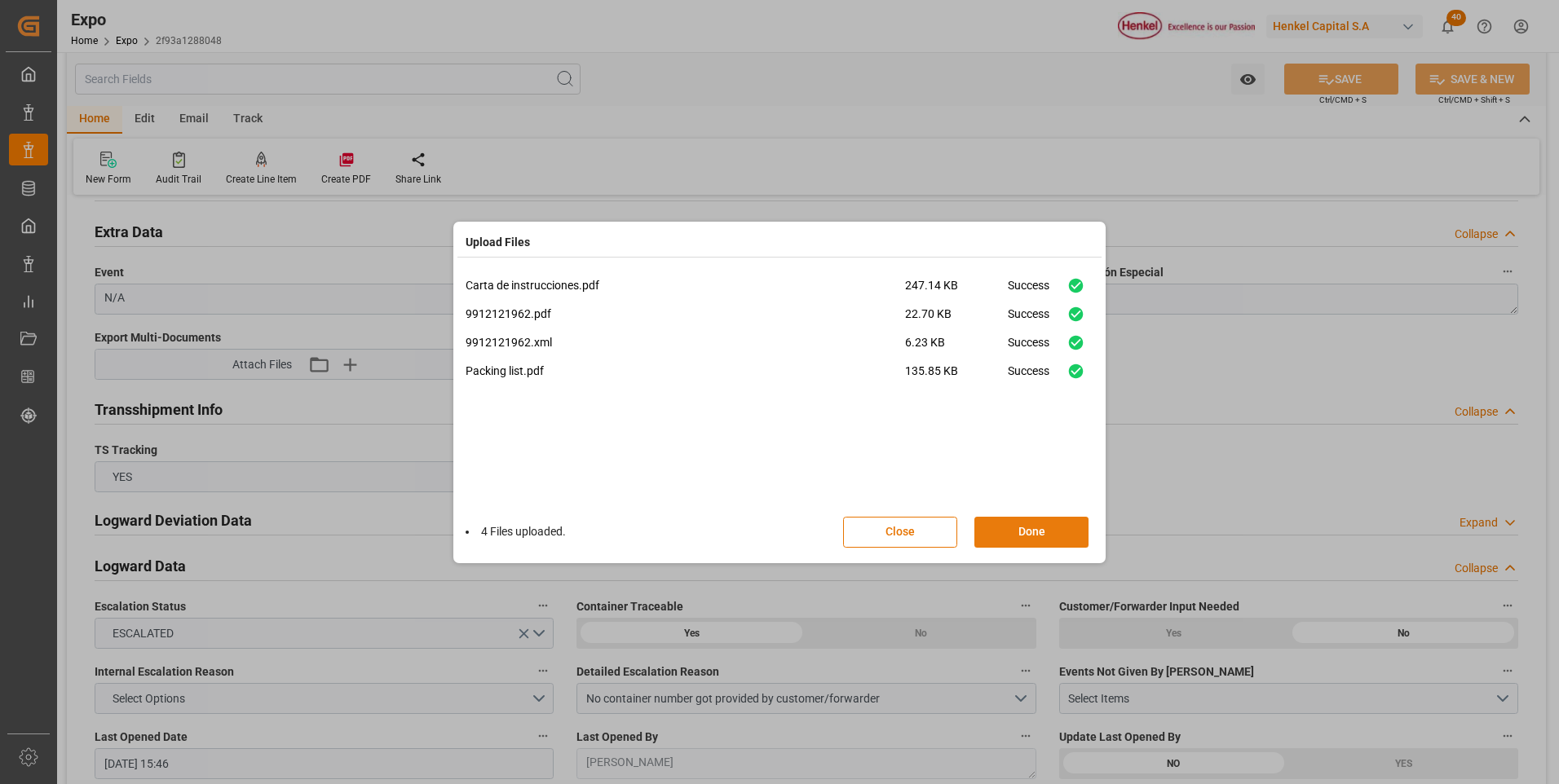
click at [1040, 544] on button "Done" at bounding box center [1031, 532] width 114 height 31
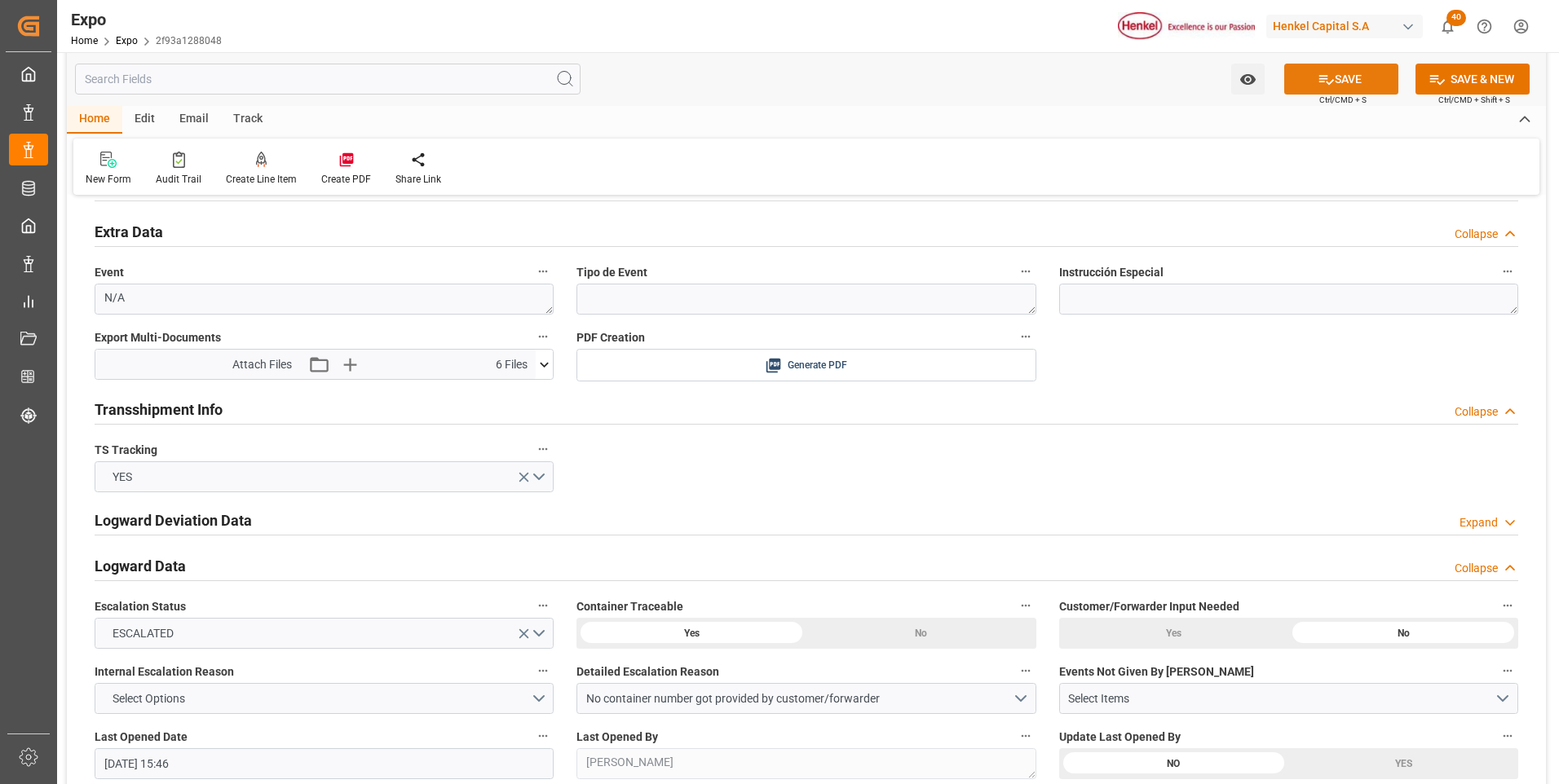
click at [1298, 74] on button "SAVE" at bounding box center [1341, 79] width 114 height 31
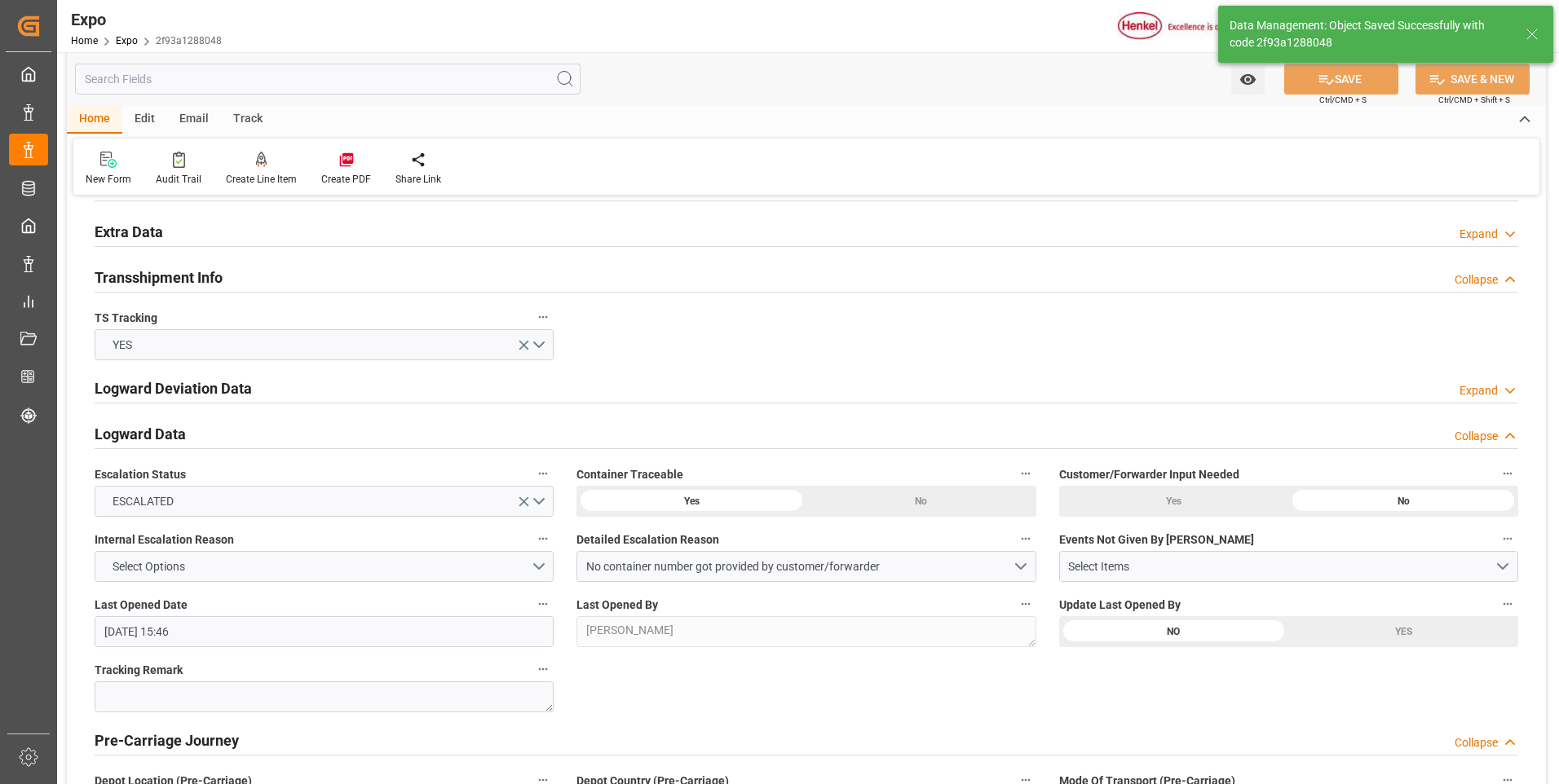
type input "[DATE] 15:48"
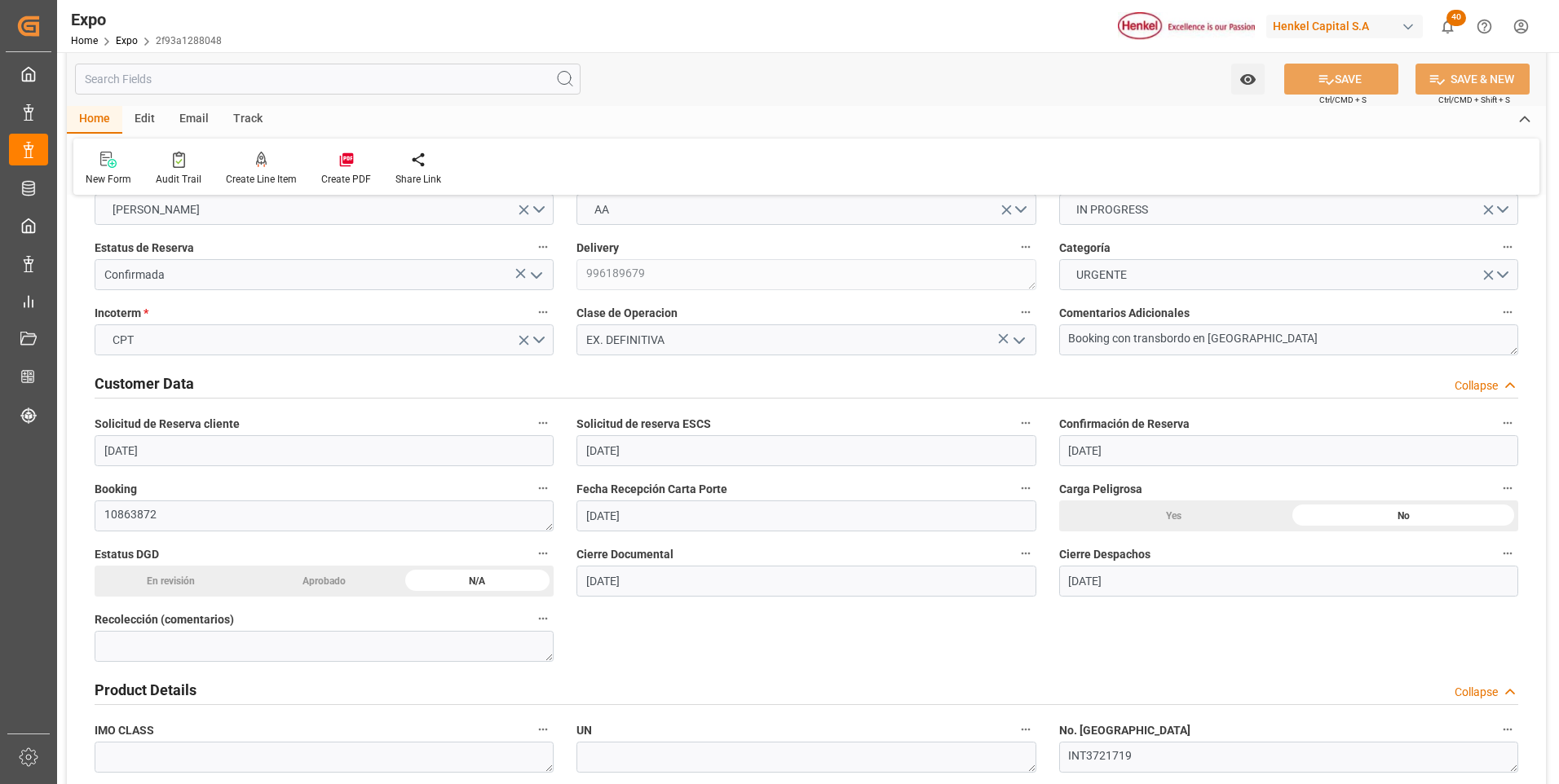
scroll to position [0, 0]
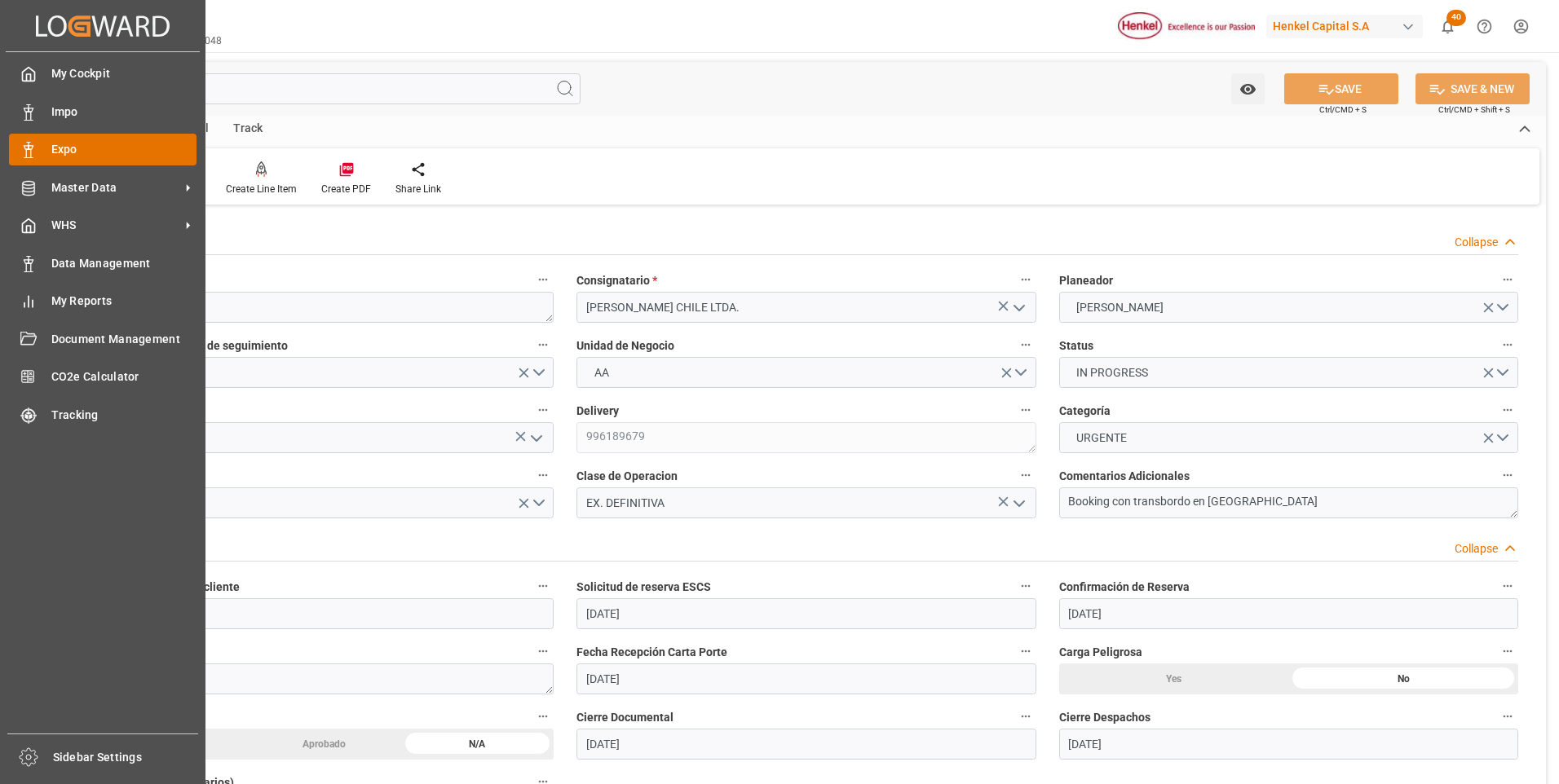
click at [34, 158] on icon at bounding box center [29, 150] width 16 height 16
